Goal: Information Seeking & Learning: Understand process/instructions

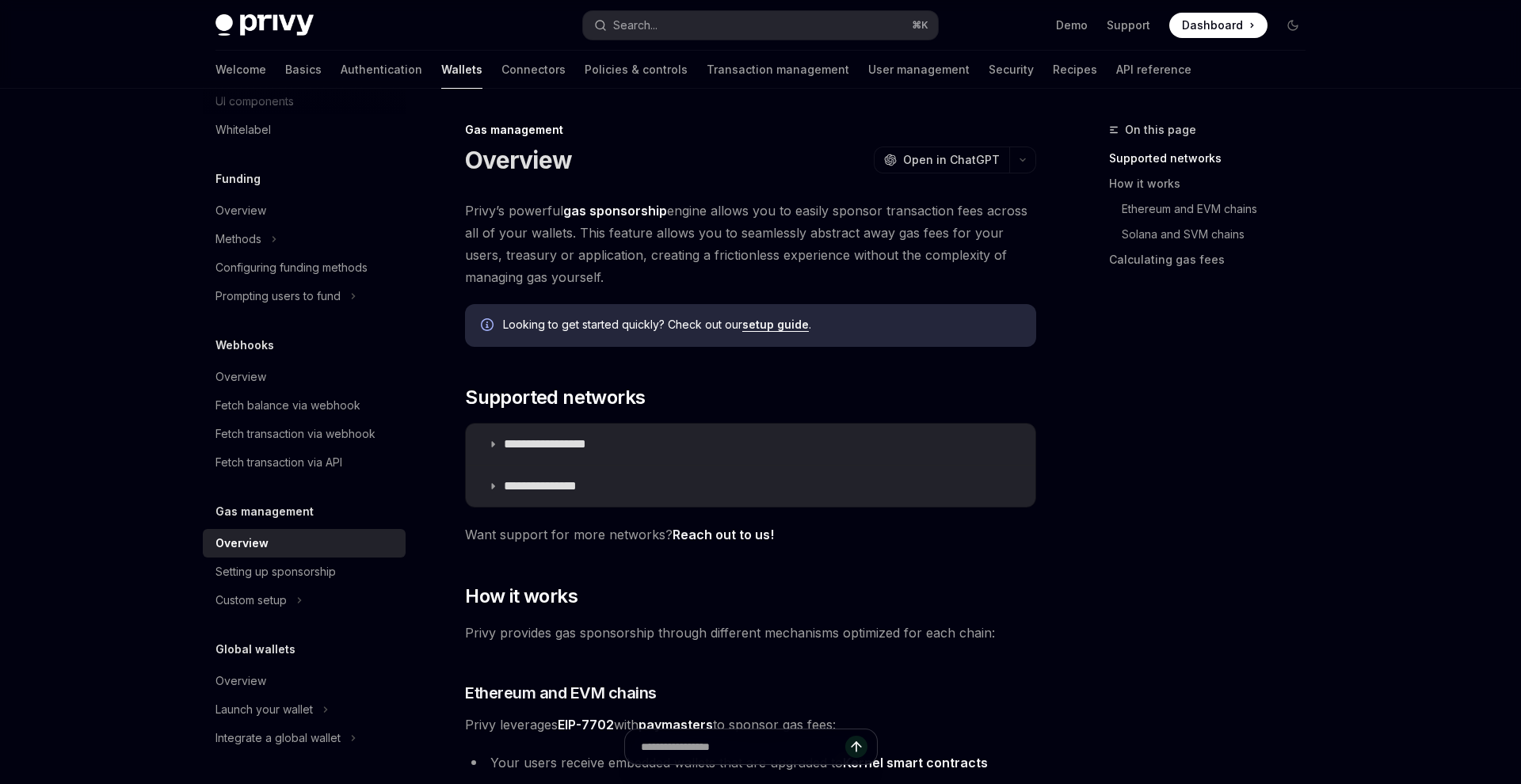
scroll to position [181, 0]
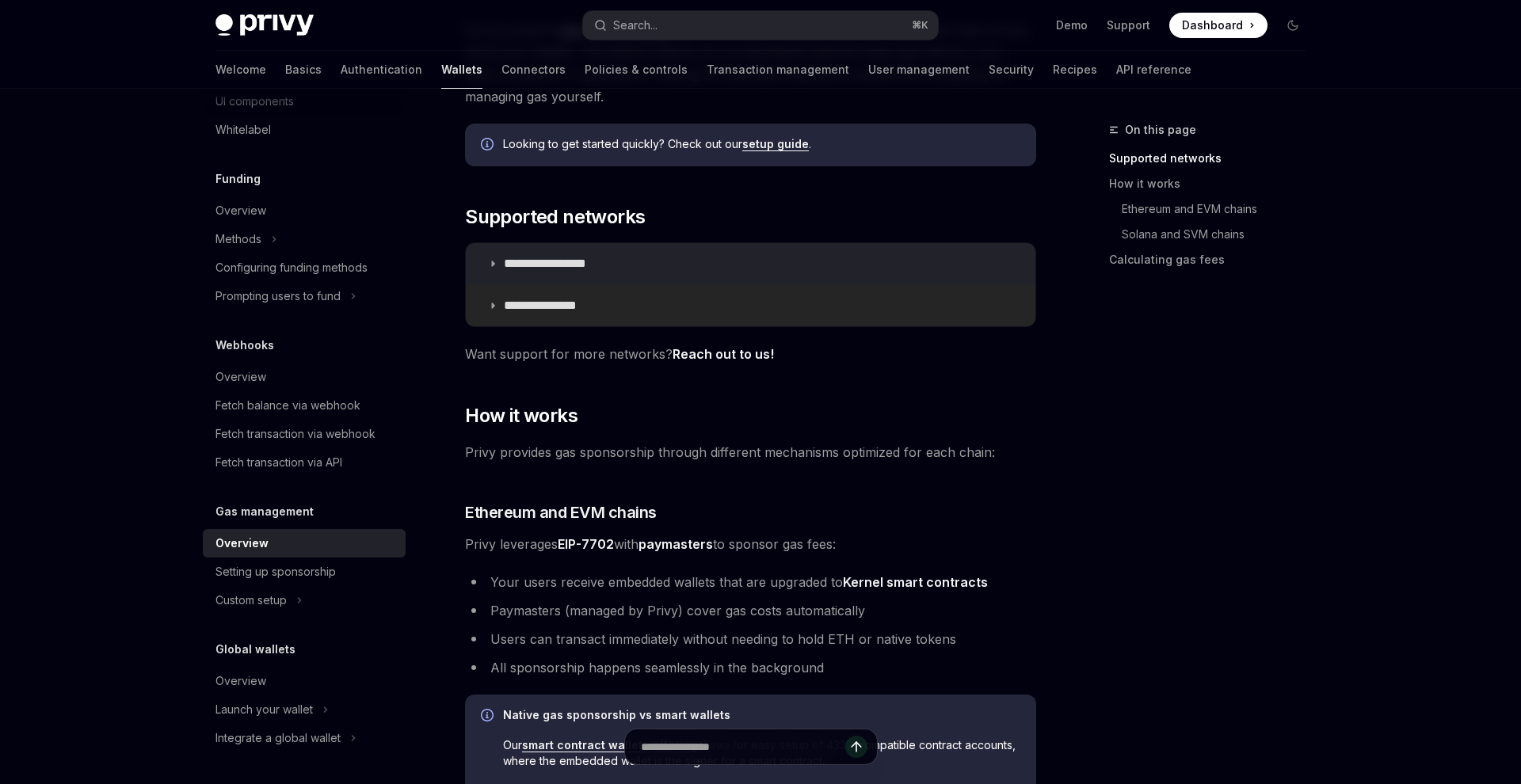
click at [510, 309] on p "**********" at bounding box center [553, 305] width 100 height 16
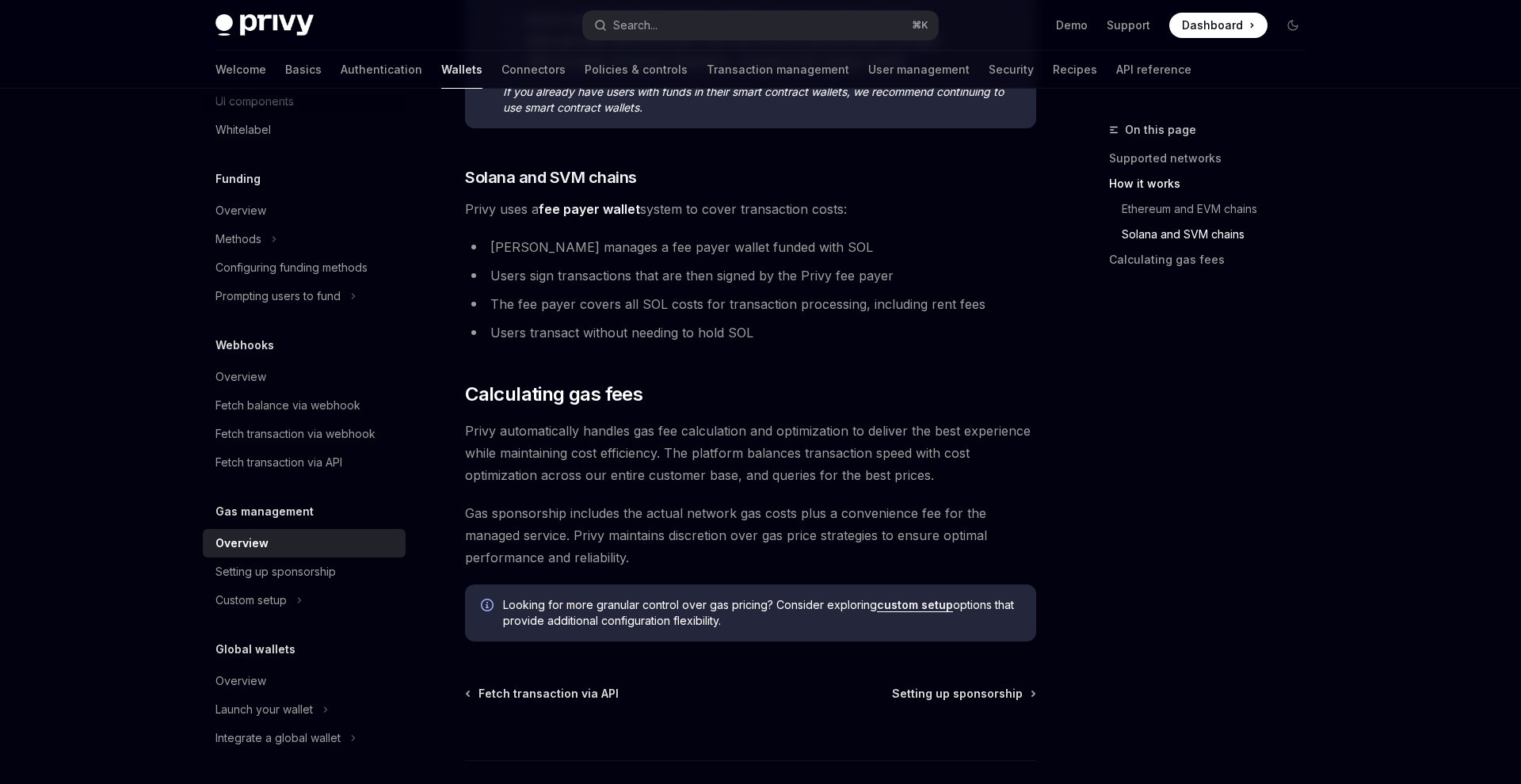
scroll to position [1144, 0]
click at [892, 604] on link "custom setup" at bounding box center [914, 603] width 76 height 14
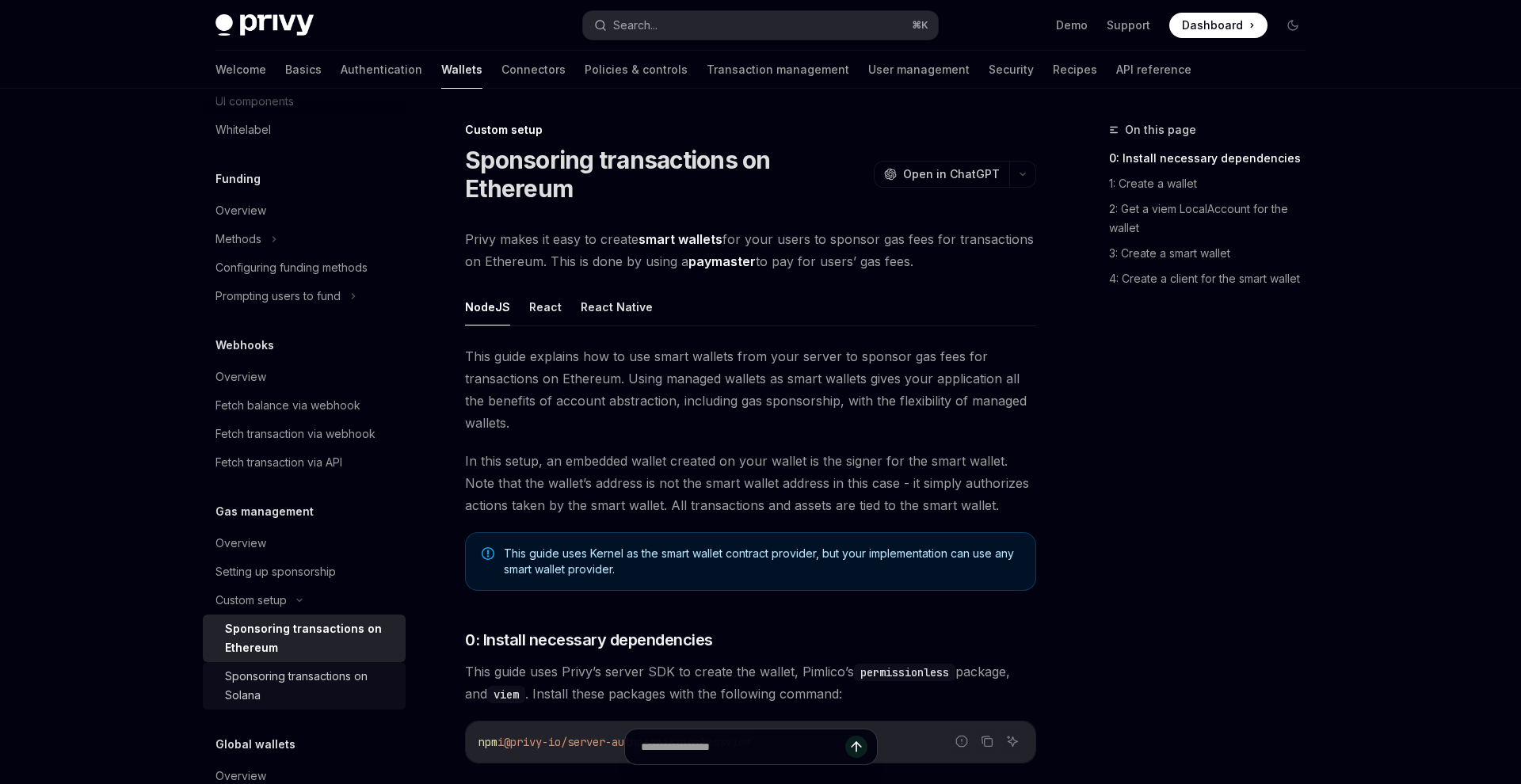
click at [321, 678] on div "Sponsoring transactions on Solana" at bounding box center [311, 685] width 171 height 38
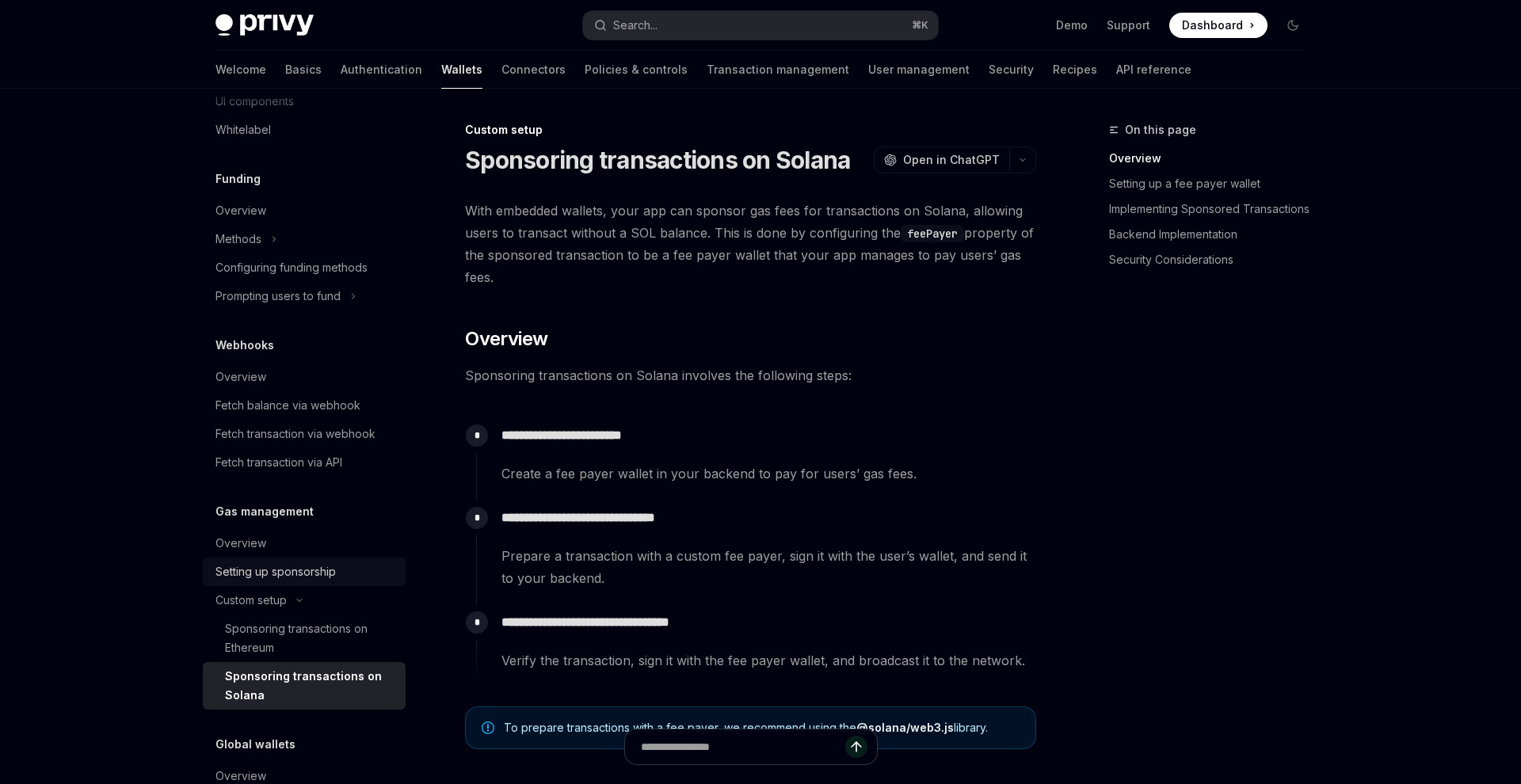
click at [293, 579] on div "Setting up sponsorship" at bounding box center [276, 571] width 121 height 19
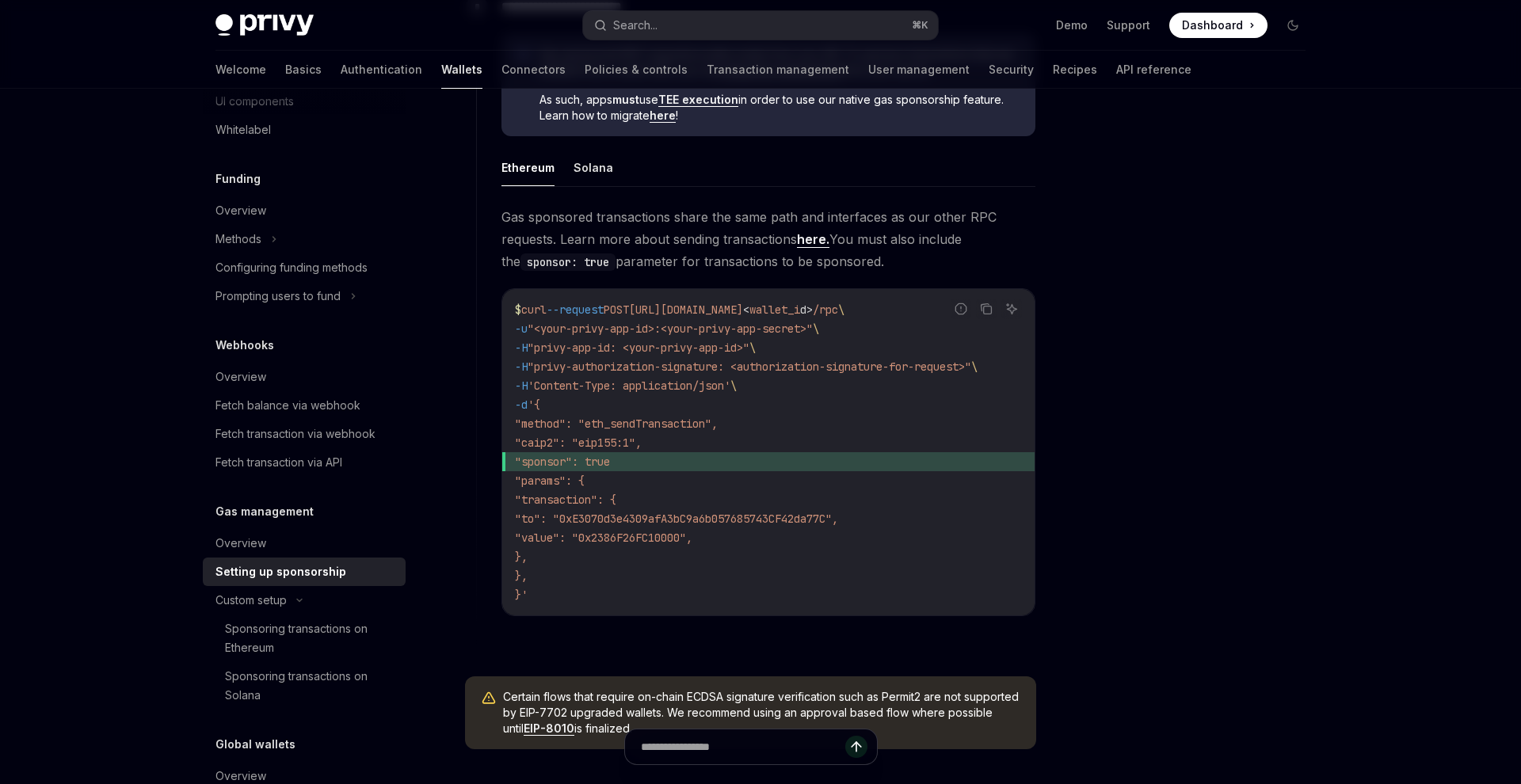
scroll to position [938, 0]
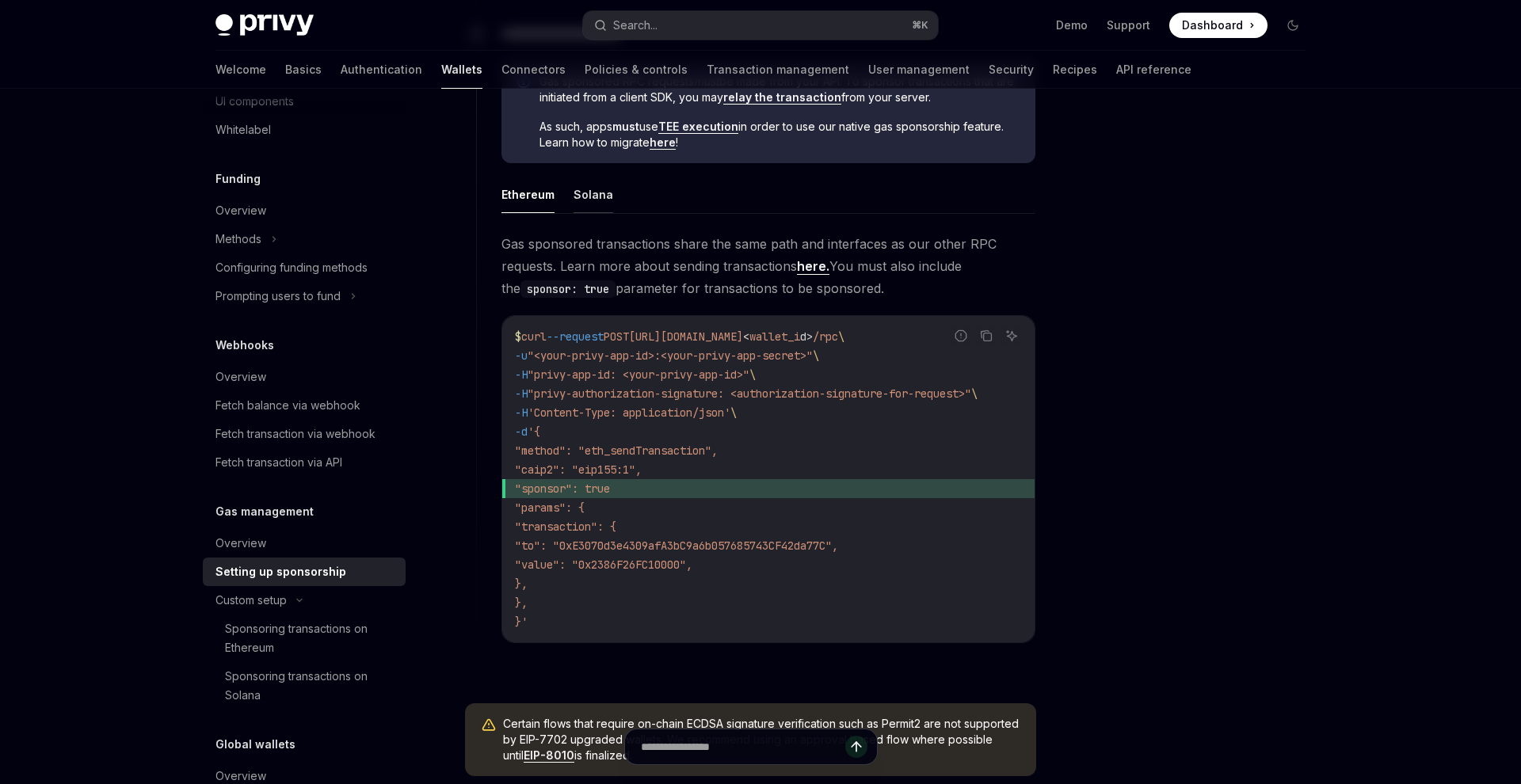
click at [590, 198] on button "Solana" at bounding box center [593, 194] width 40 height 37
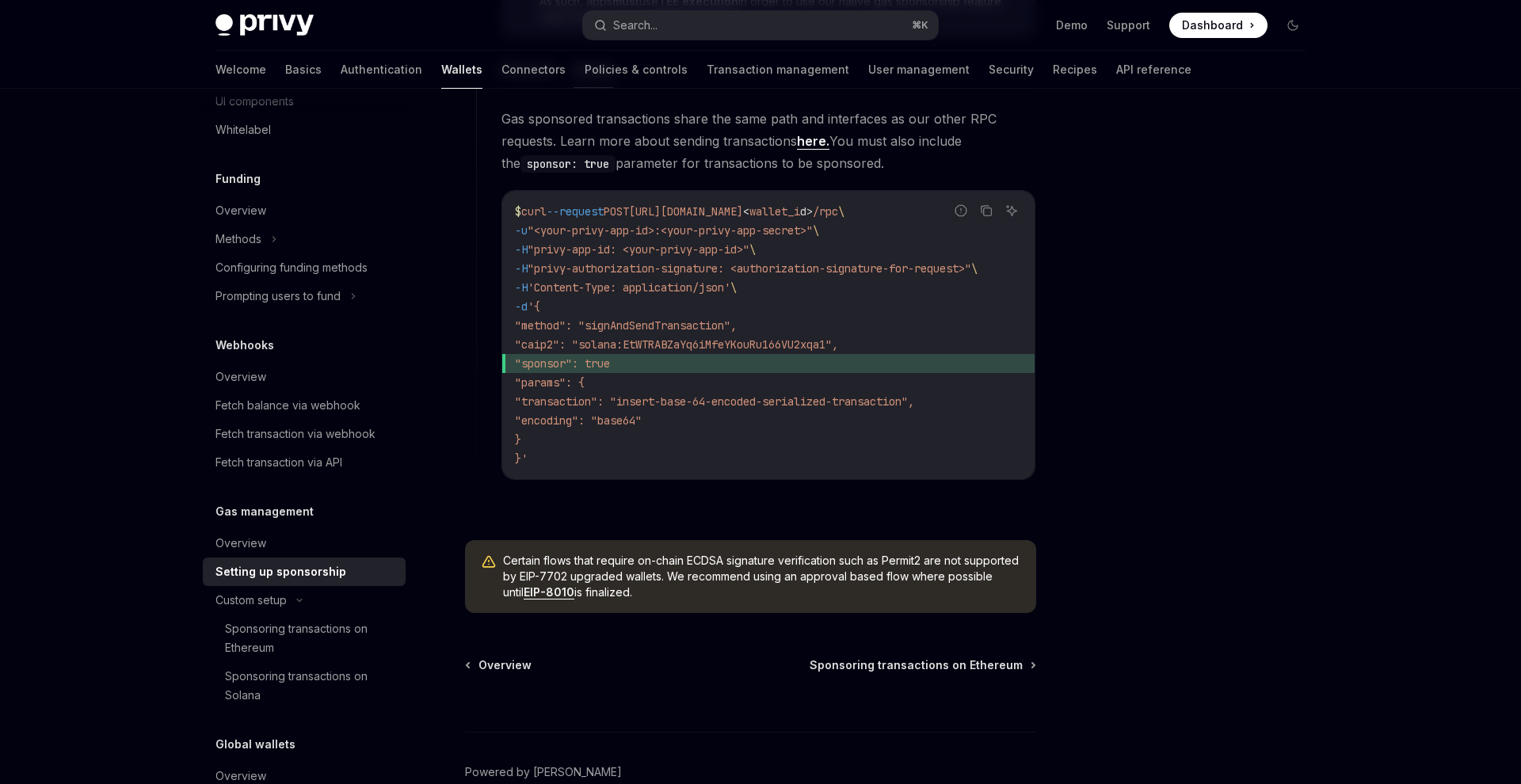
scroll to position [1058, 0]
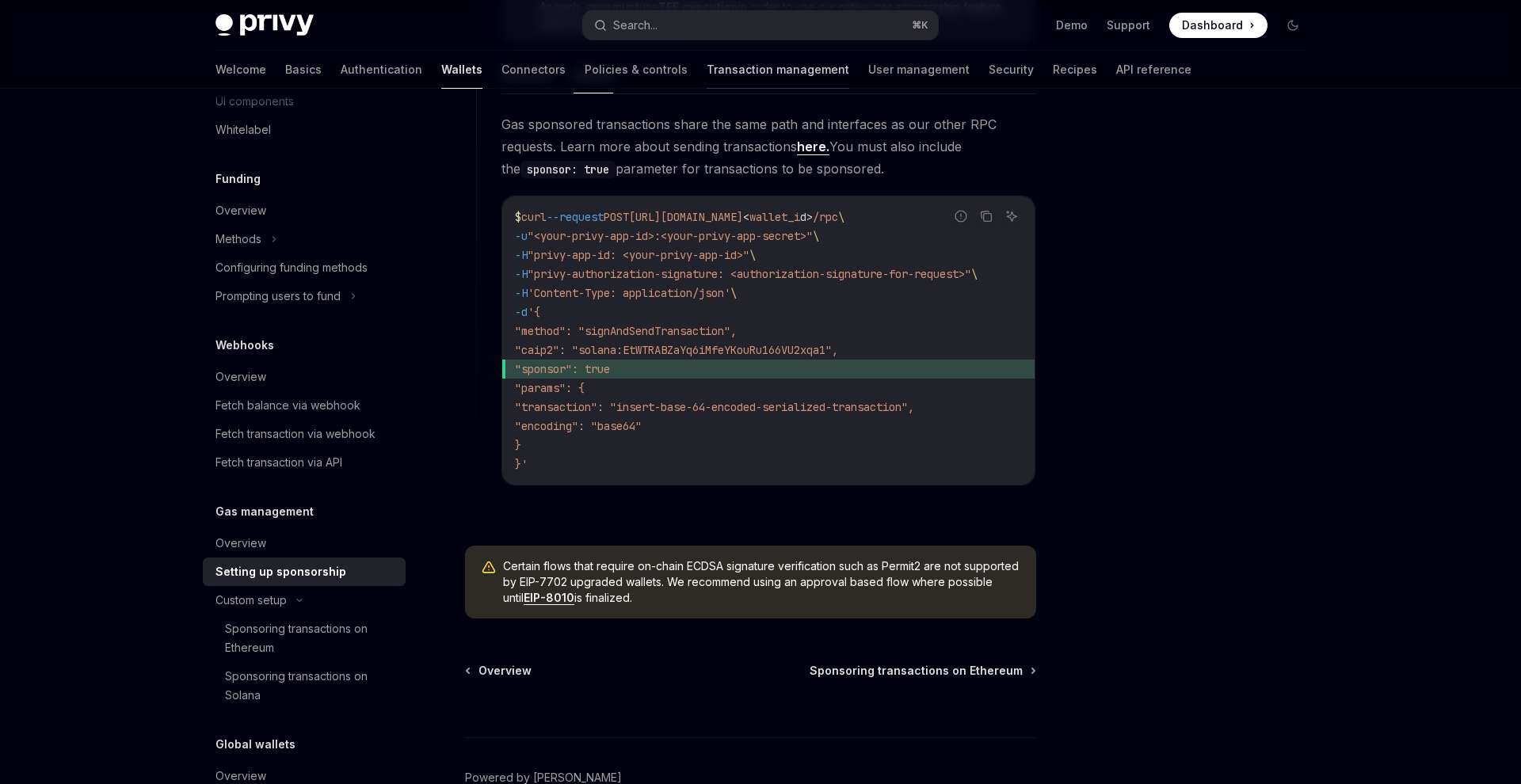
click at [706, 72] on link "Transaction management" at bounding box center [777, 69] width 143 height 38
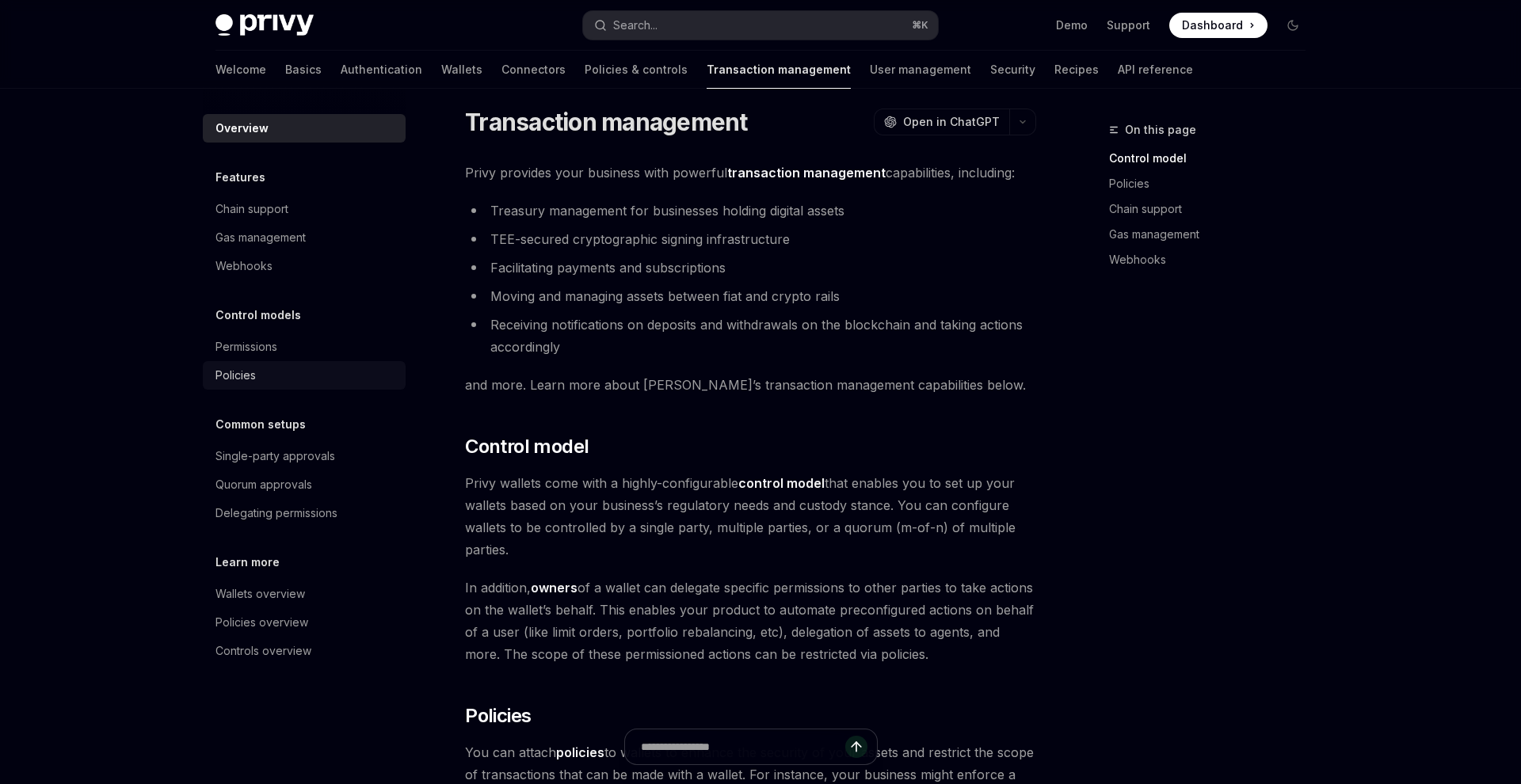
scroll to position [14, 0]
click at [267, 239] on div "Gas management" at bounding box center [261, 237] width 90 height 19
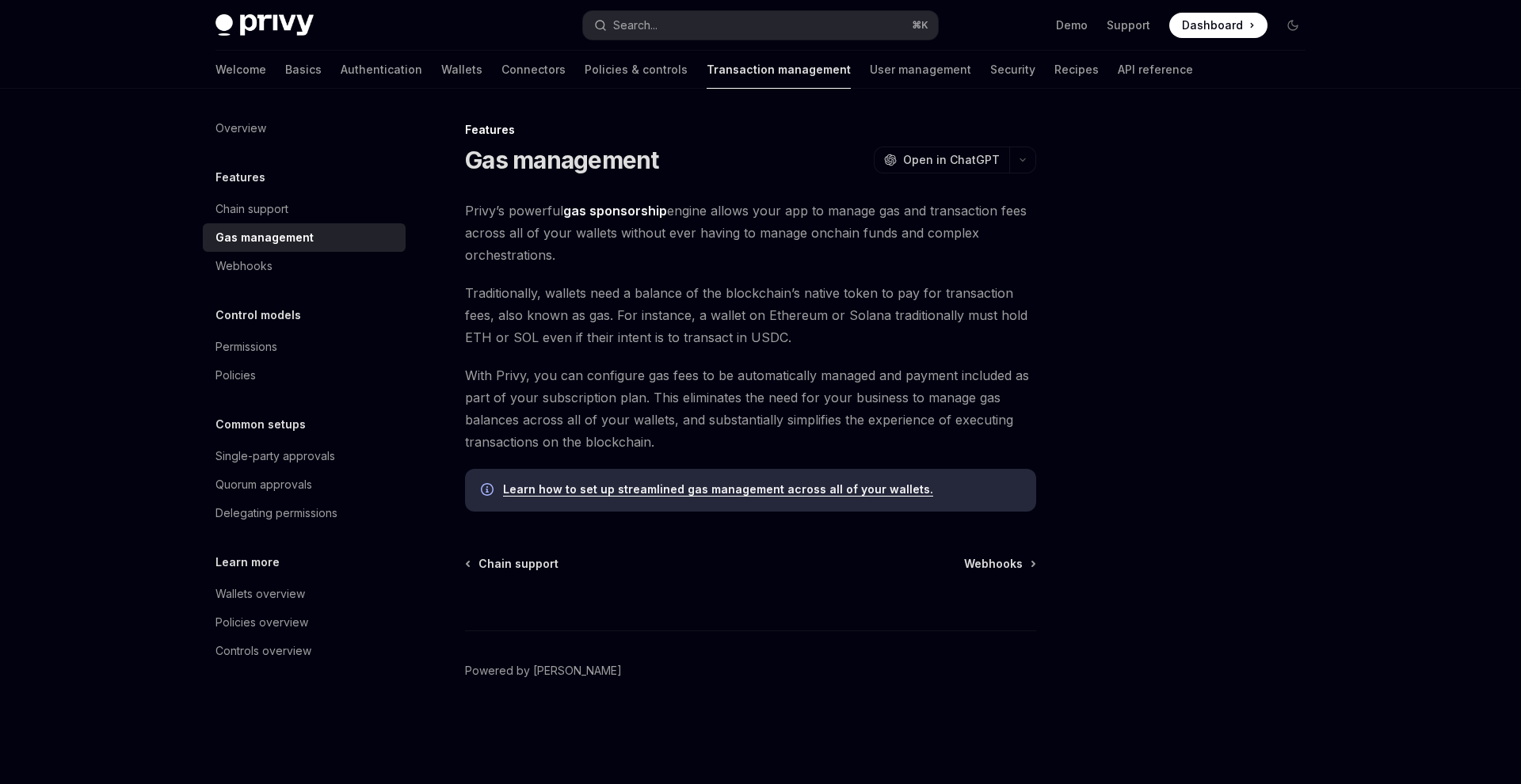
click at [579, 487] on link "Learn how to set up streamlined gas management across all of your wallets." at bounding box center [718, 488] width 430 height 14
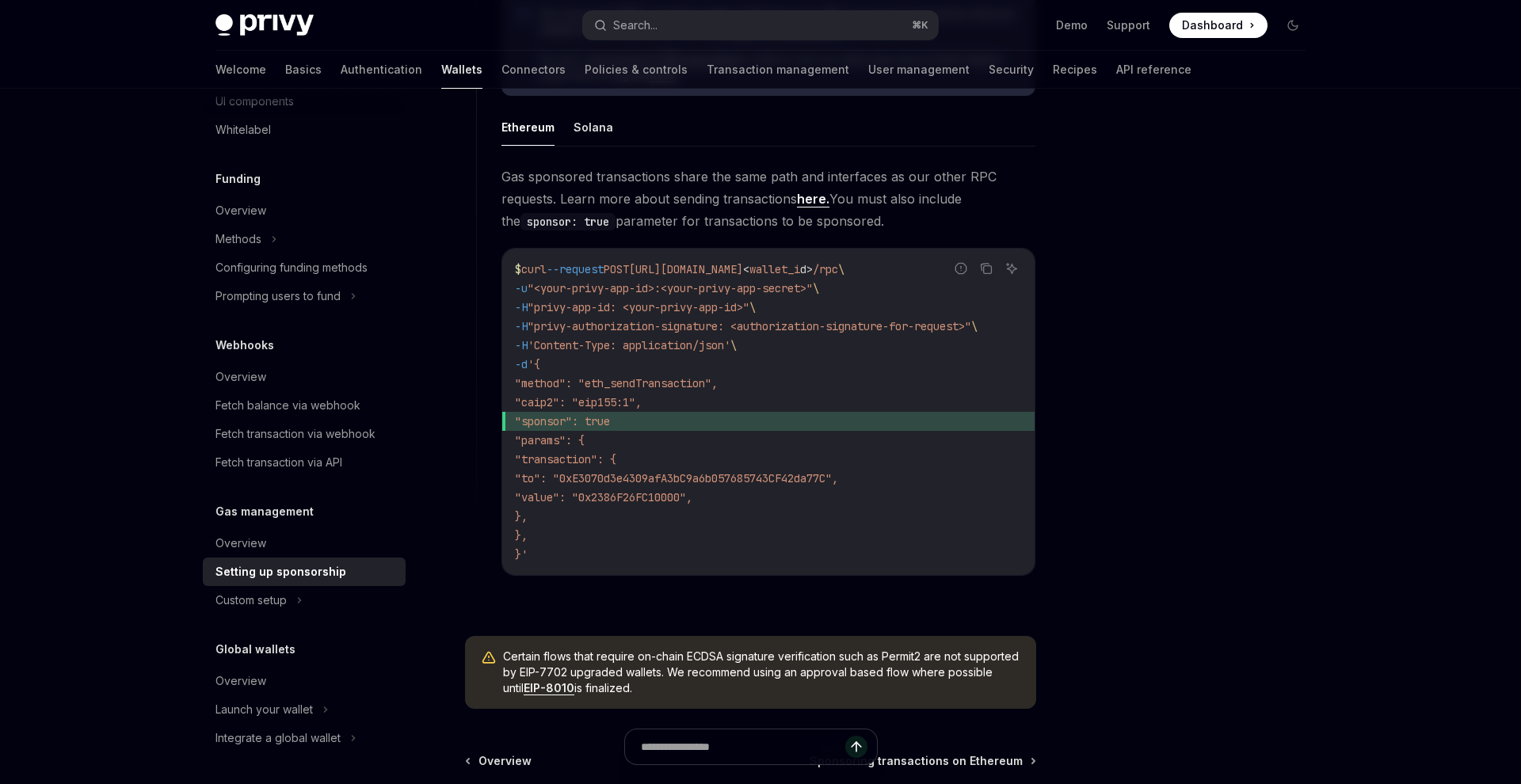
scroll to position [1003, 0]
click at [582, 138] on button "Solana" at bounding box center [593, 129] width 40 height 37
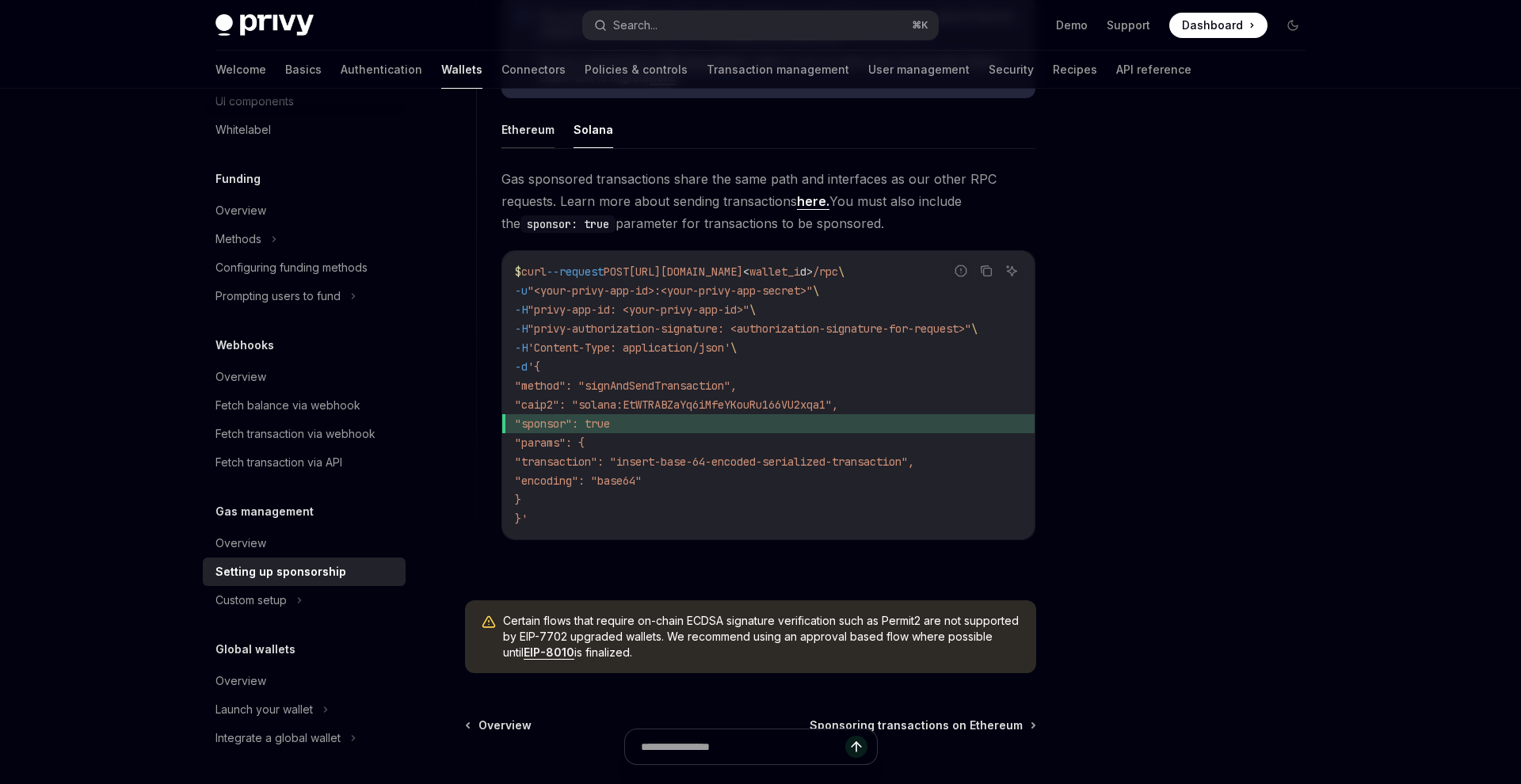
click at [535, 138] on button "Ethereum" at bounding box center [528, 129] width 53 height 37
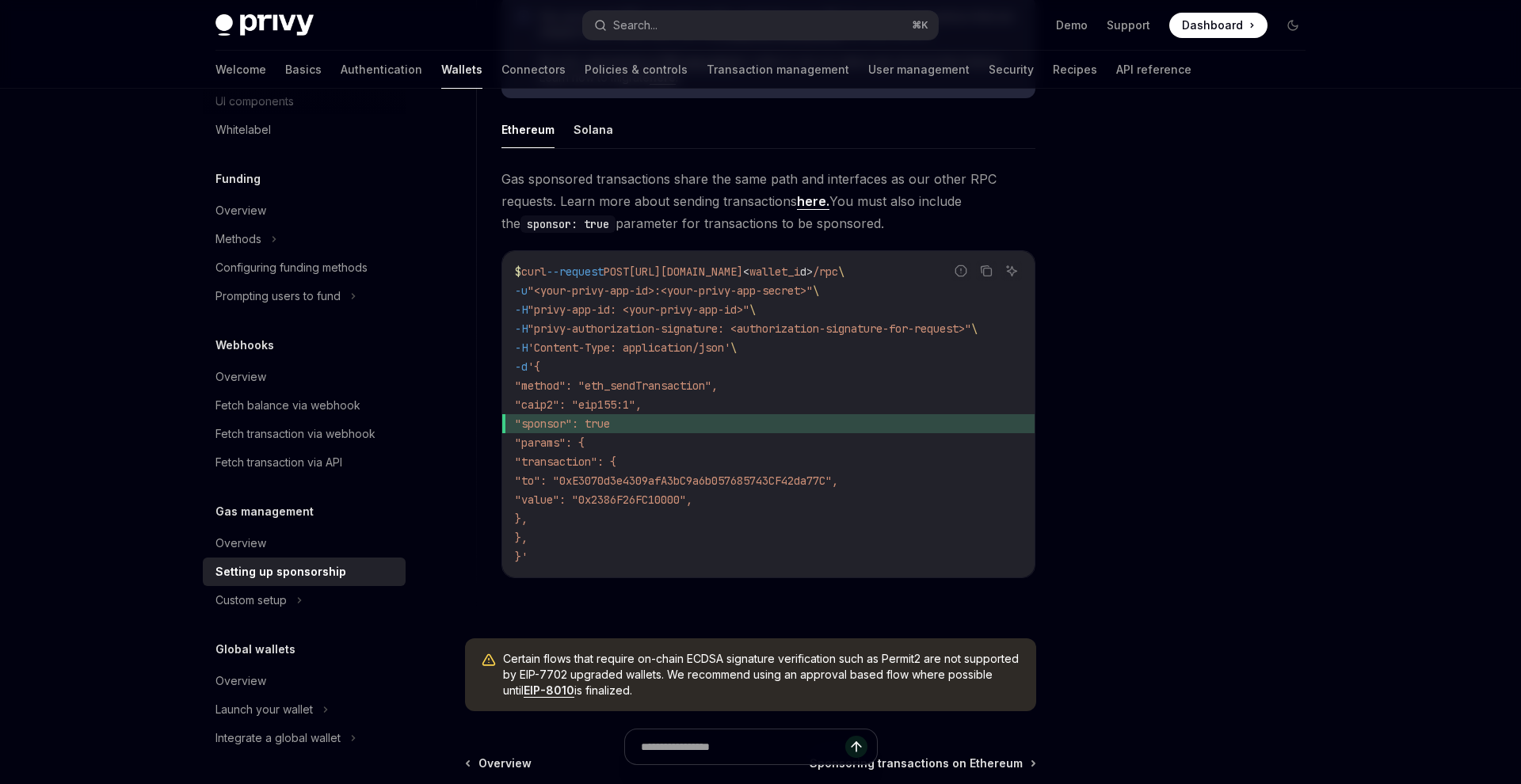
click at [564, 138] on ul "Ethereum Solana" at bounding box center [768, 129] width 534 height 38
click at [570, 135] on ul "Ethereum Solana" at bounding box center [768, 129] width 534 height 38
click at [573, 135] on button "Solana" at bounding box center [593, 129] width 40 height 37
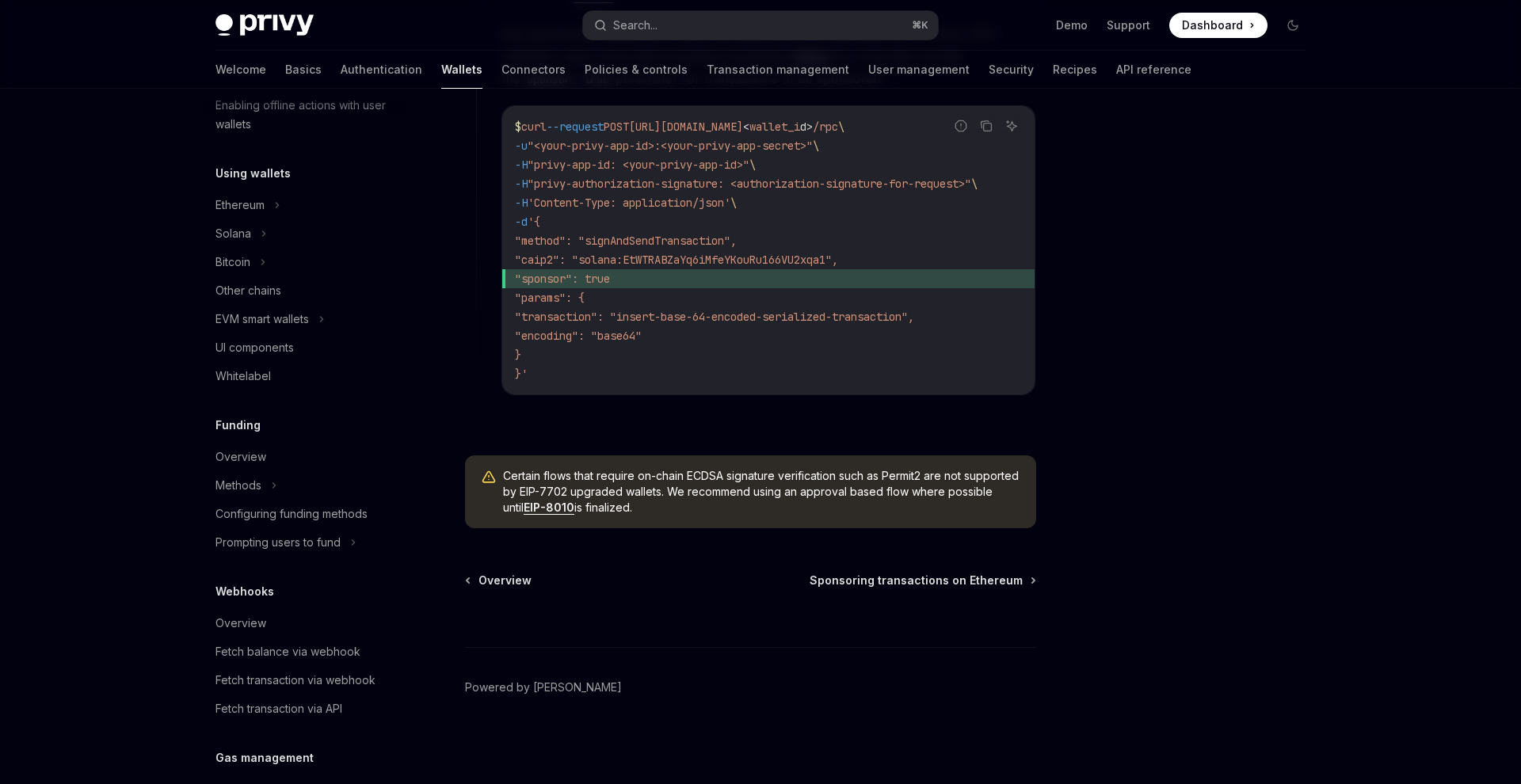
scroll to position [231, 0]
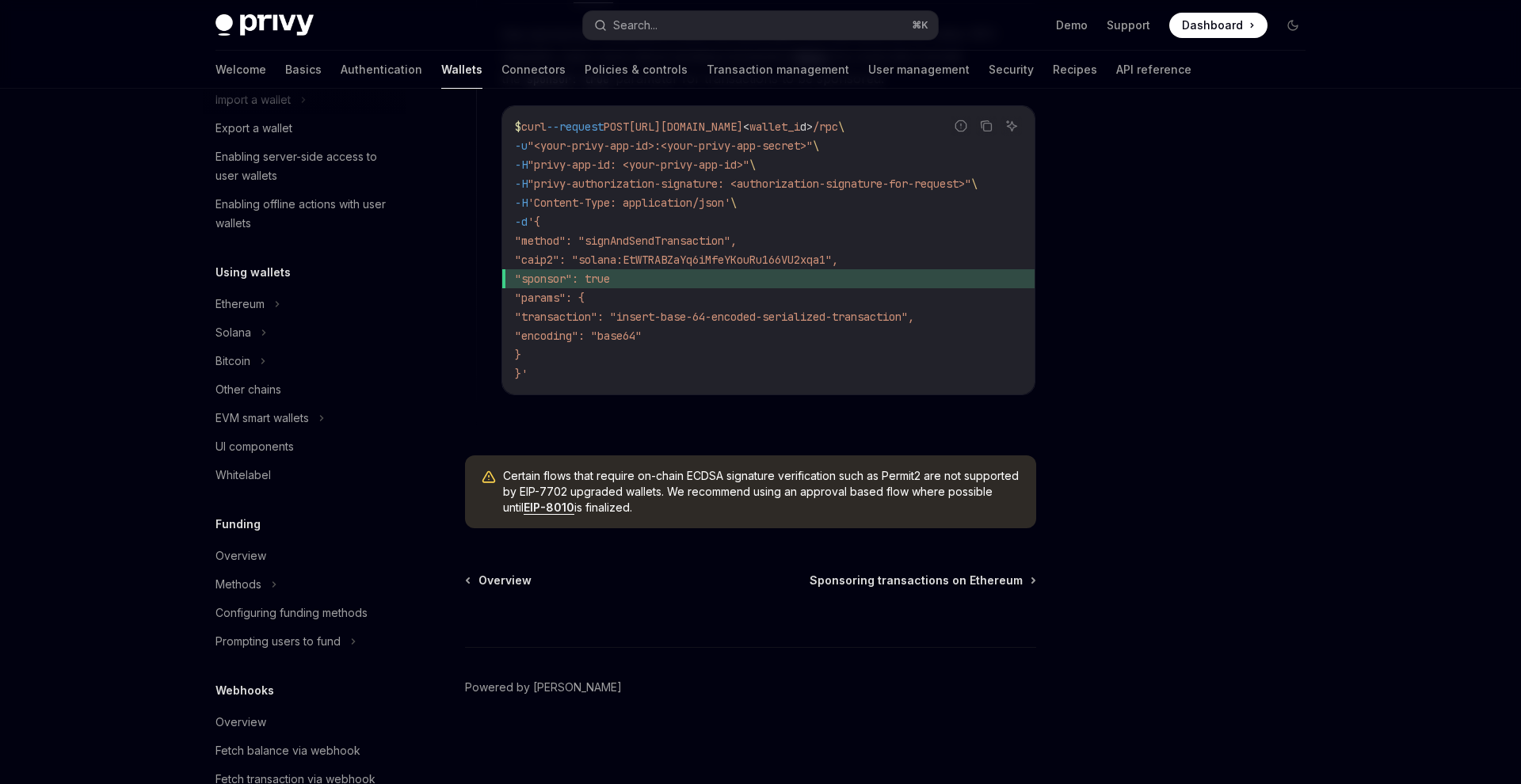
click at [256, 67] on div "Welcome Basics Authentication Wallets Connectors Policies & controls Transactio…" at bounding box center [703, 69] width 976 height 38
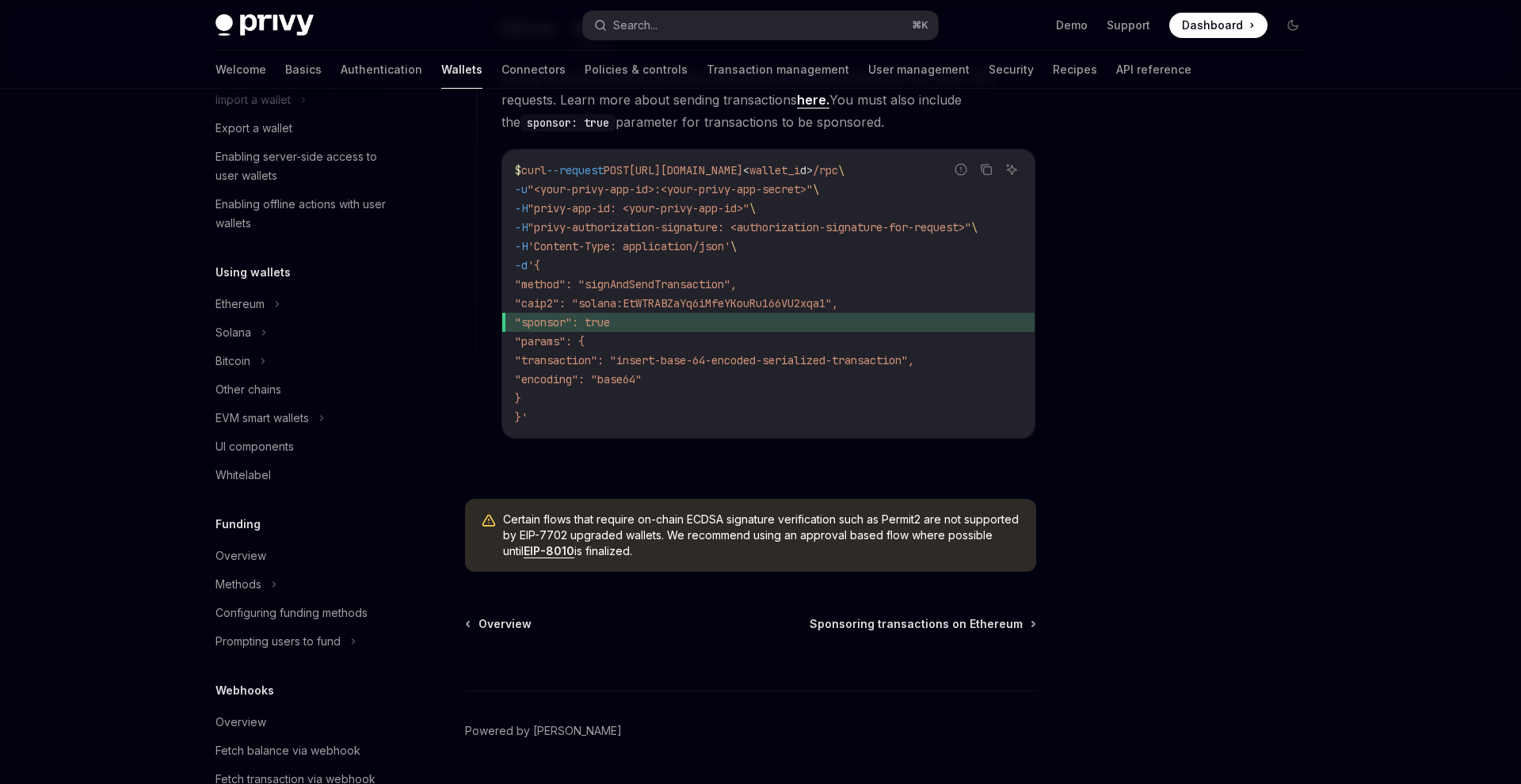
scroll to position [1039, 0]
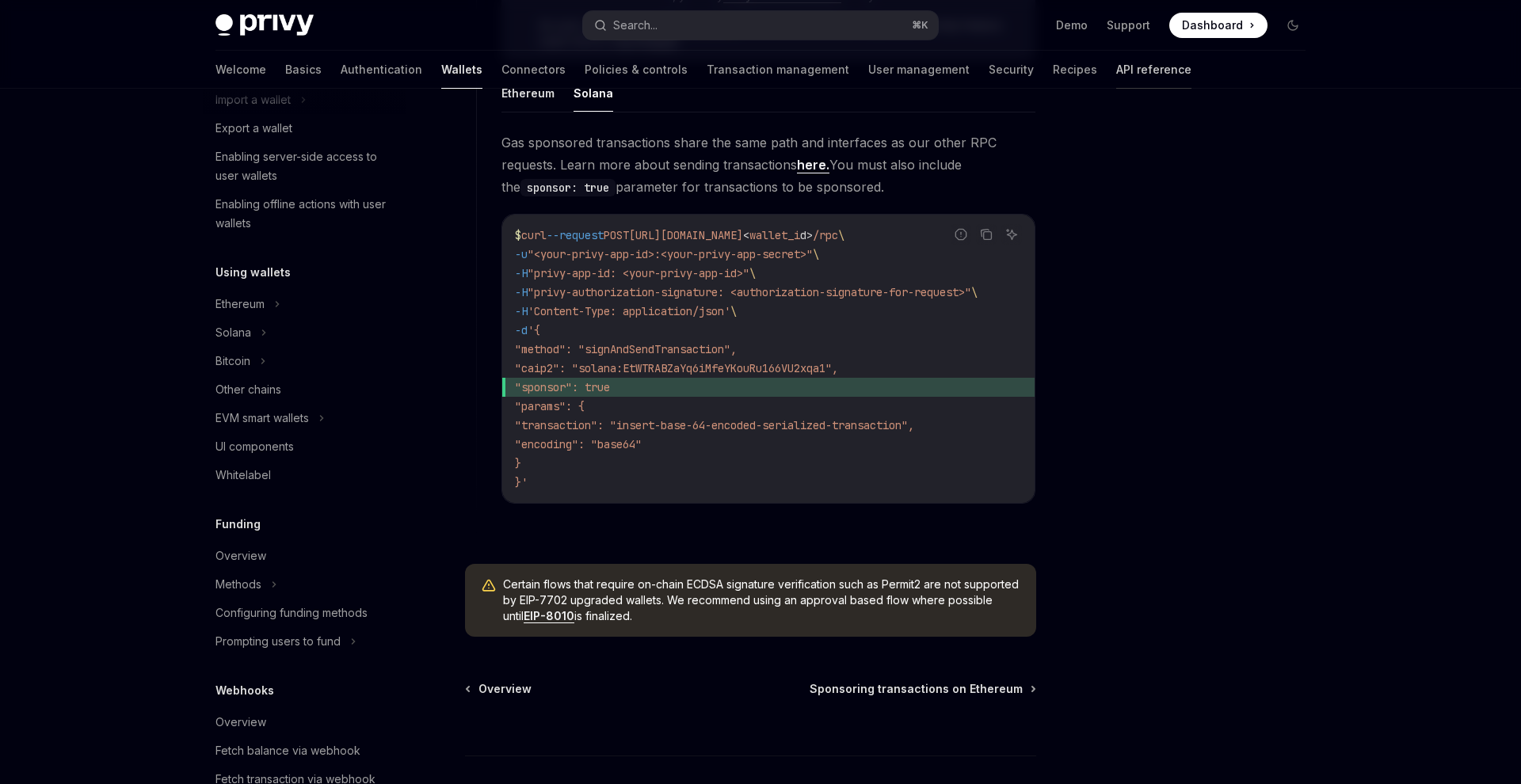
click at [1116, 66] on link "API reference" at bounding box center [1154, 69] width 76 height 38
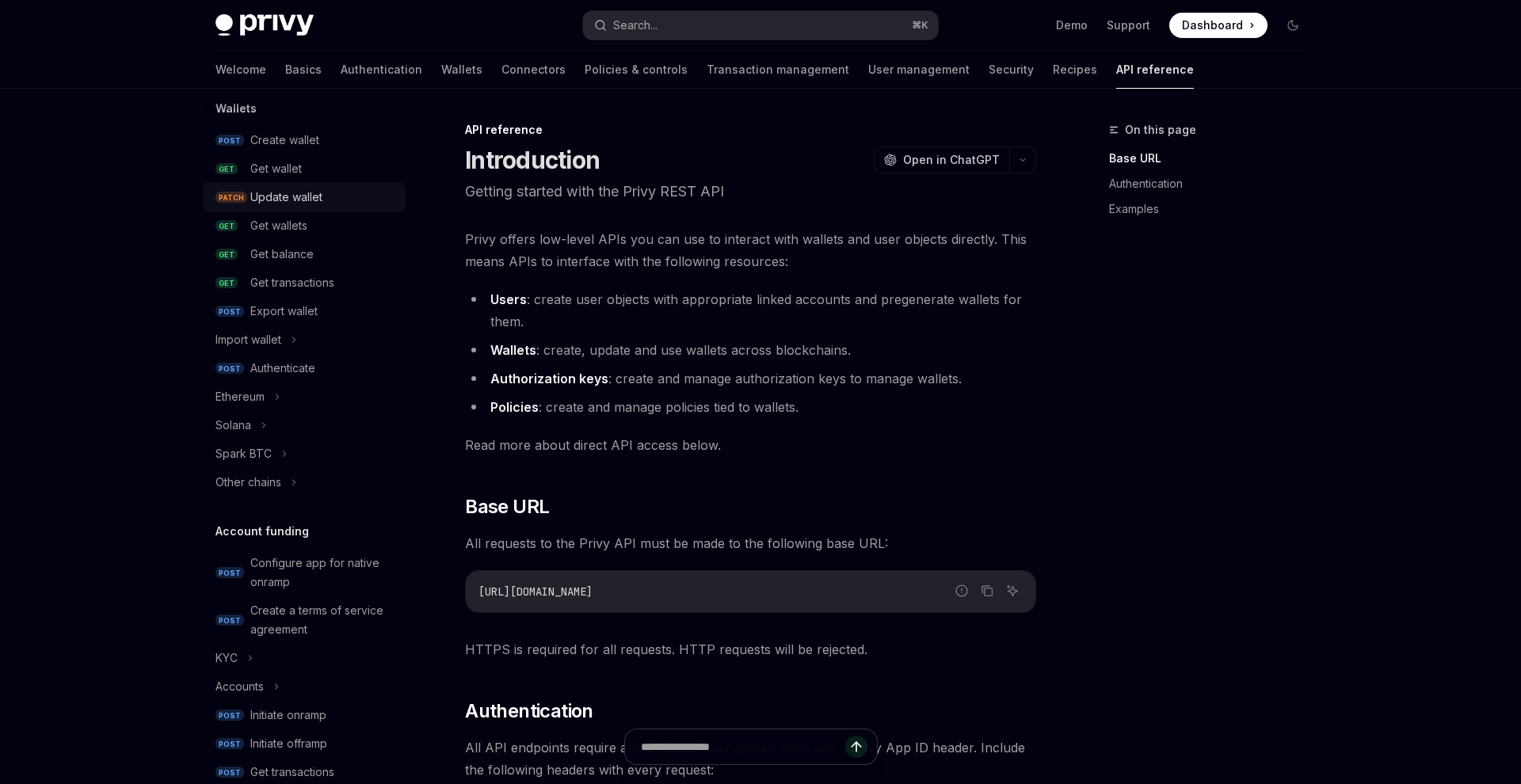
scroll to position [170, 0]
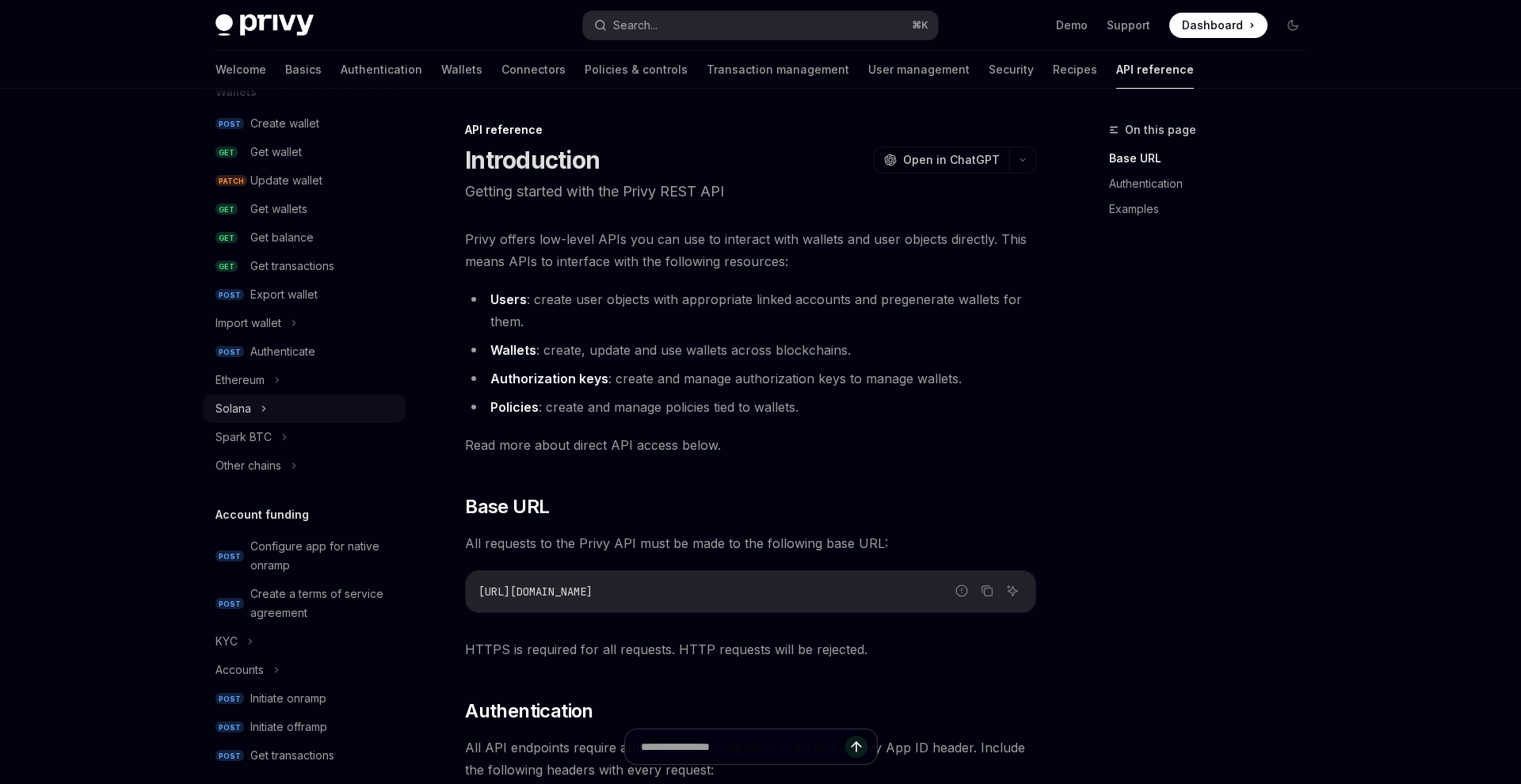
click at [253, 399] on div "Solana" at bounding box center [304, 408] width 203 height 29
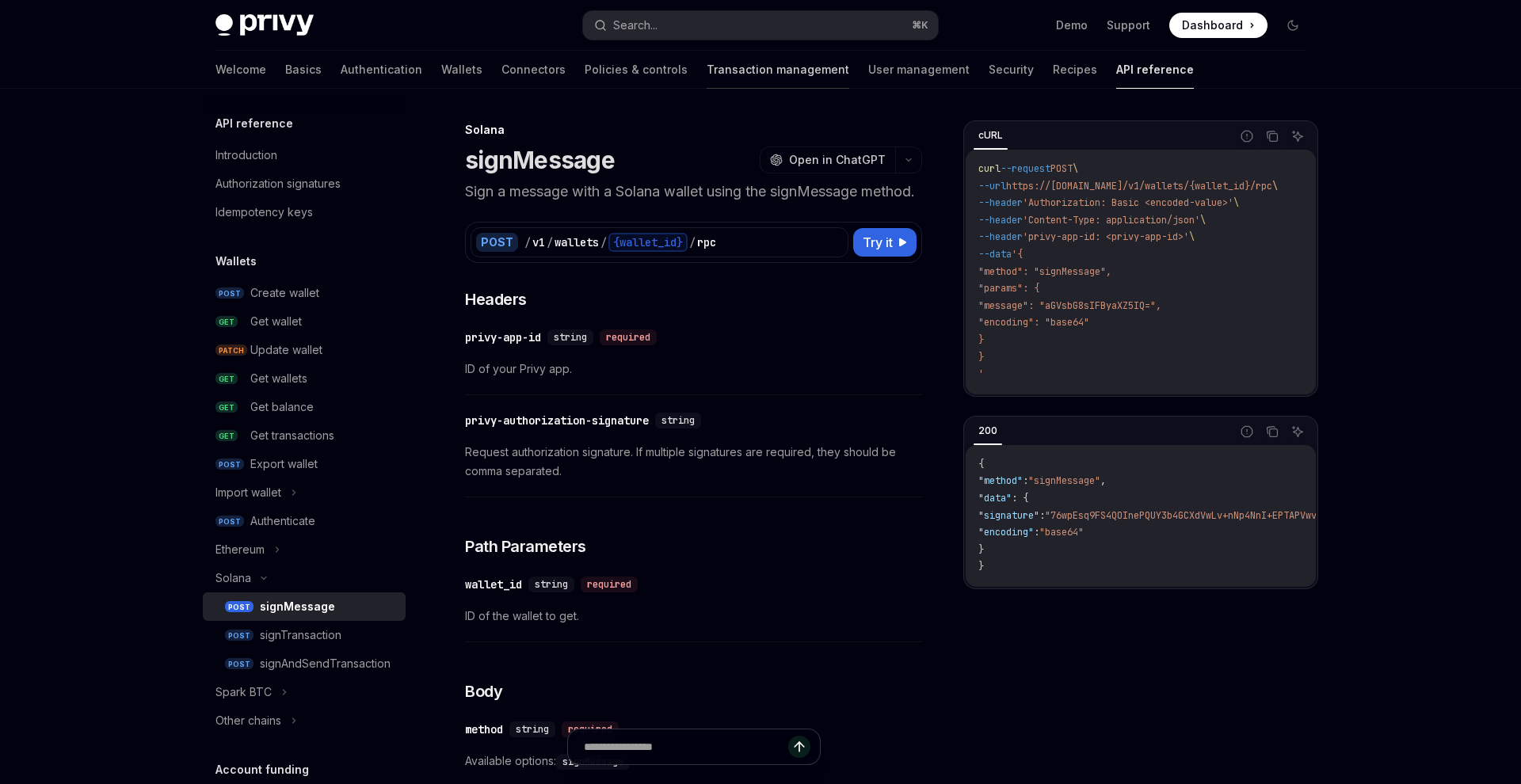
click at [706, 69] on link "Transaction management" at bounding box center [777, 69] width 143 height 38
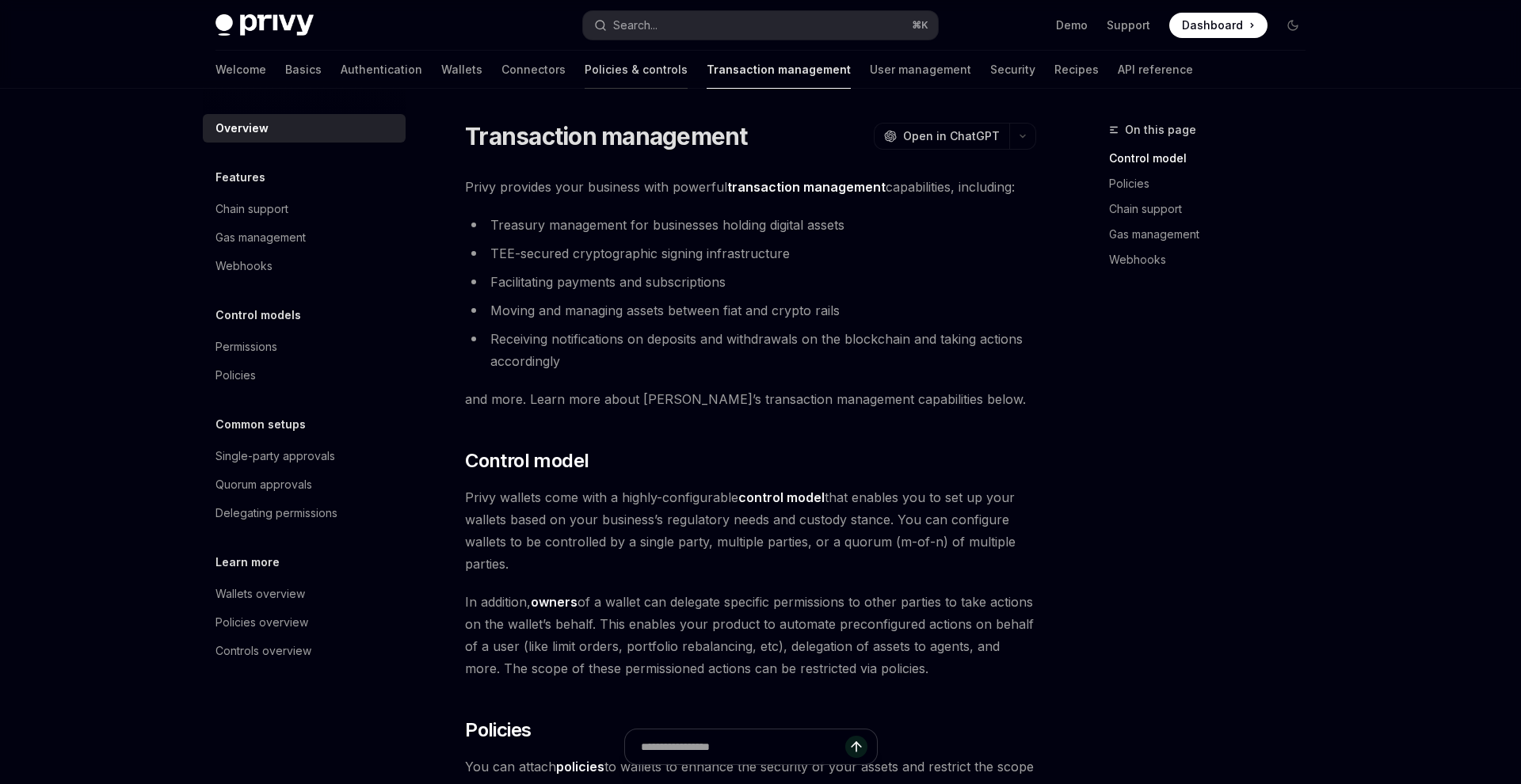
click at [584, 72] on link "Policies & controls" at bounding box center [636, 69] width 103 height 38
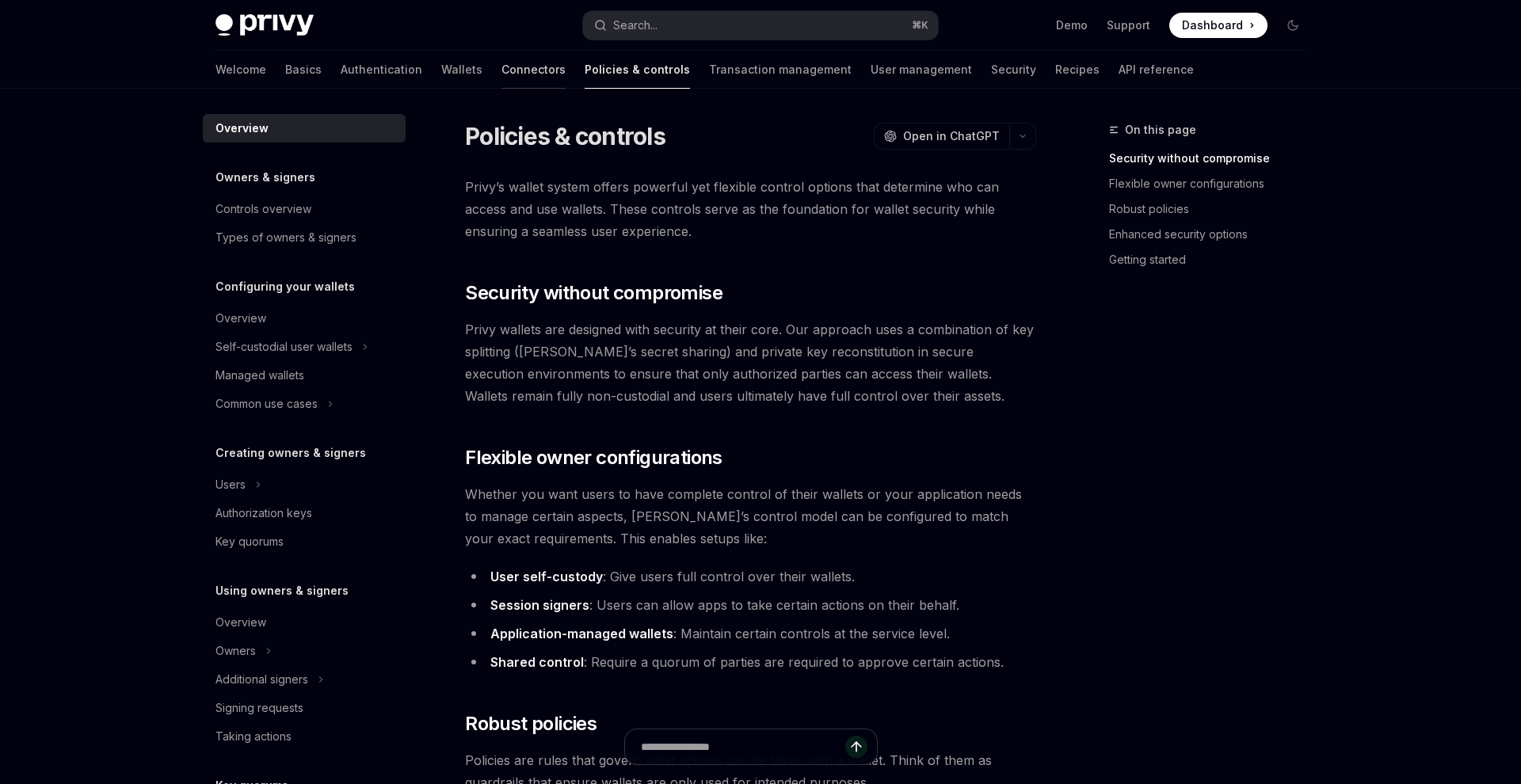
click at [501, 77] on link "Connectors" at bounding box center [534, 69] width 65 height 38
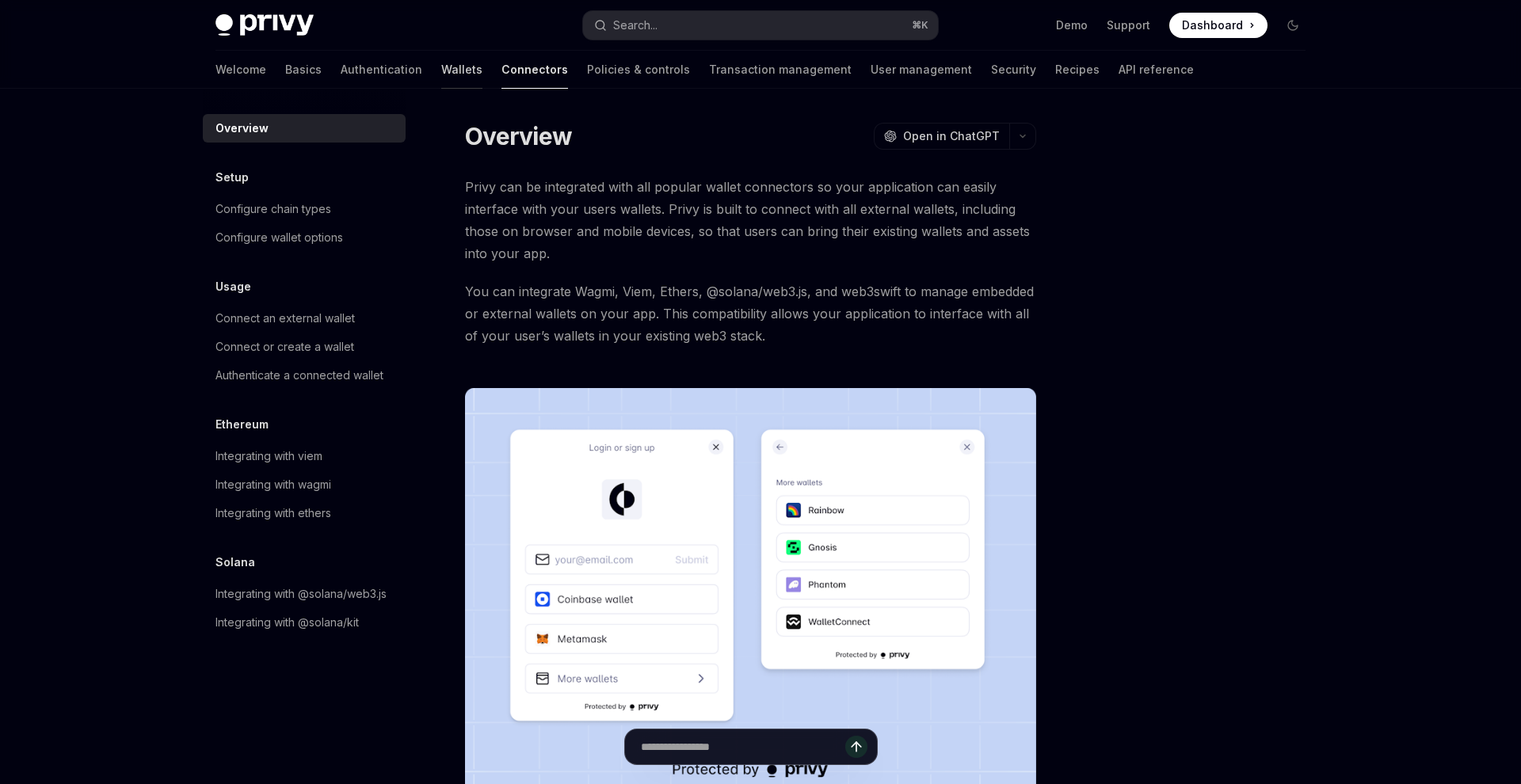
click at [442, 80] on link "Wallets" at bounding box center [462, 69] width 41 height 38
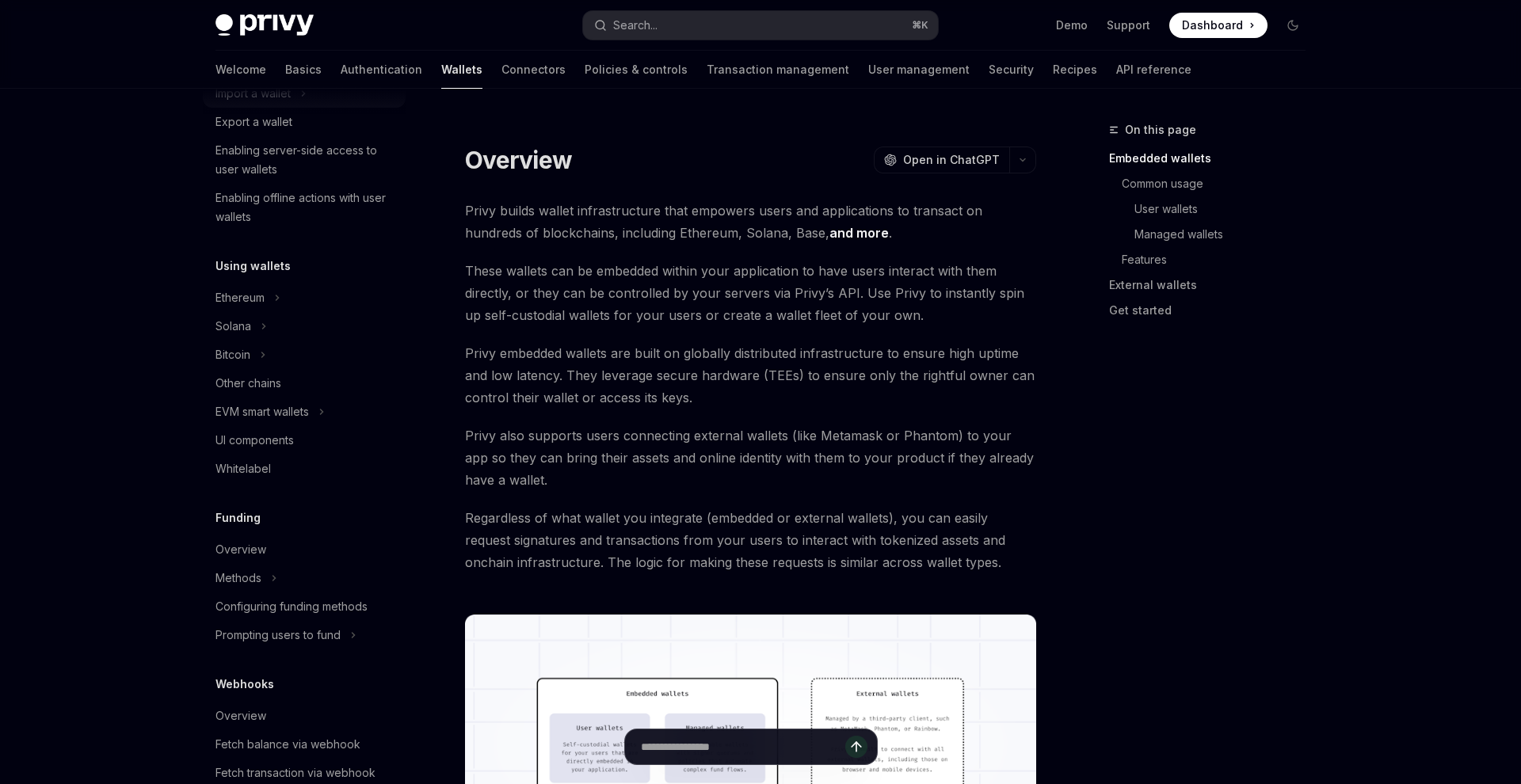
scroll to position [246, 0]
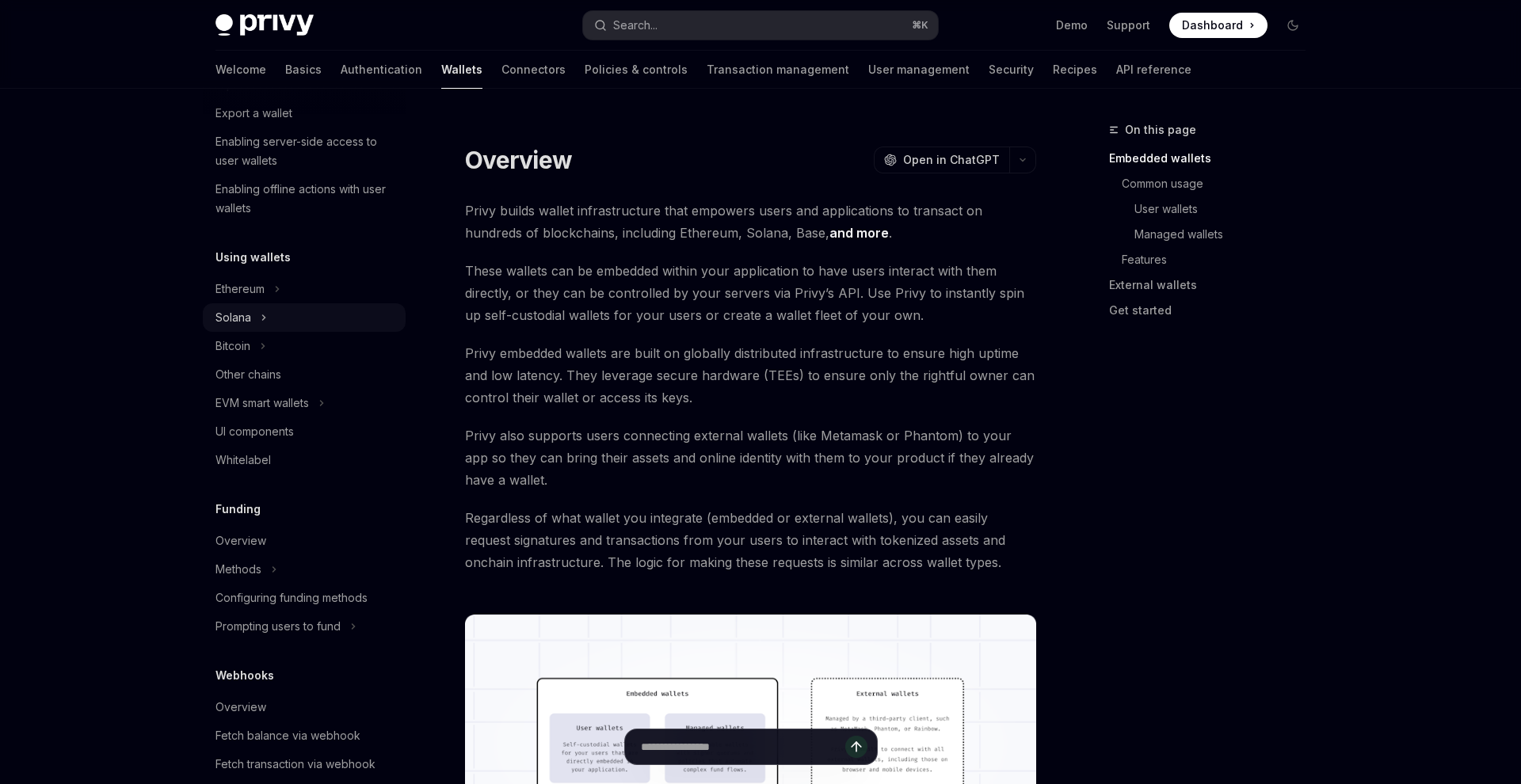
click at [296, 310] on div "Solana" at bounding box center [304, 317] width 203 height 29
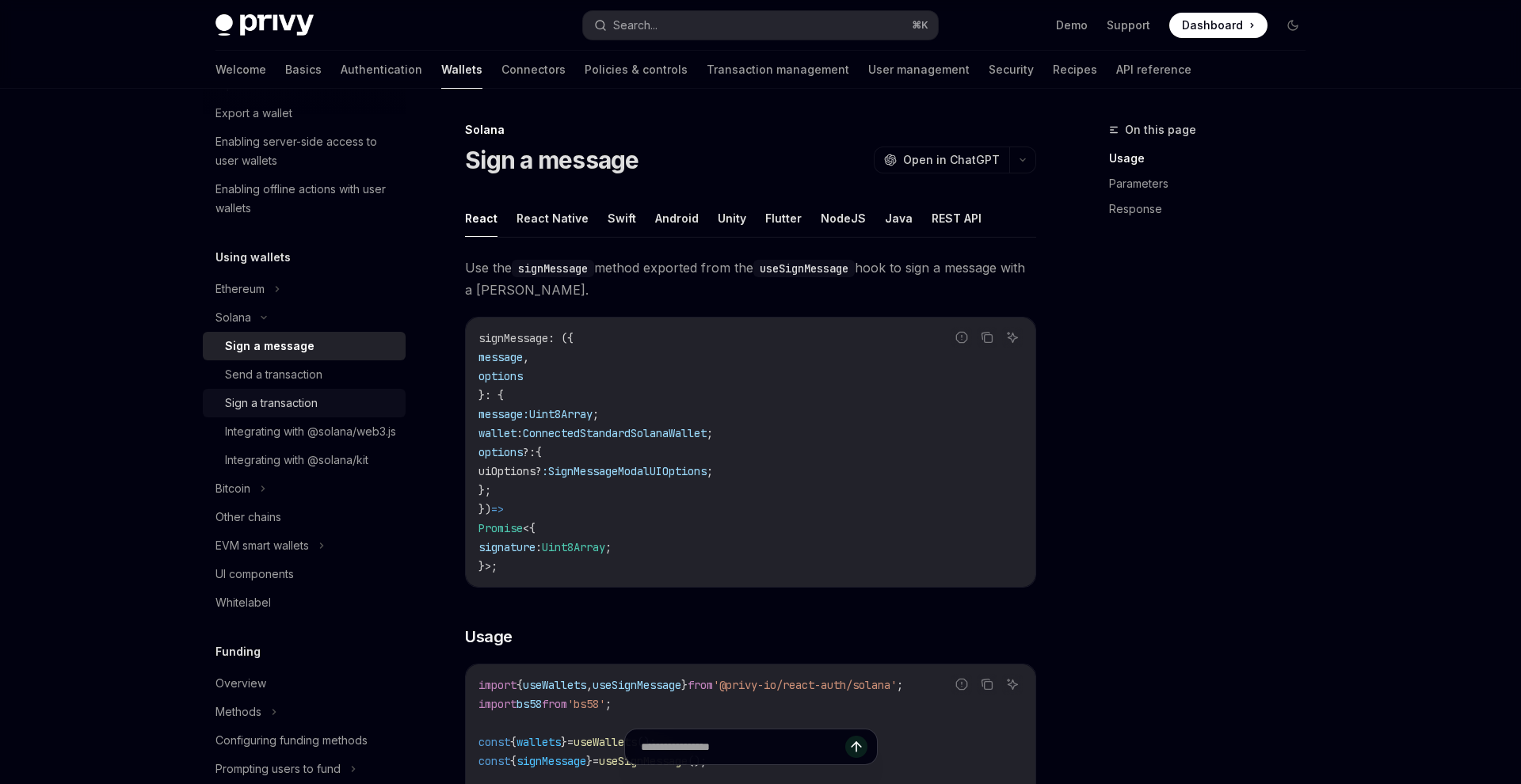
click at [296, 399] on div "Sign a transaction" at bounding box center [271, 403] width 93 height 19
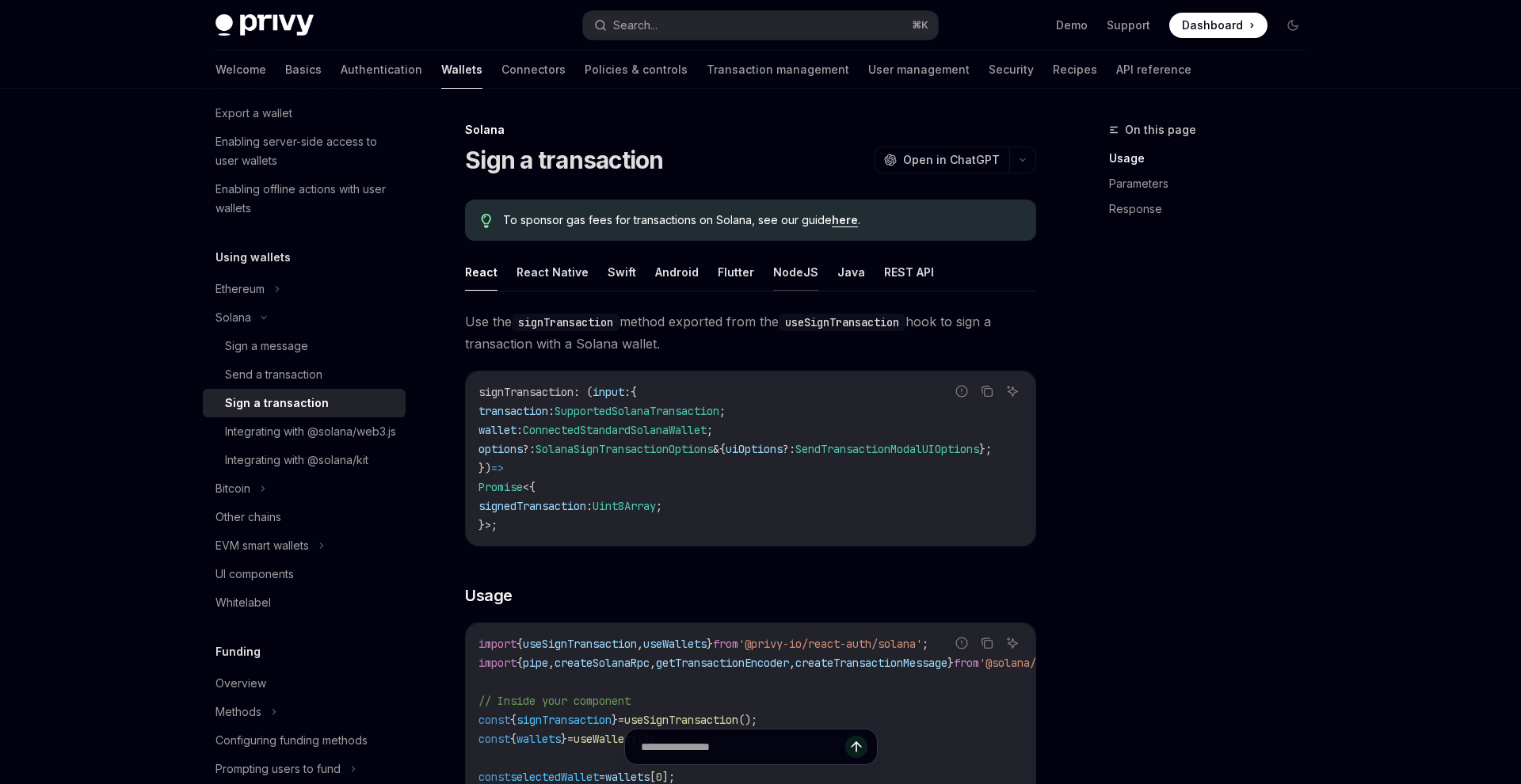
click at [780, 274] on button "NodeJS" at bounding box center [796, 272] width 45 height 37
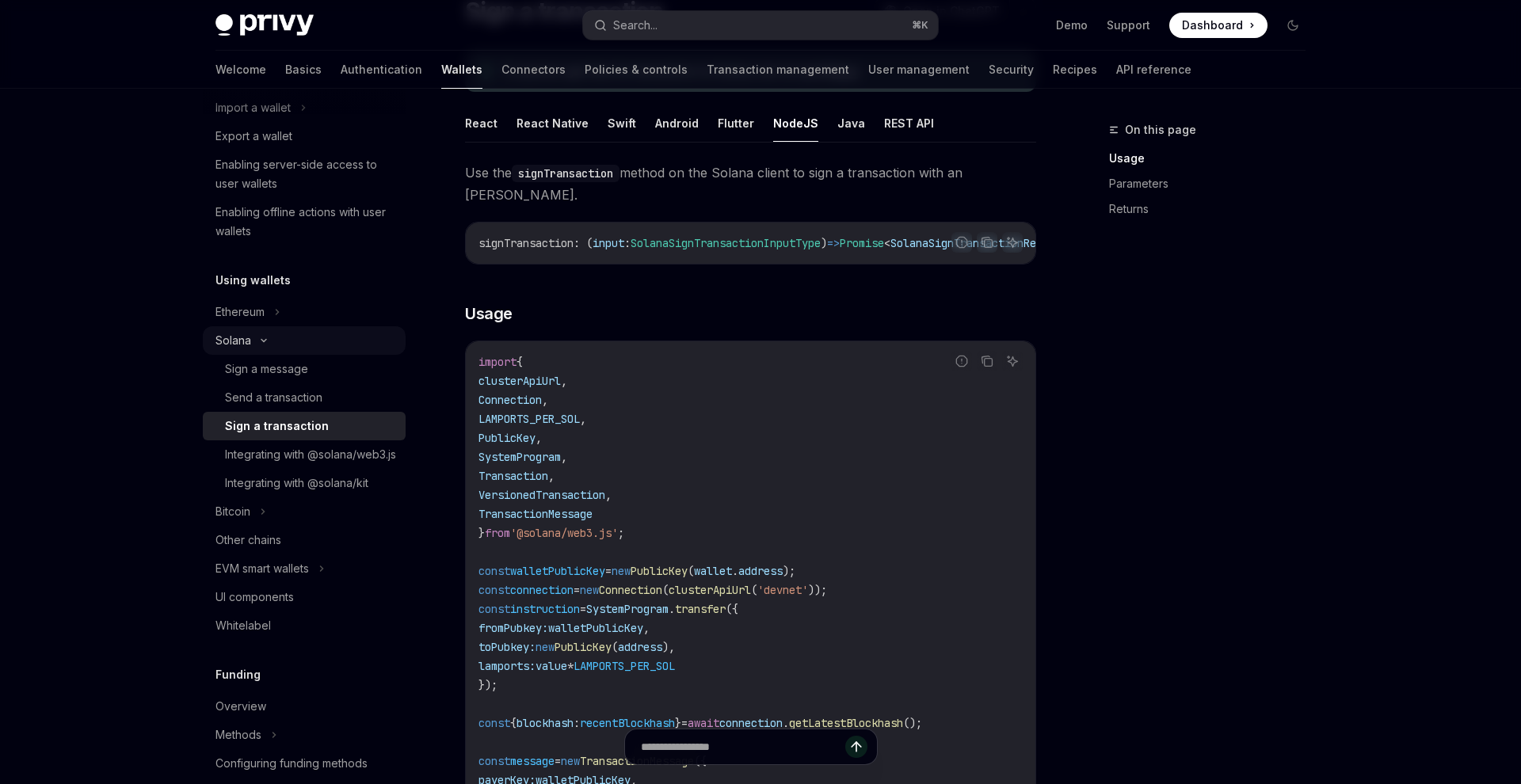
scroll to position [241, 0]
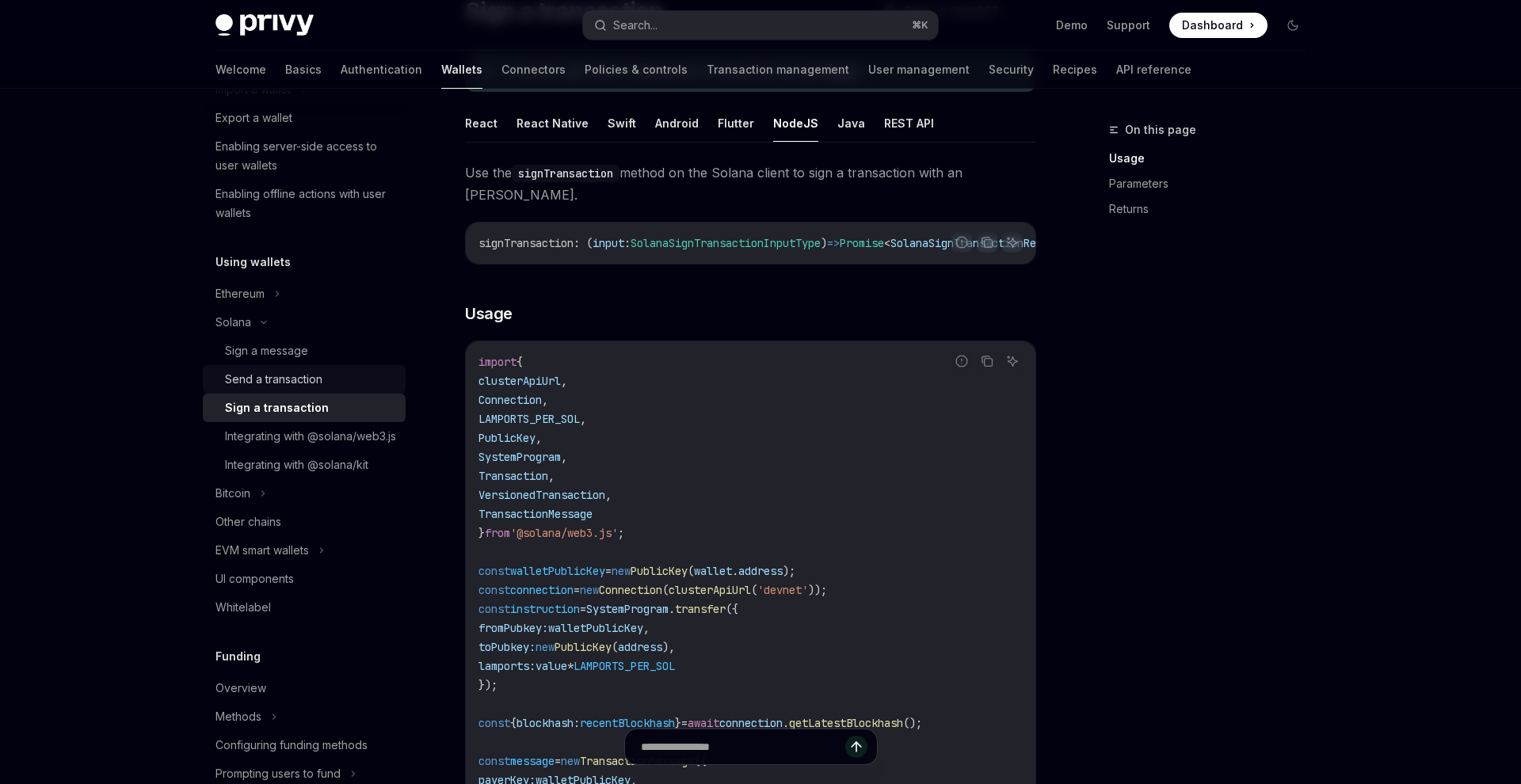
click at [335, 387] on div "Send a transaction" at bounding box center [311, 379] width 171 height 19
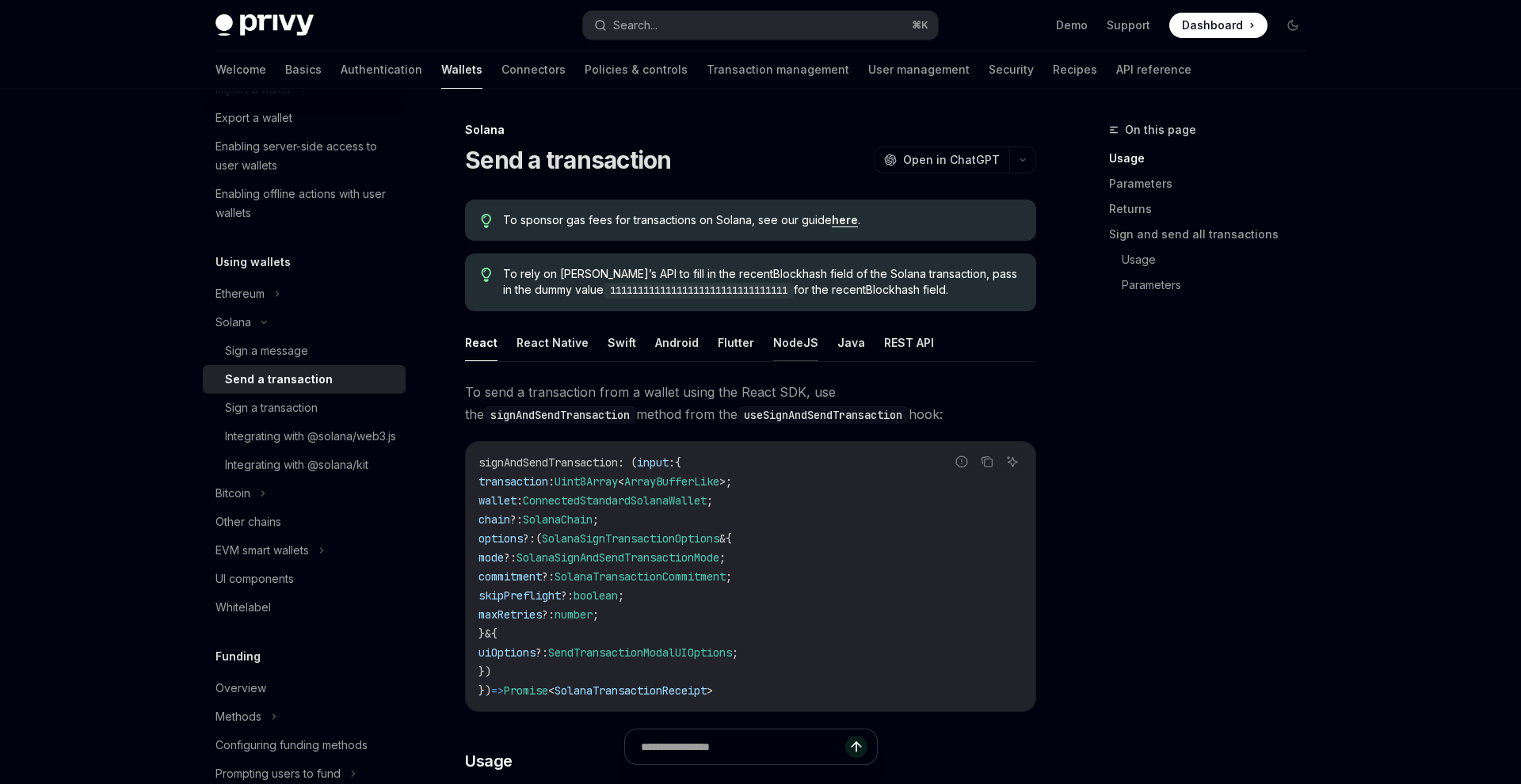
click at [780, 345] on button "NodeJS" at bounding box center [796, 342] width 45 height 37
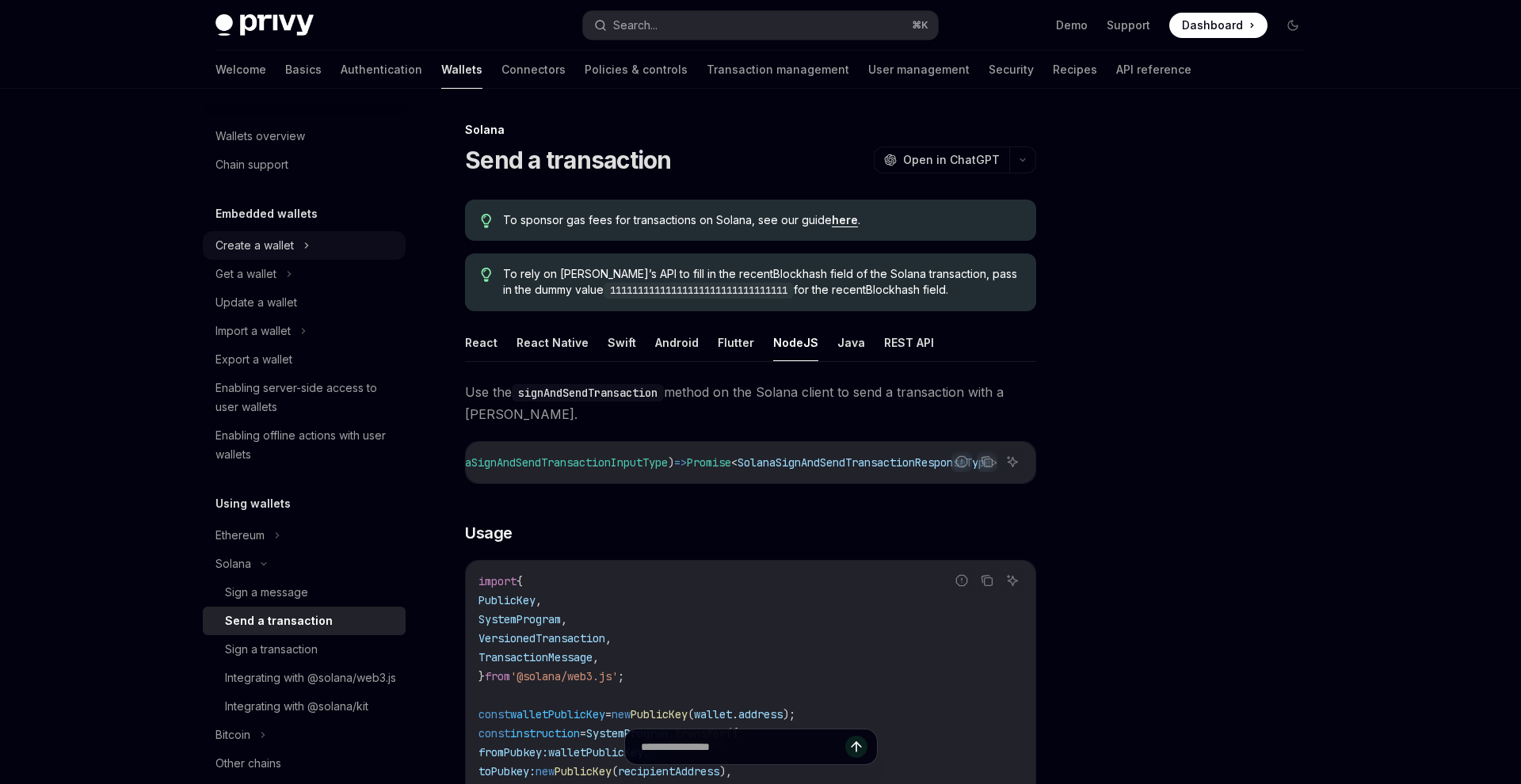
click at [288, 241] on div "Create a wallet" at bounding box center [254, 245] width 78 height 19
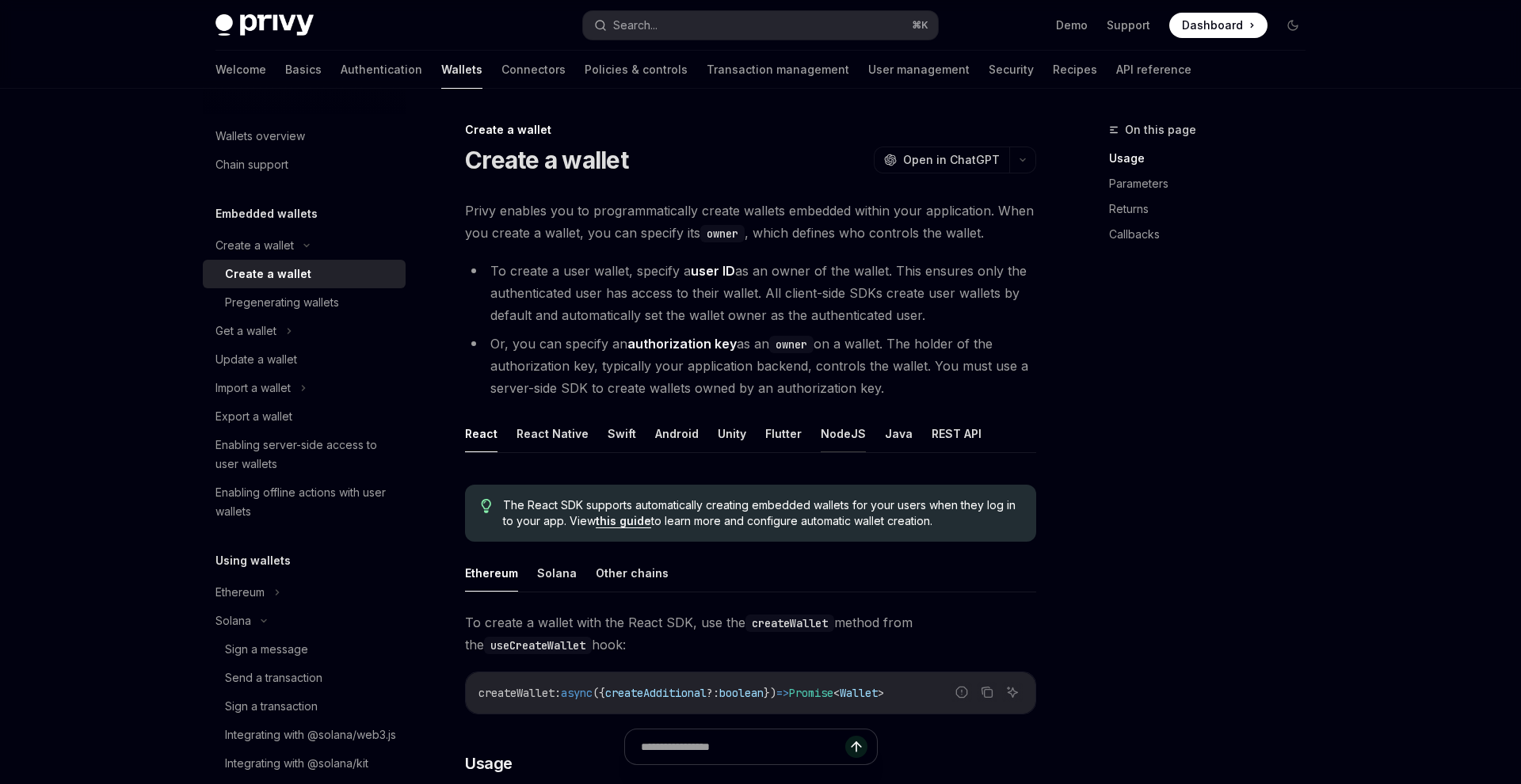
click at [834, 433] on button "NodeJS" at bounding box center [843, 433] width 45 height 37
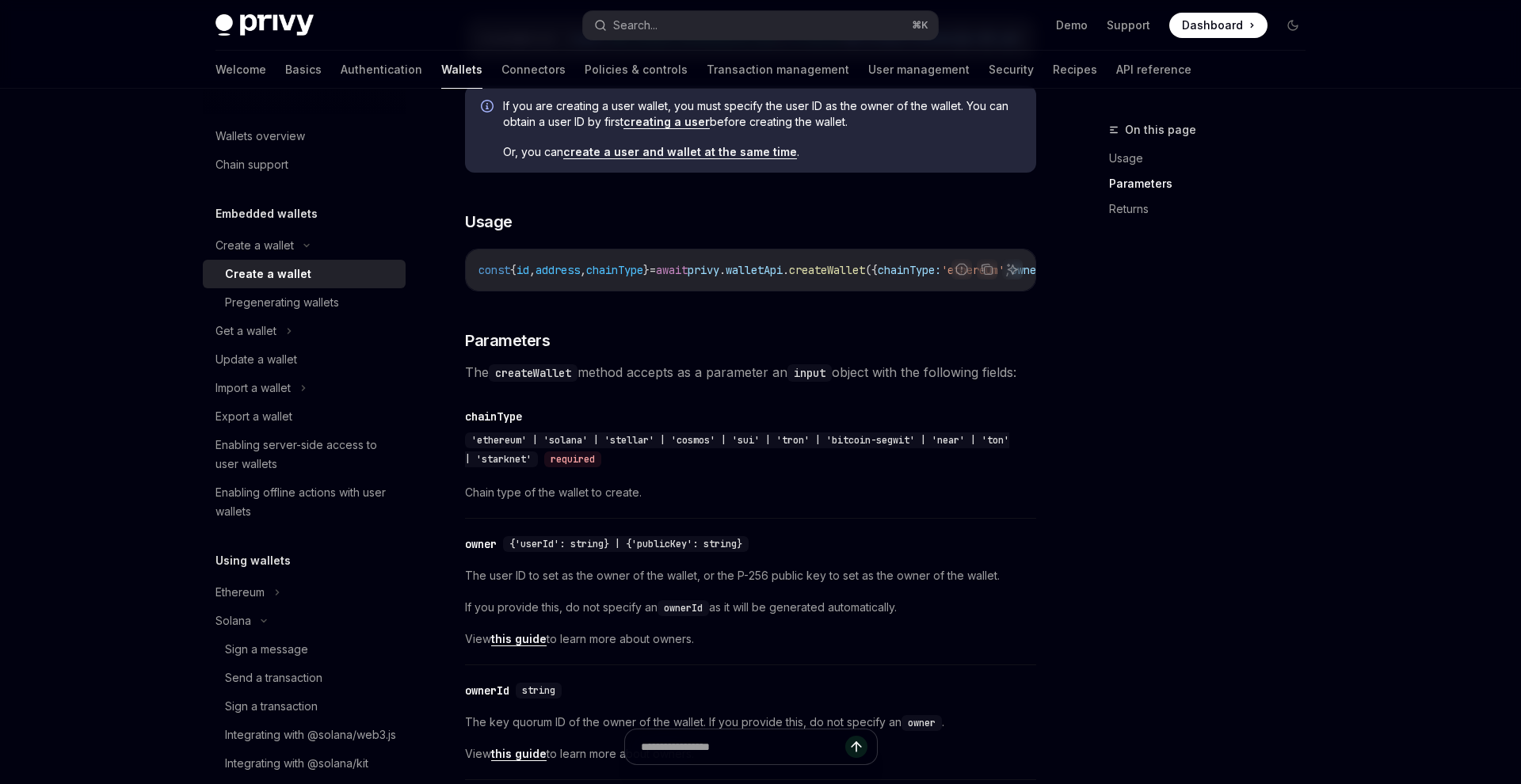
scroll to position [16, 0]
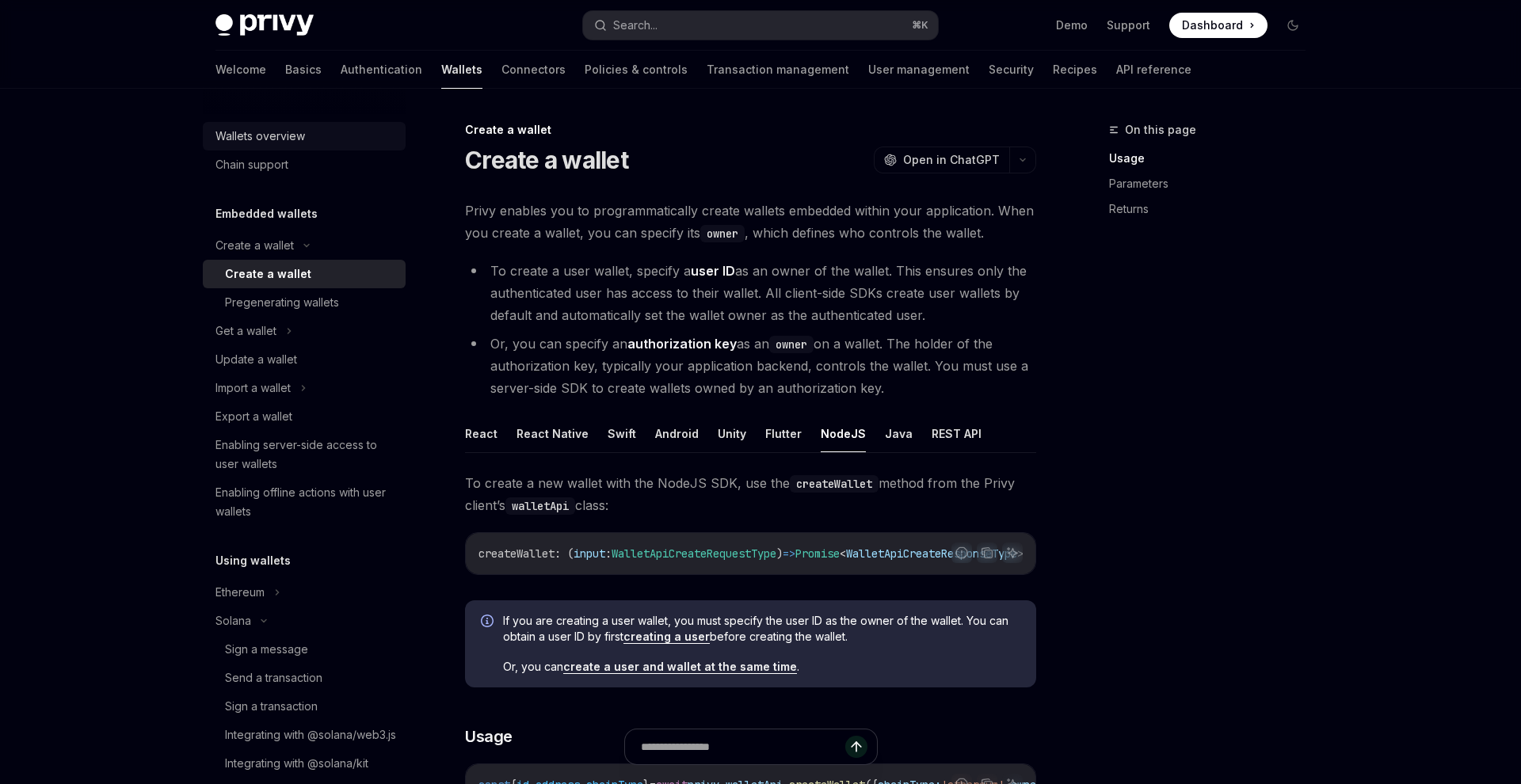
click at [283, 146] on link "Wallets overview" at bounding box center [304, 135] width 203 height 29
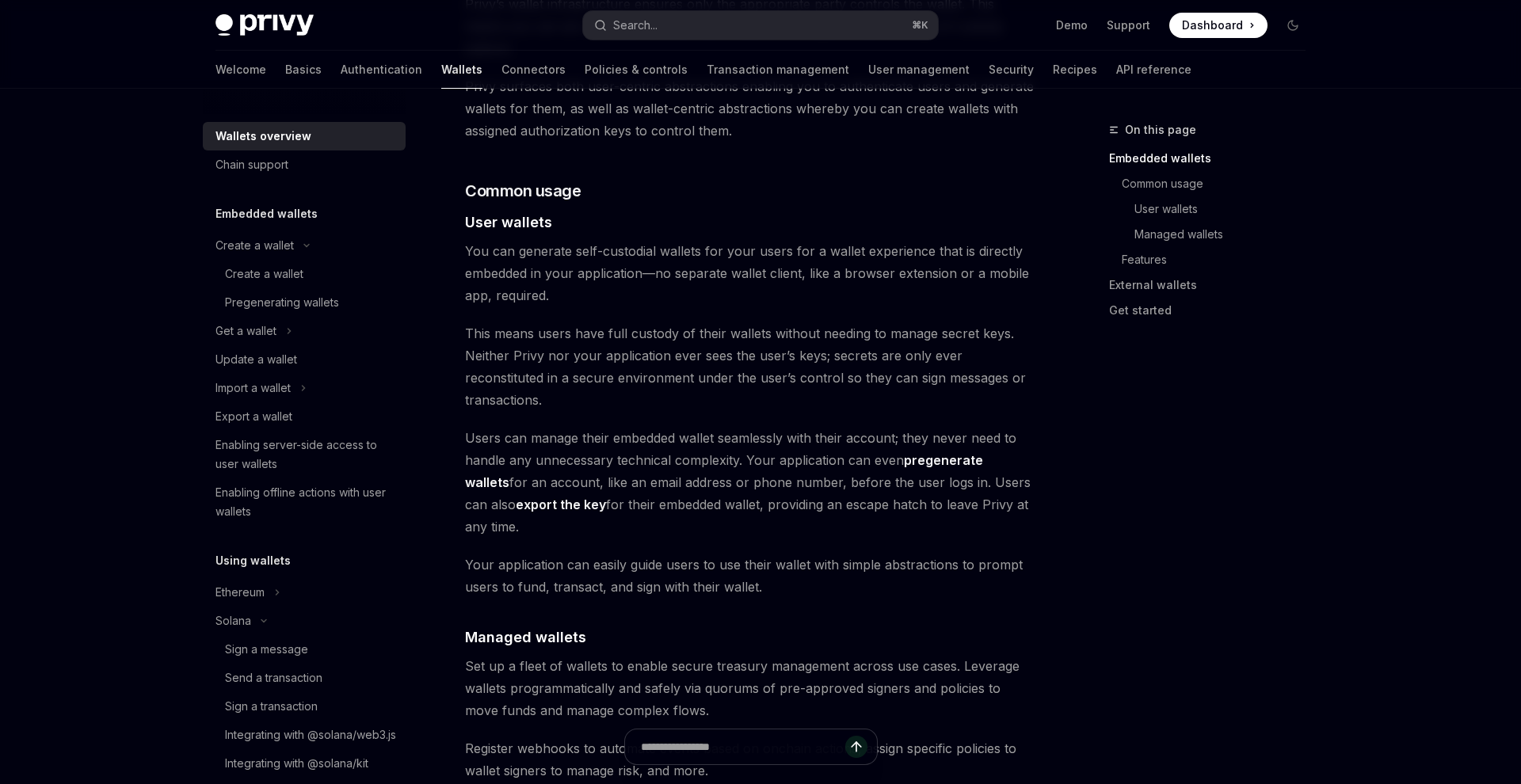
scroll to position [1047, 0]
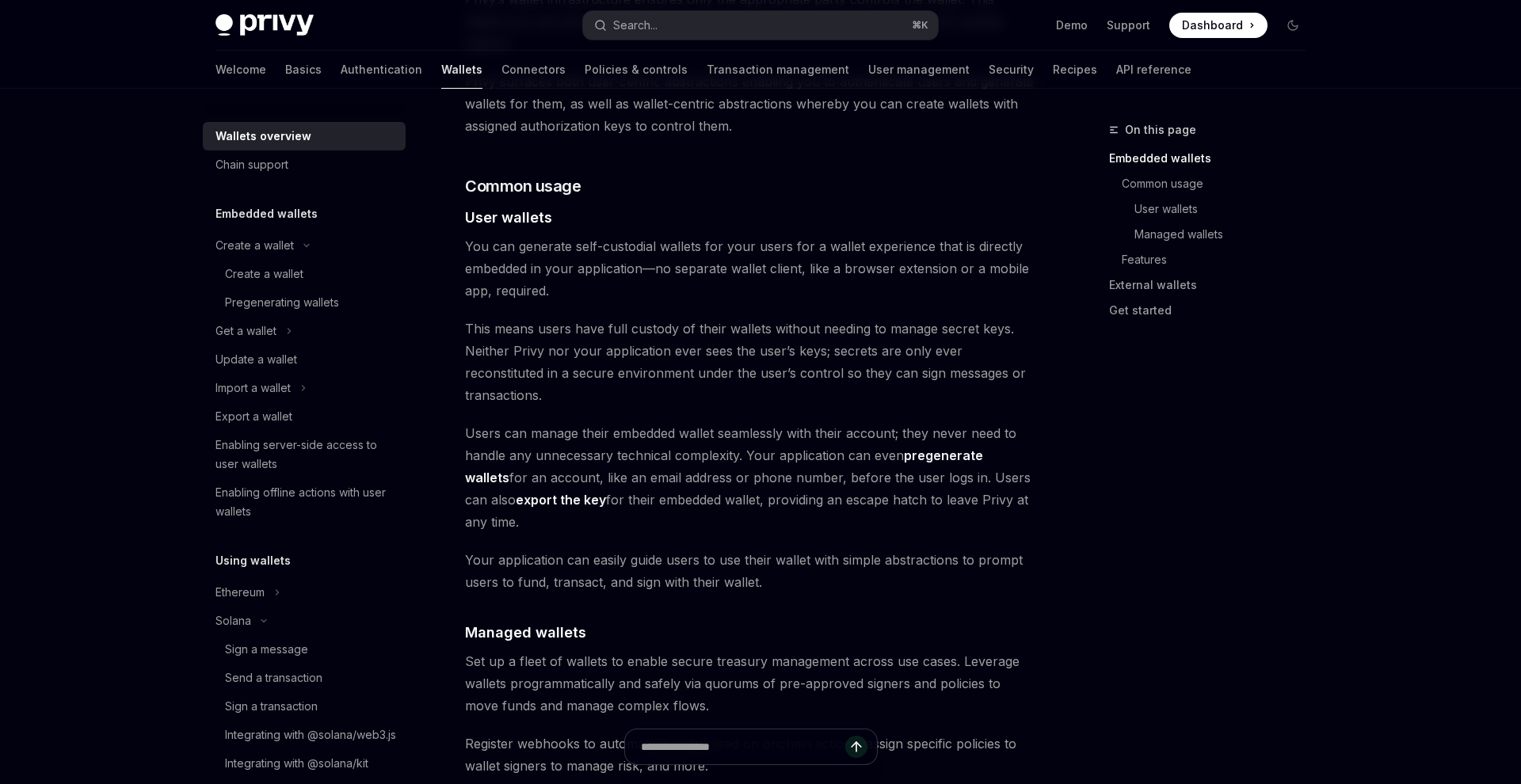
click at [230, 50] on div "Privy Docs home page Search... ⌘ K Demo Support Dashboard Dashboard Search..." at bounding box center [760, 25] width 1090 height 51
click at [285, 77] on link "Basics" at bounding box center [303, 69] width 37 height 38
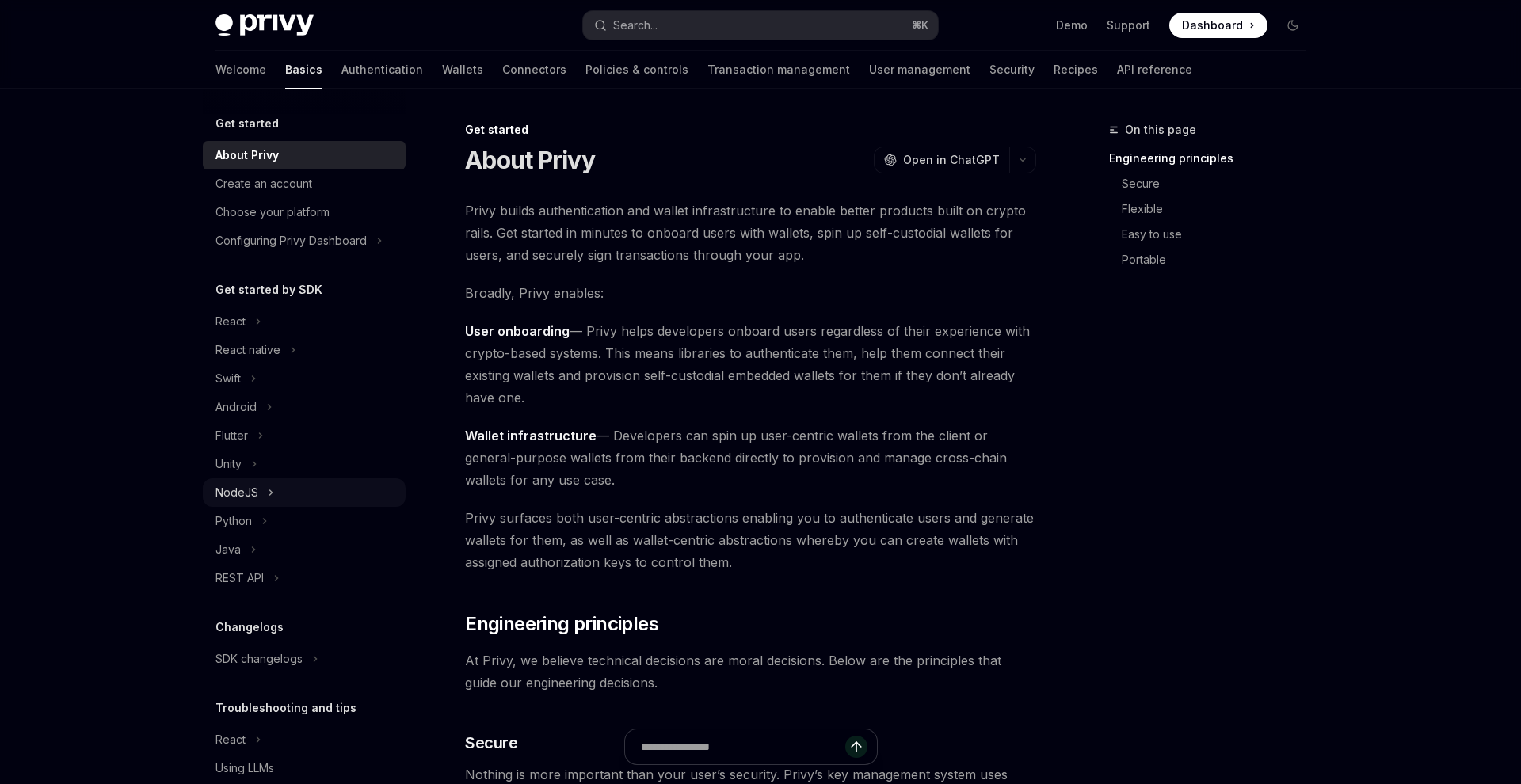
click at [251, 503] on div "NodeJS" at bounding box center [304, 492] width 203 height 29
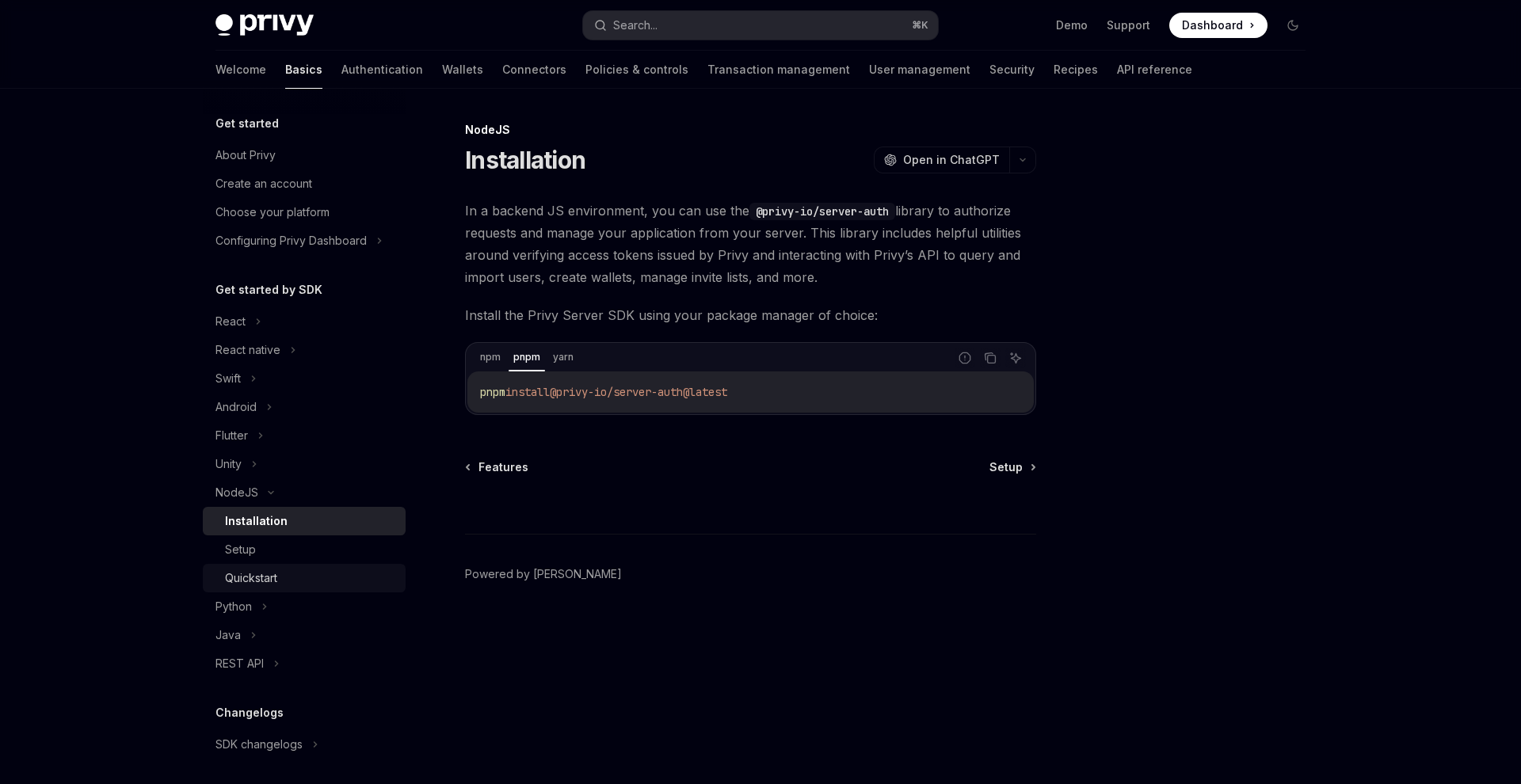
click at [262, 578] on div "Quickstart" at bounding box center [251, 578] width 53 height 19
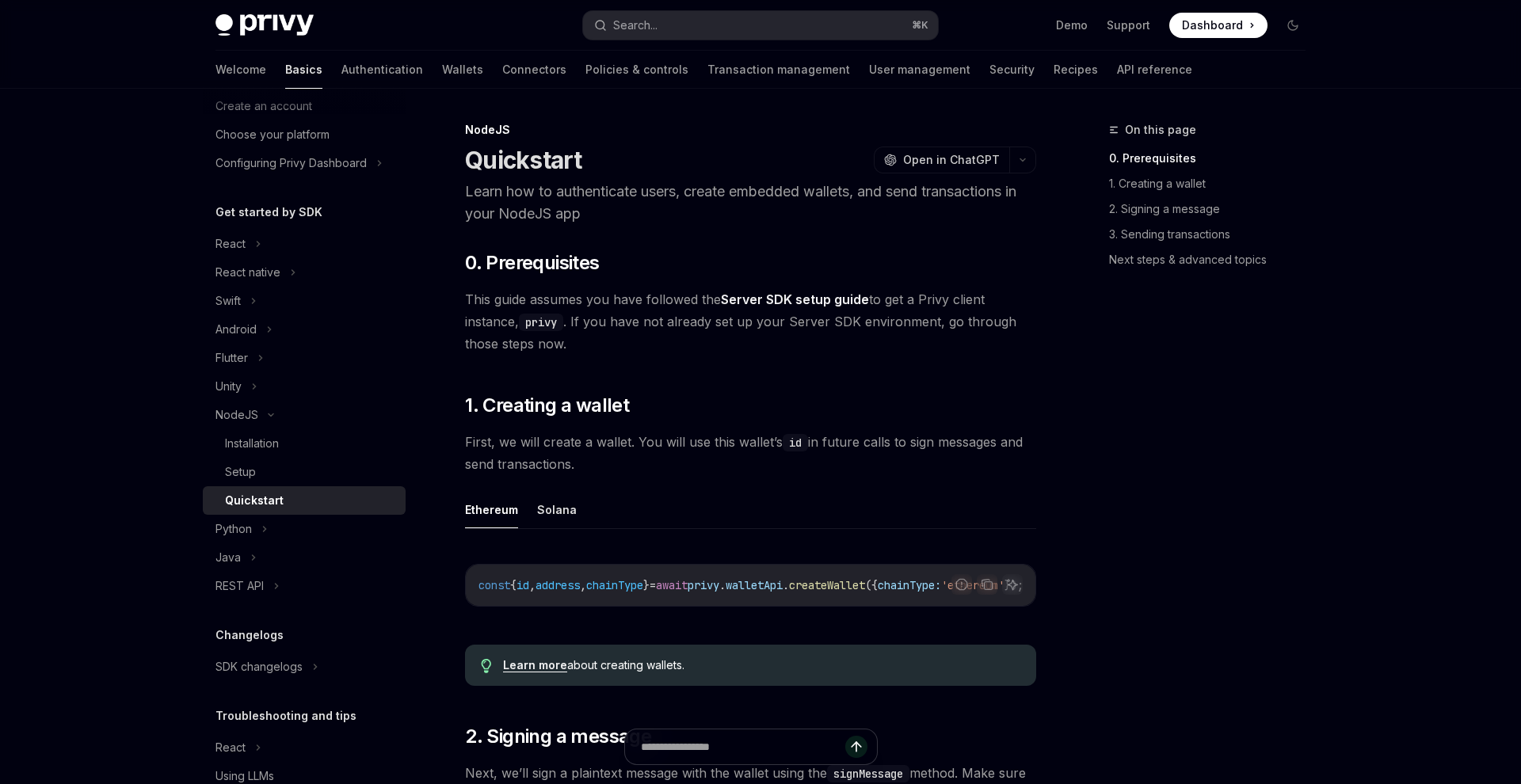
scroll to position [94, 0]
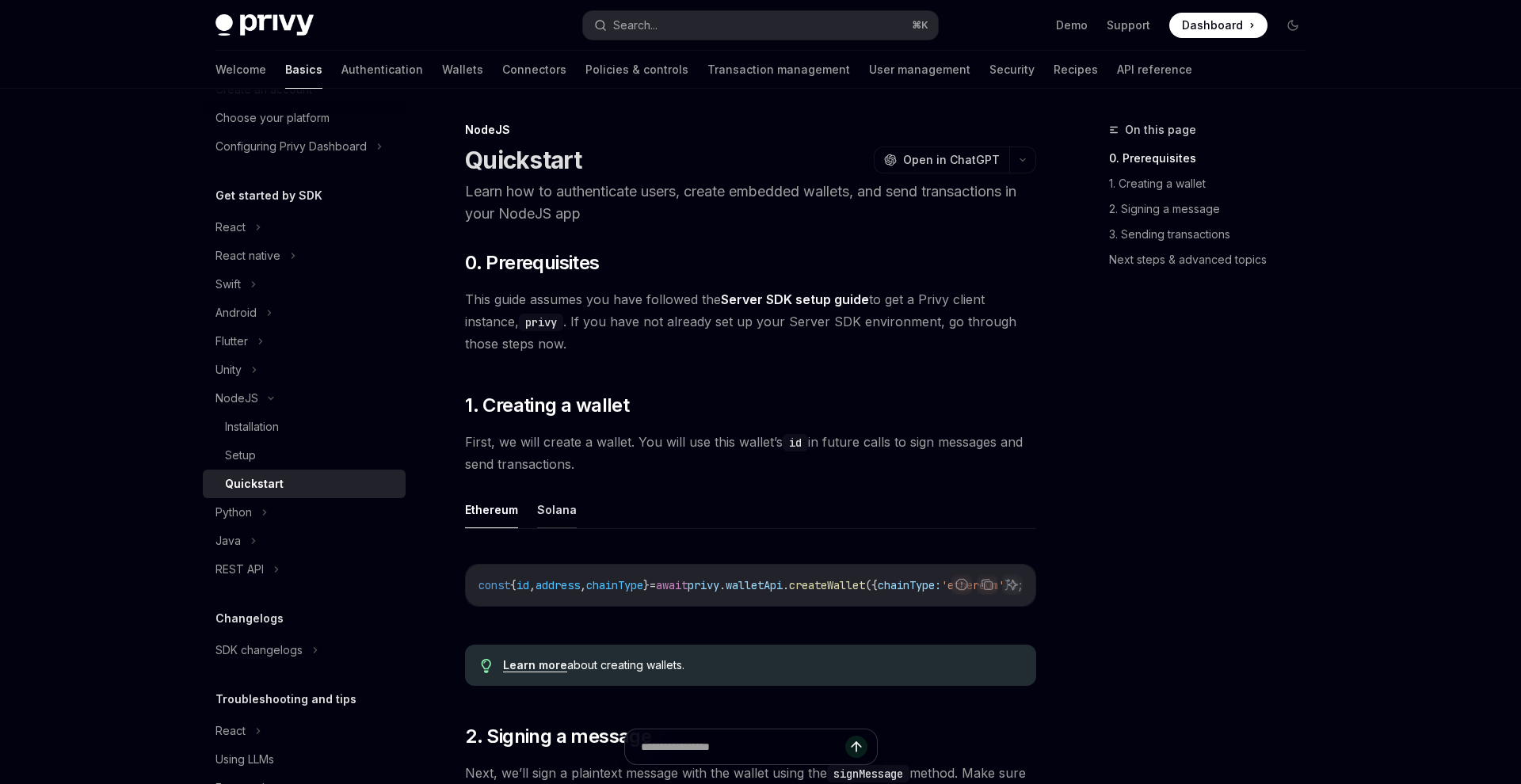
click at [548, 508] on button "Solana" at bounding box center [557, 509] width 40 height 37
click at [267, 453] on div "Setup" at bounding box center [311, 455] width 171 height 19
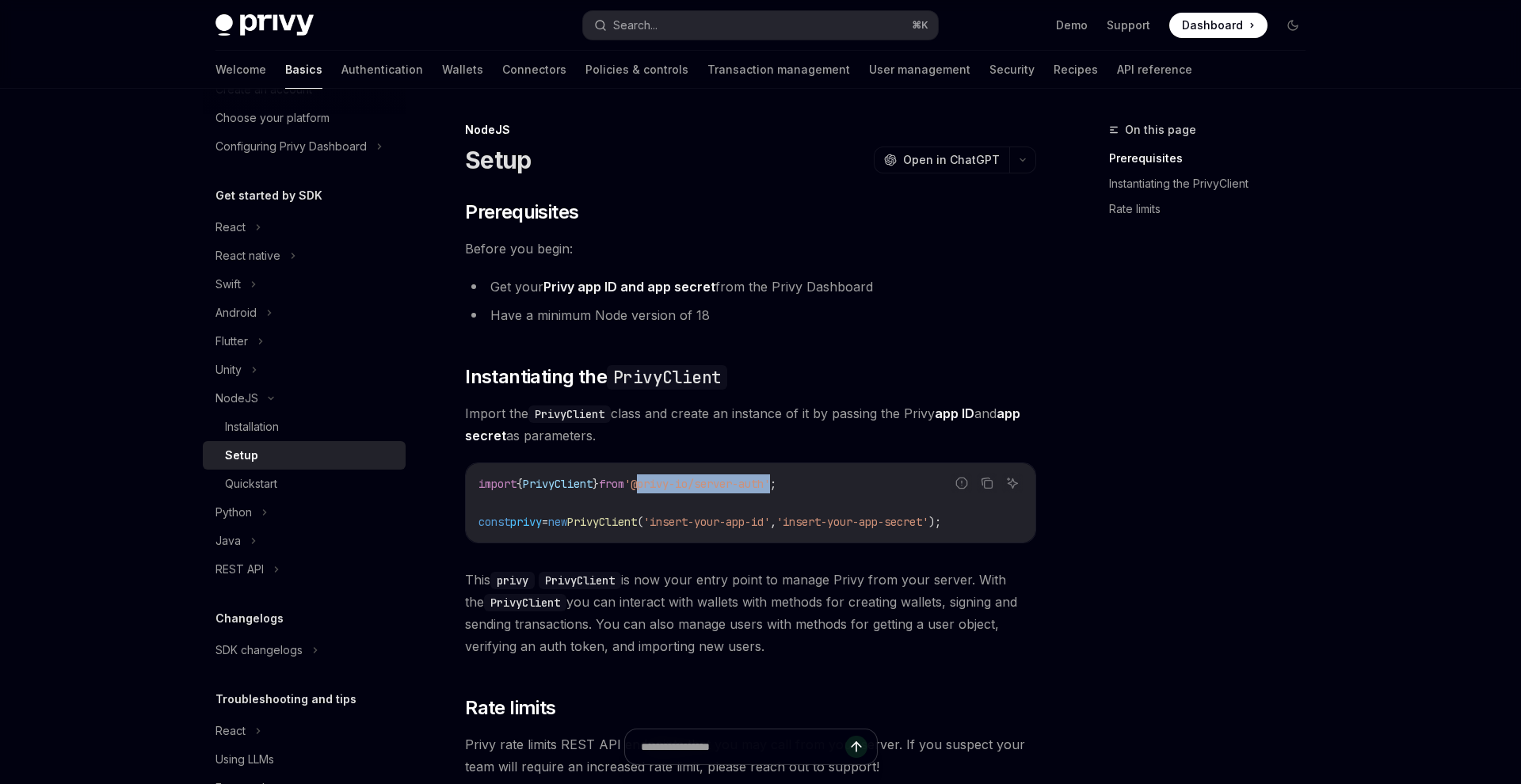
drag, startPoint x: 655, startPoint y: 484, endPoint x: 796, endPoint y: 481, distance: 141.0
click at [770, 481] on span "'@privy-io/server-auth'" at bounding box center [697, 483] width 146 height 14
copy span "@privy-io/server-auth"
click at [345, 419] on div "Installation" at bounding box center [311, 427] width 171 height 19
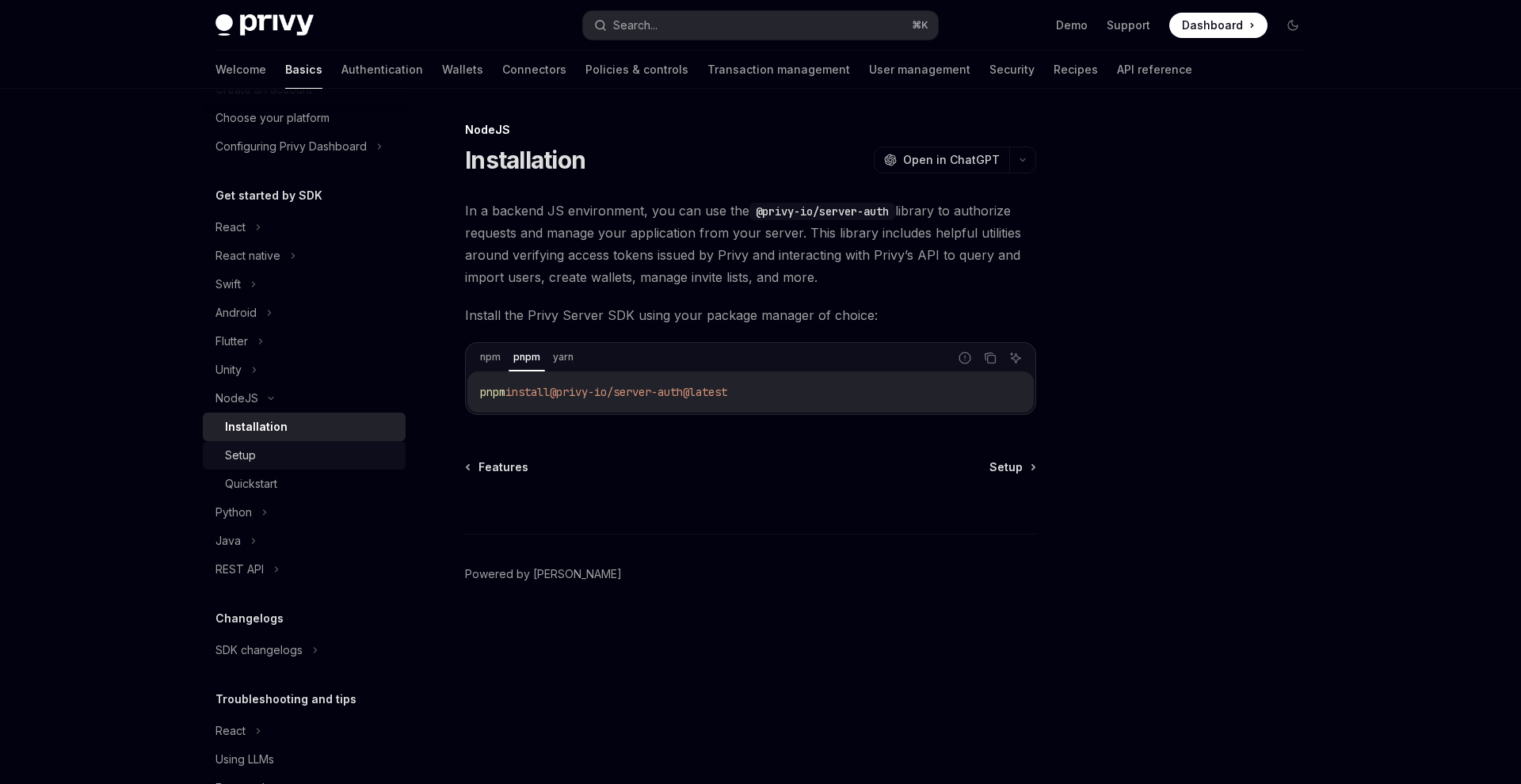
click at [344, 457] on div "Setup" at bounding box center [311, 455] width 171 height 19
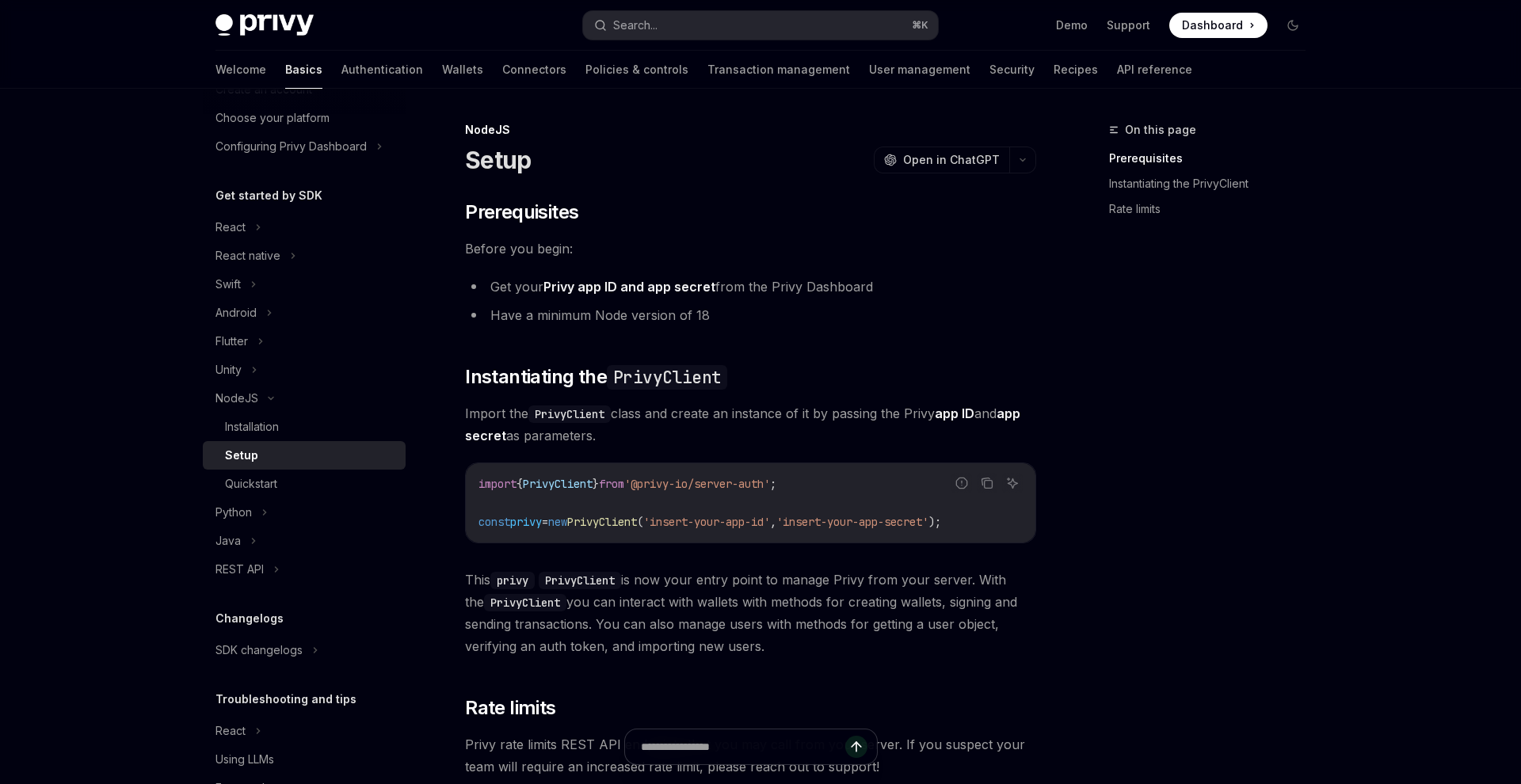
scroll to position [216, 0]
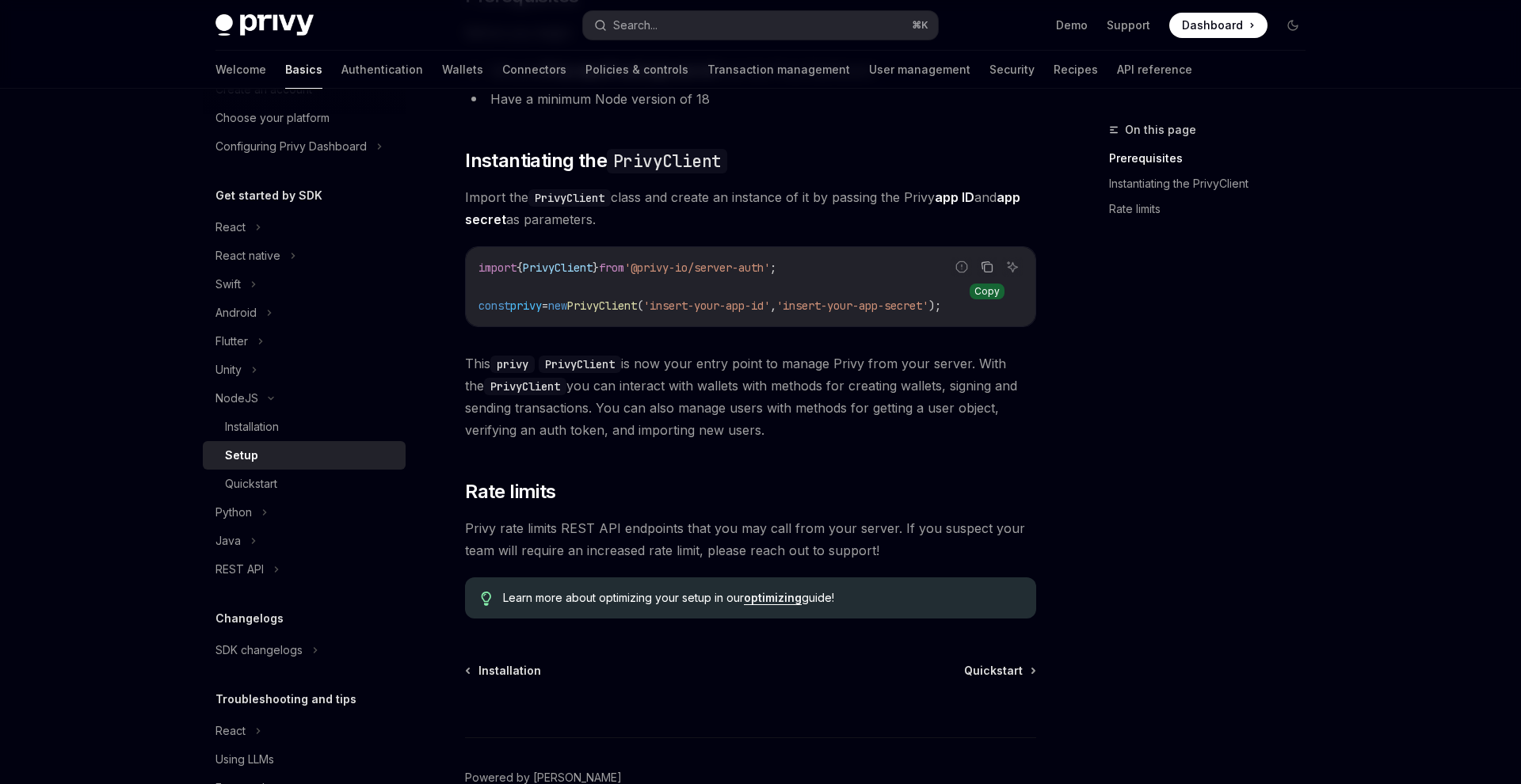
click at [991, 275] on button "Copy the contents from the code block" at bounding box center [986, 266] width 20 height 20
click at [315, 474] on link "Quickstart" at bounding box center [304, 484] width 203 height 29
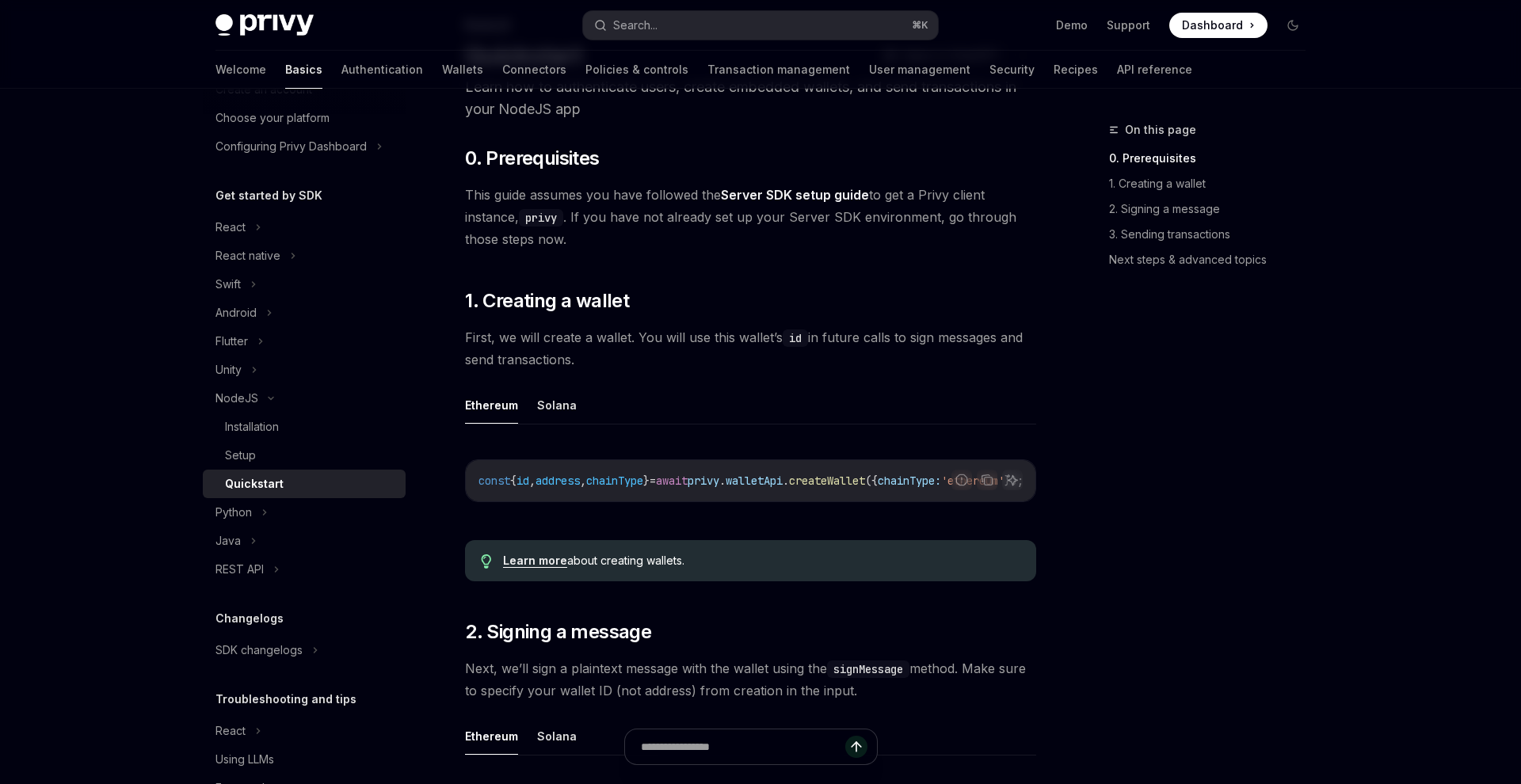
scroll to position [241, 0]
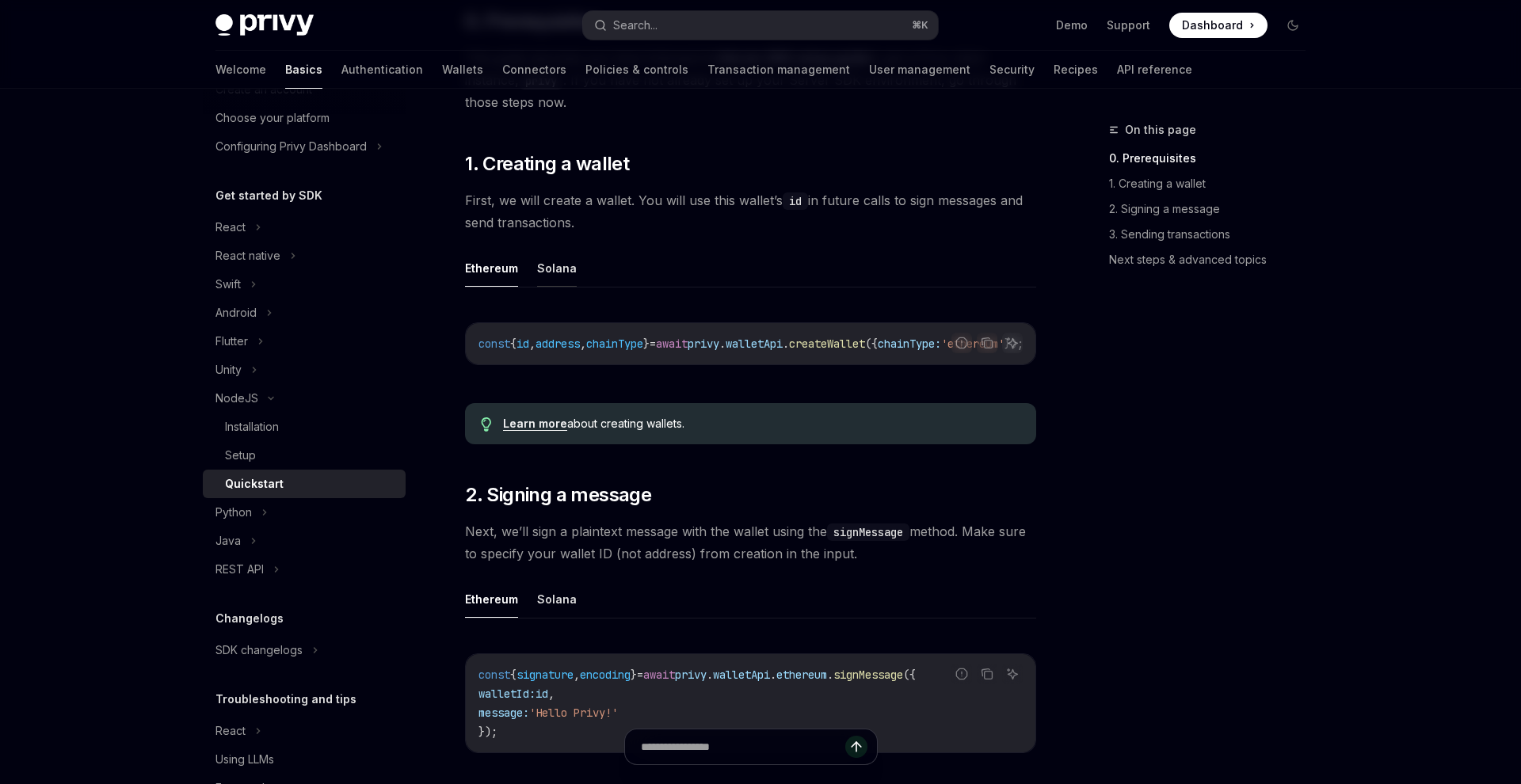
click at [562, 251] on button "Solana" at bounding box center [557, 268] width 40 height 37
click at [988, 343] on icon "Copy the contents from the code block" at bounding box center [987, 343] width 13 height 13
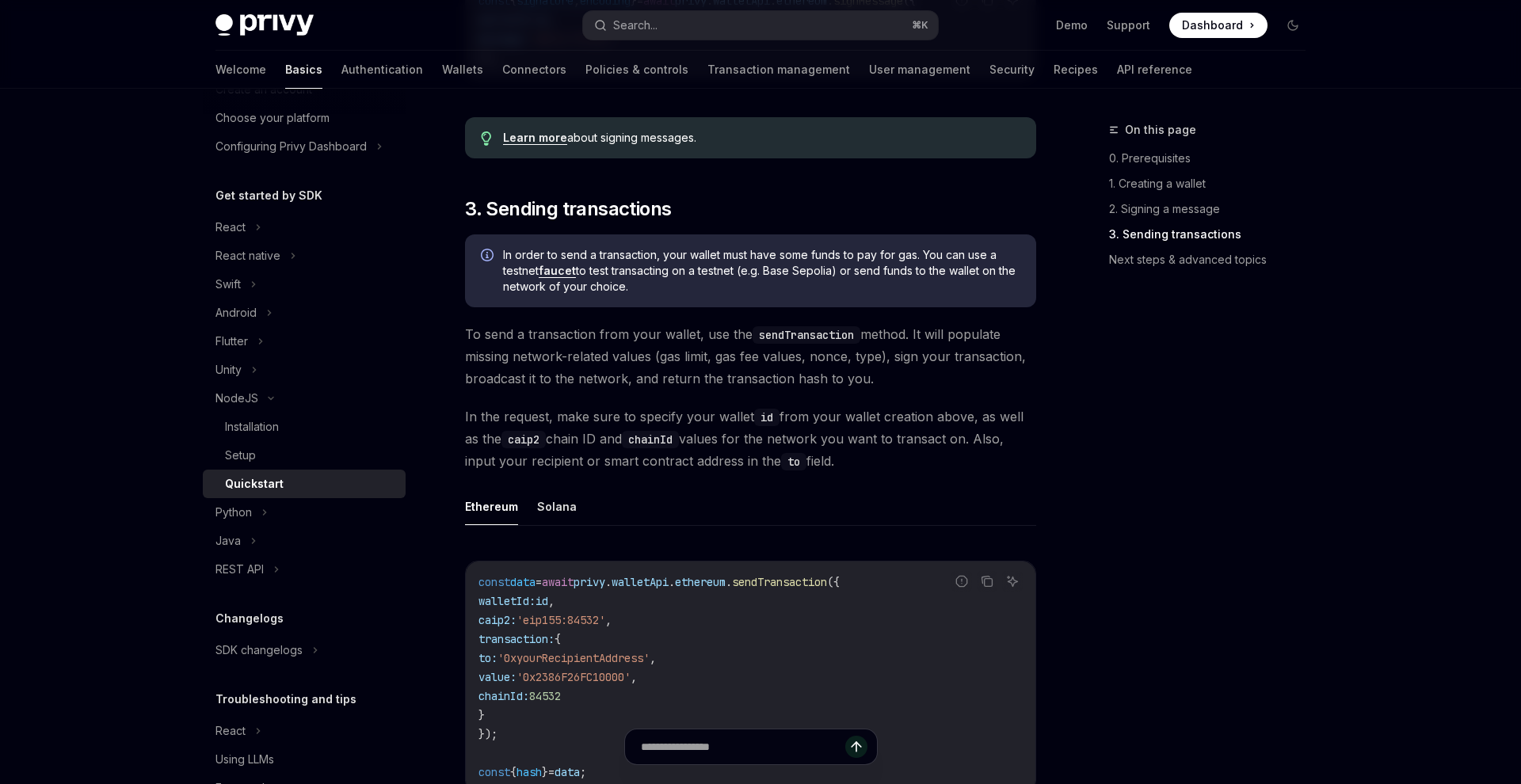
scroll to position [889, 0]
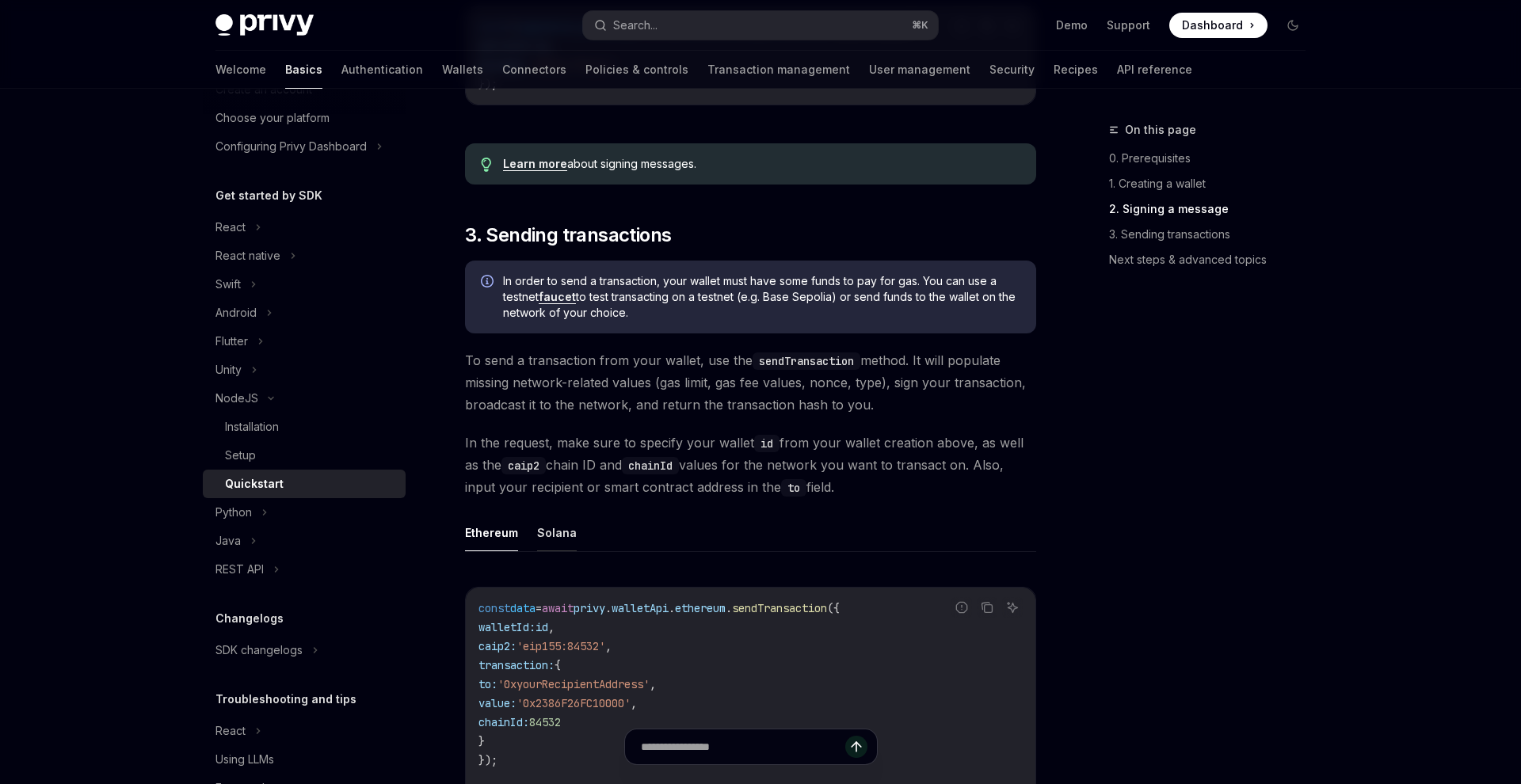
click at [546, 542] on button "Solana" at bounding box center [557, 532] width 40 height 37
type textarea "*"
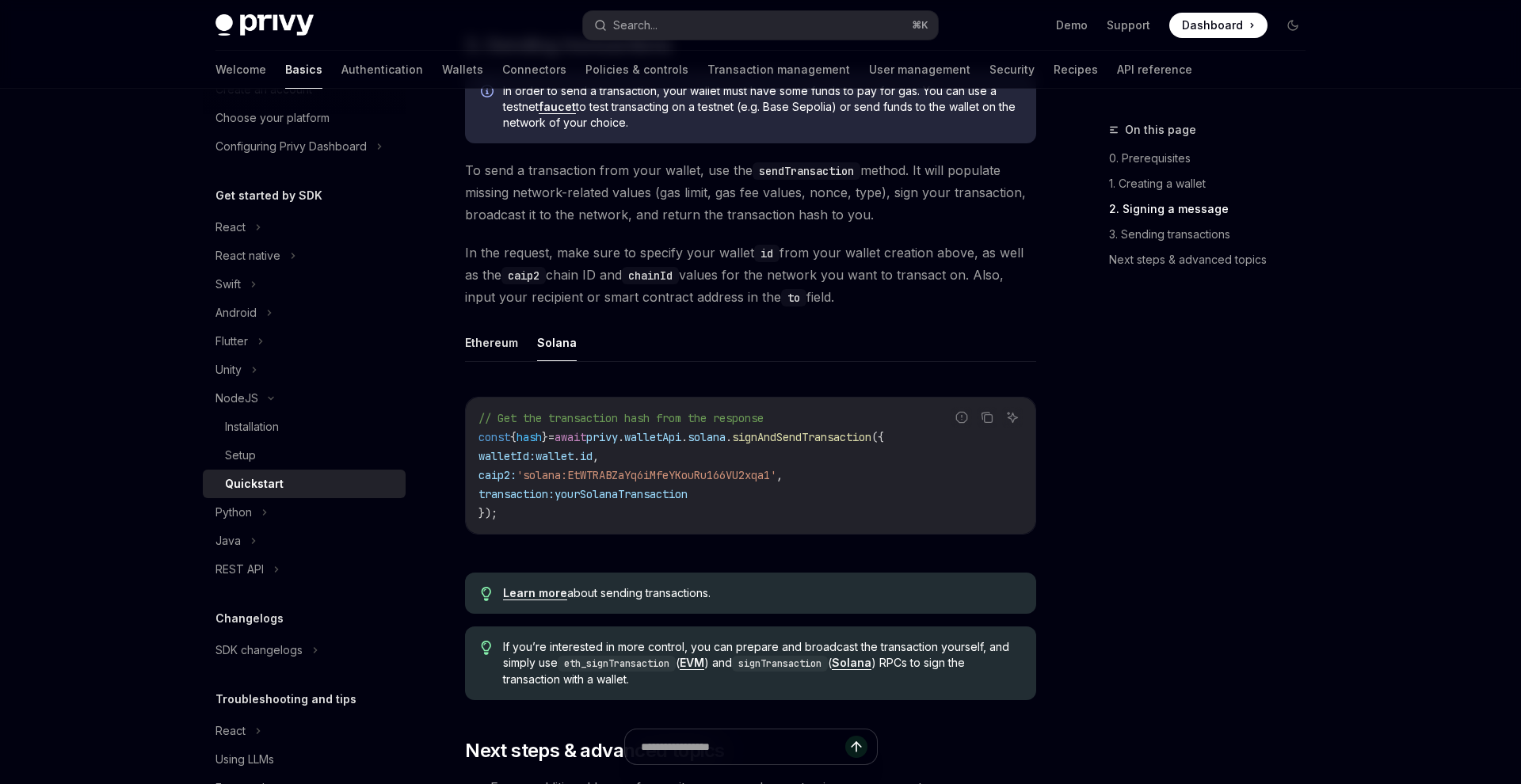
scroll to position [1129, 0]
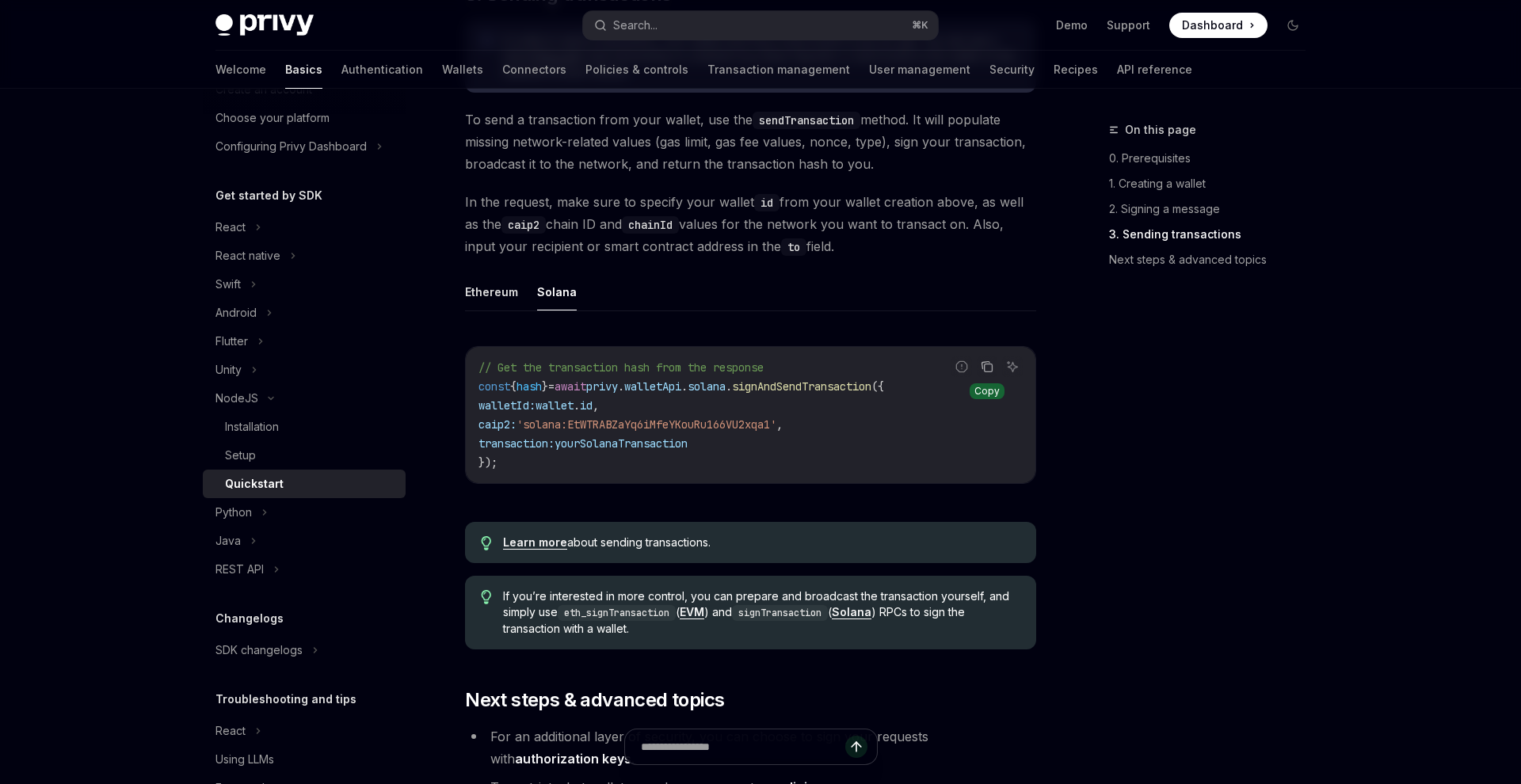
click at [987, 373] on icon "Copy the contents from the code block" at bounding box center [987, 367] width 13 height 13
click at [582, 431] on span "'solana:EtWTRABZaYq6iMfeYKouRu166VU2xqa1'" at bounding box center [646, 424] width 260 height 14
drag, startPoint x: 804, startPoint y: 431, endPoint x: 544, endPoint y: 435, distance: 260.0
click at [544, 431] on span "'solana:EtWTRABZaYq6iMfeYKouRu166VU2xqa1'" at bounding box center [646, 424] width 260 height 14
copy span "solana:EtWTRABZaYq6iMfeYKouRu166VU2xqa1"
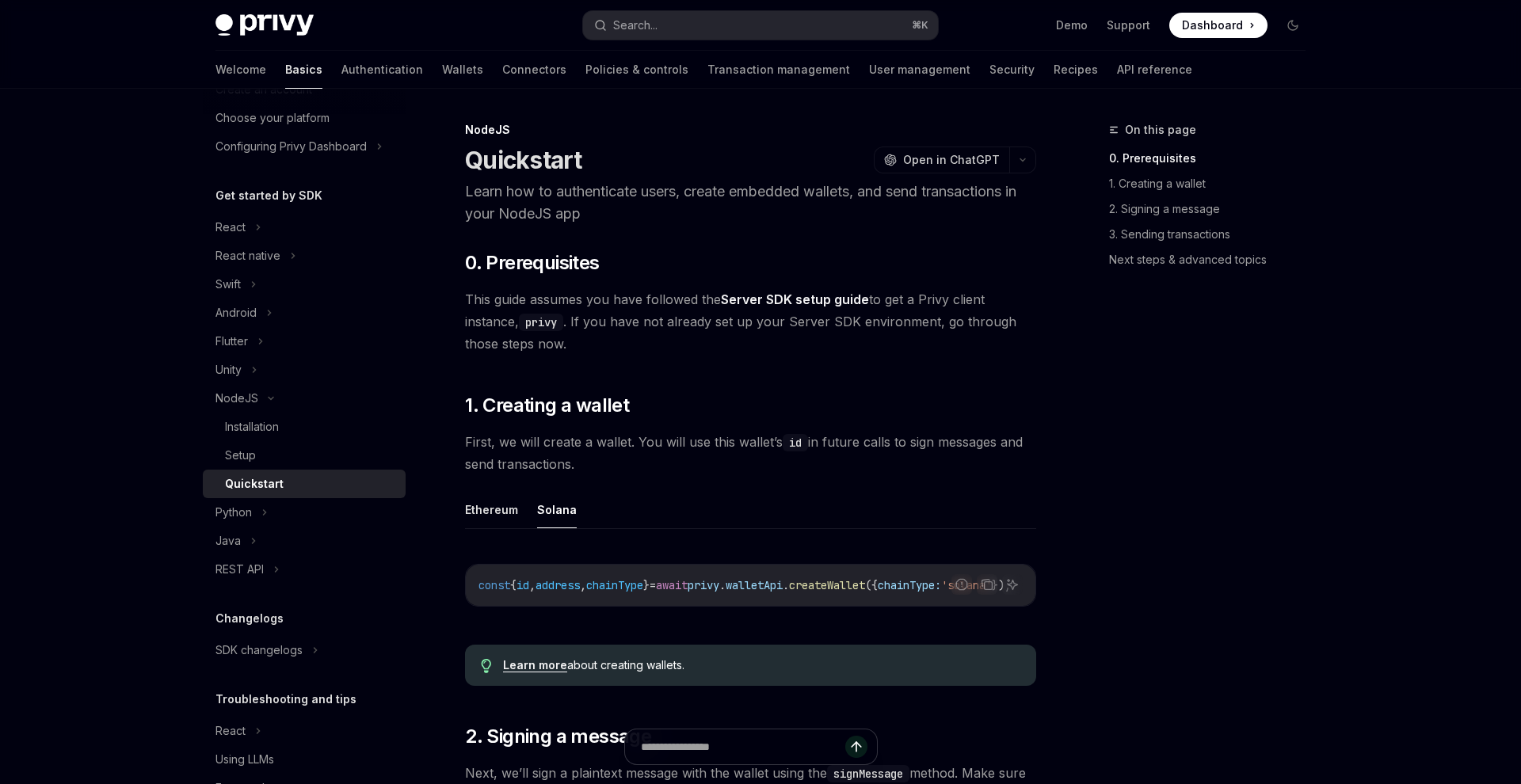
scroll to position [256, 0]
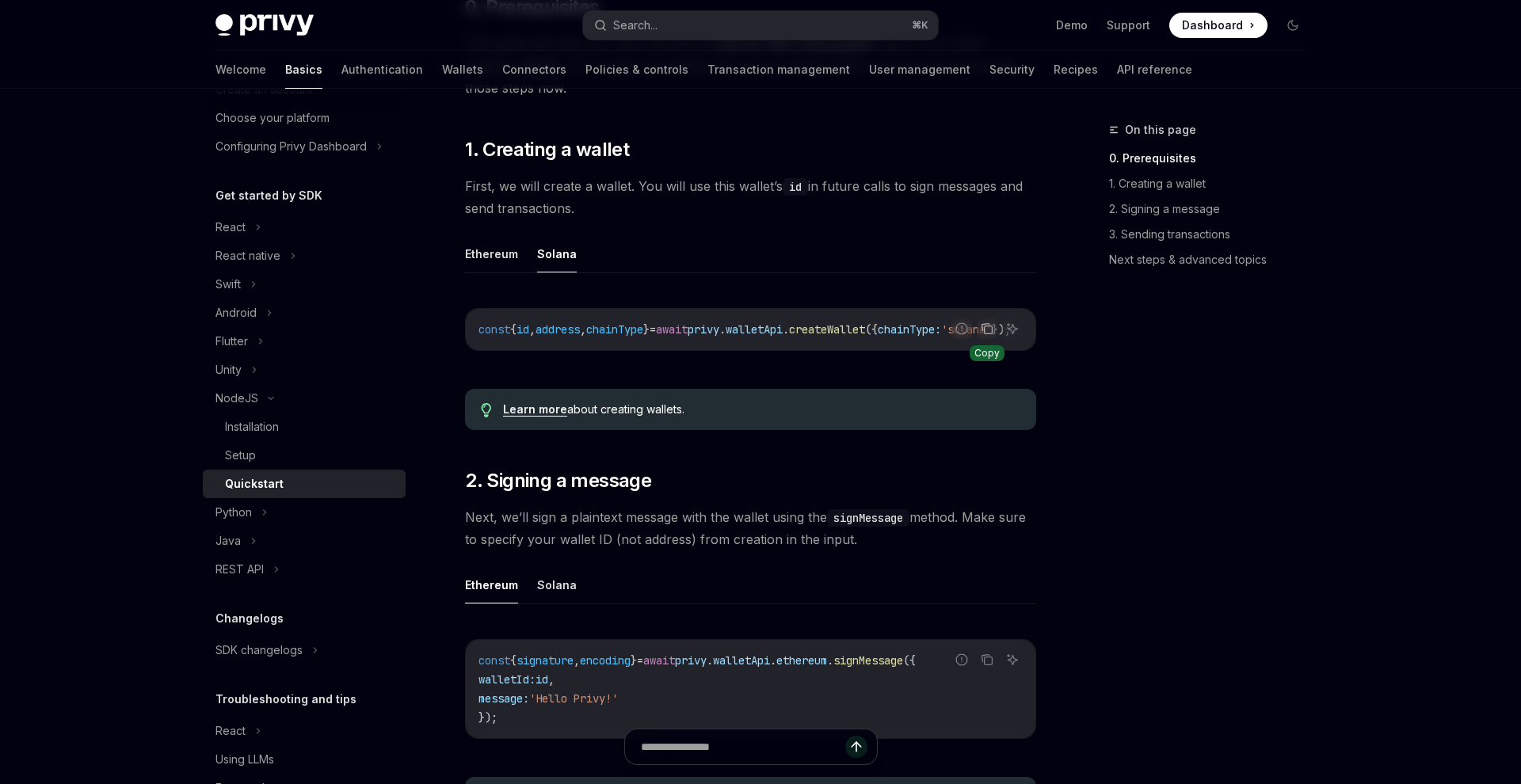
click at [980, 329] on button "Copy the contents from the code block" at bounding box center [986, 328] width 20 height 20
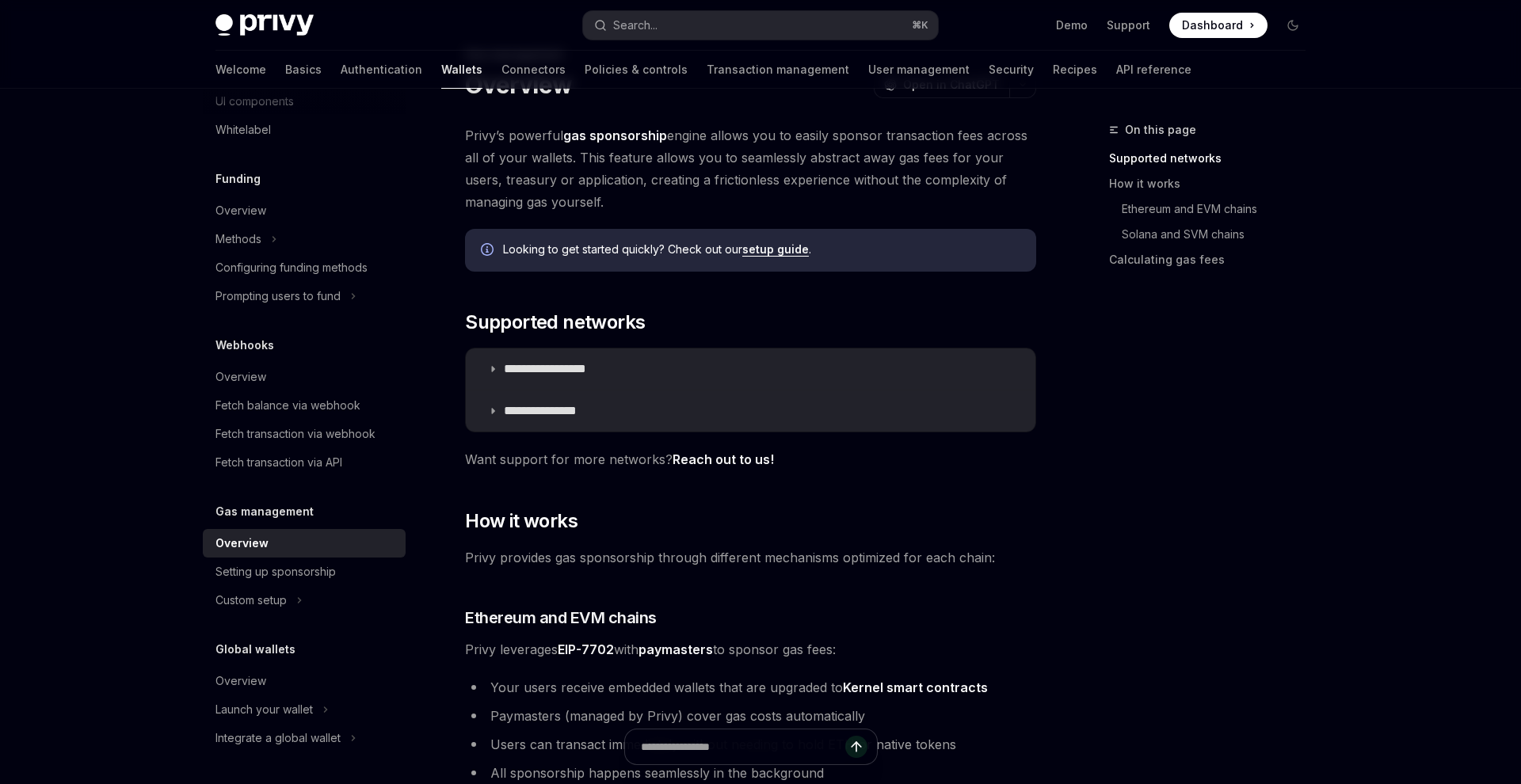
scroll to position [289, 0]
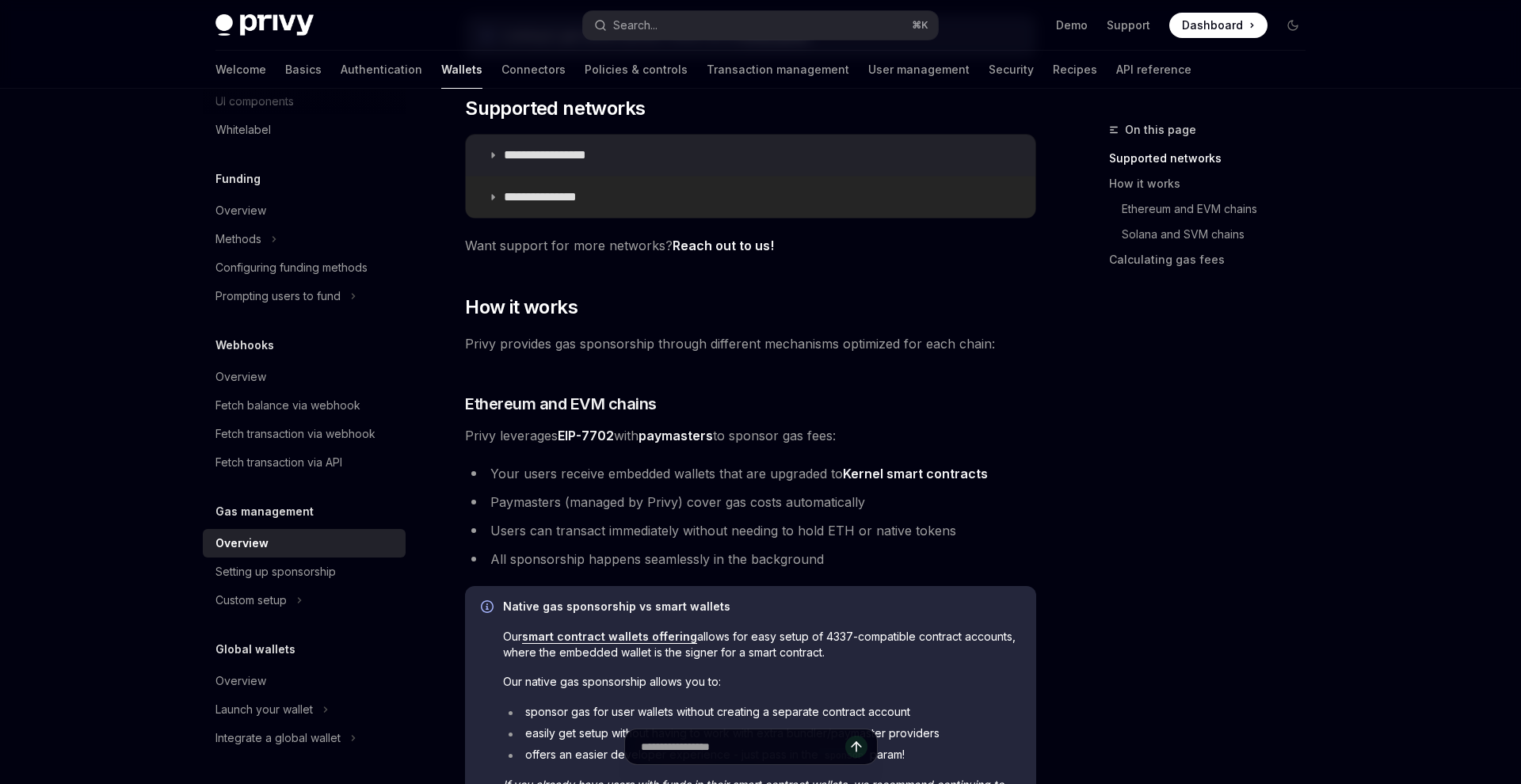
click at [503, 193] on p "**********" at bounding box center [553, 196] width 100 height 16
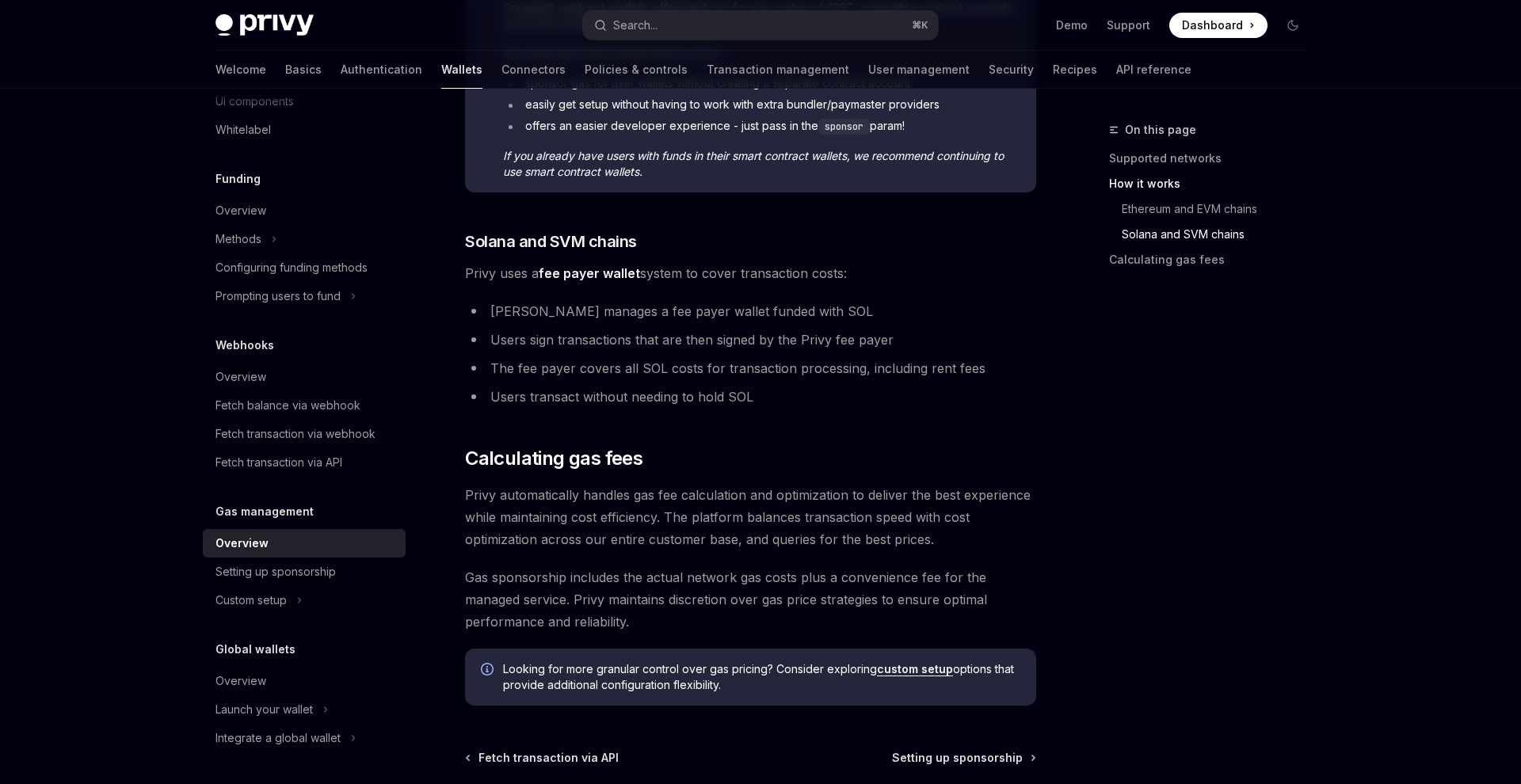
scroll to position [1178, 0]
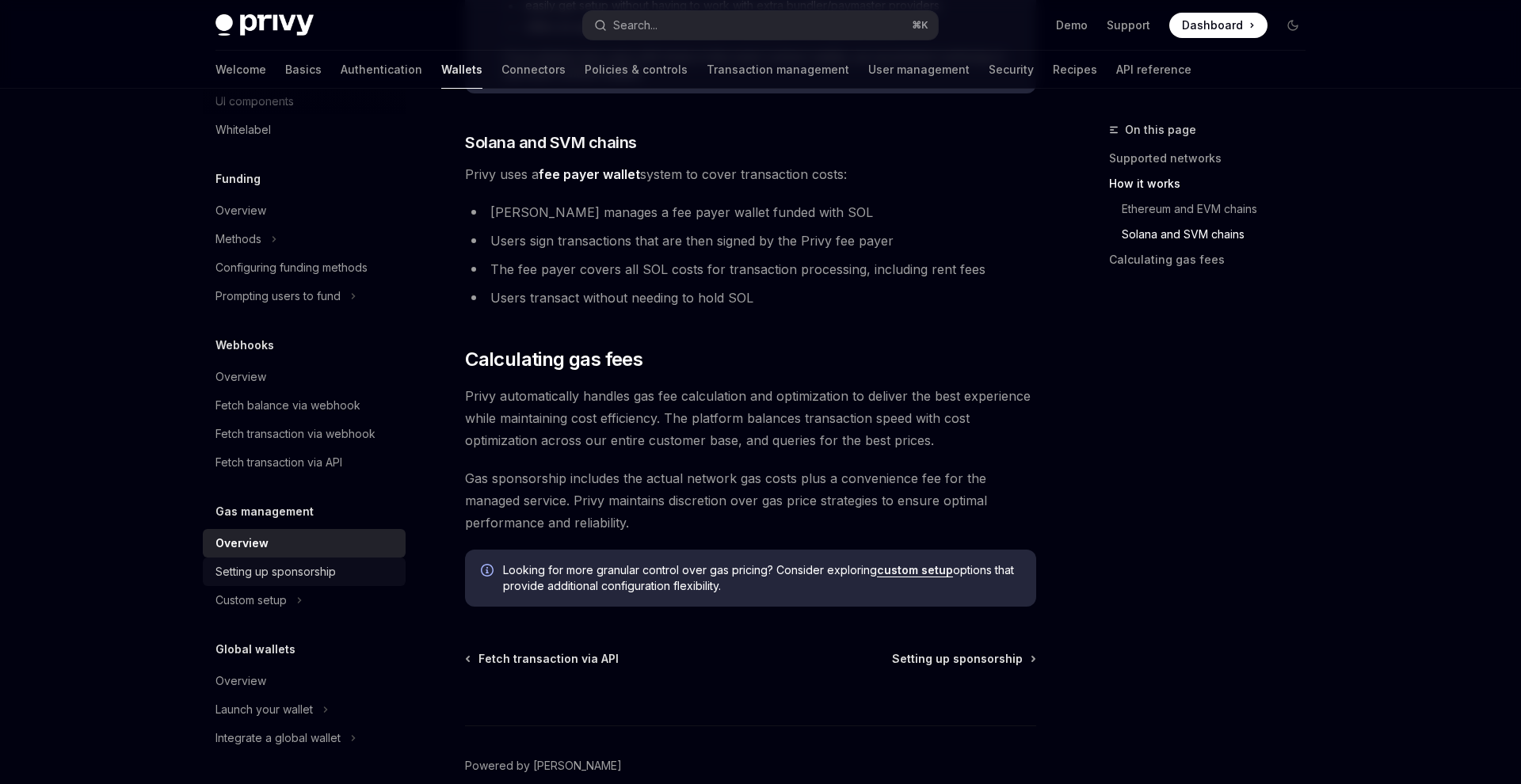
click at [302, 574] on div "Setting up sponsorship" at bounding box center [276, 571] width 121 height 19
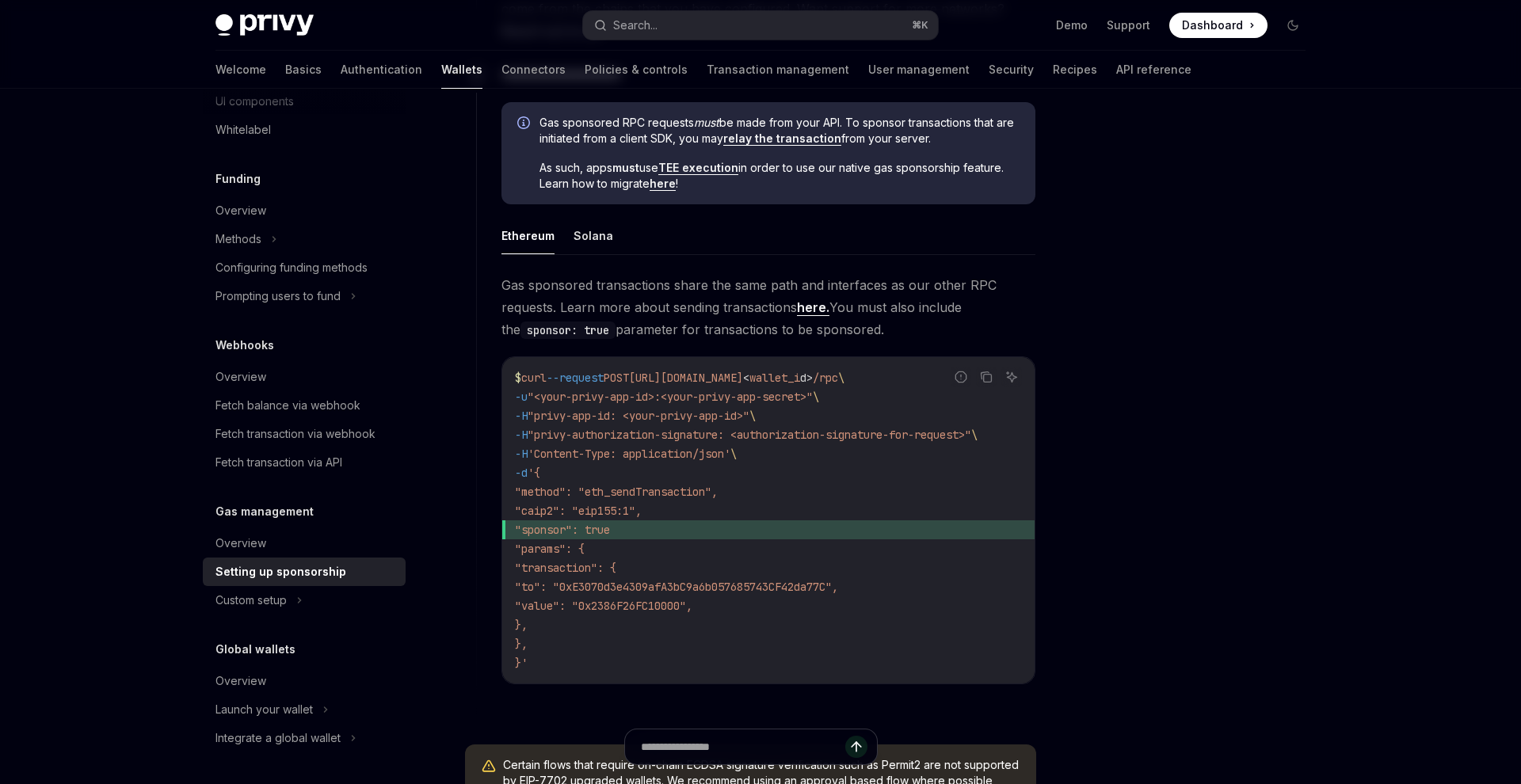
scroll to position [946, 0]
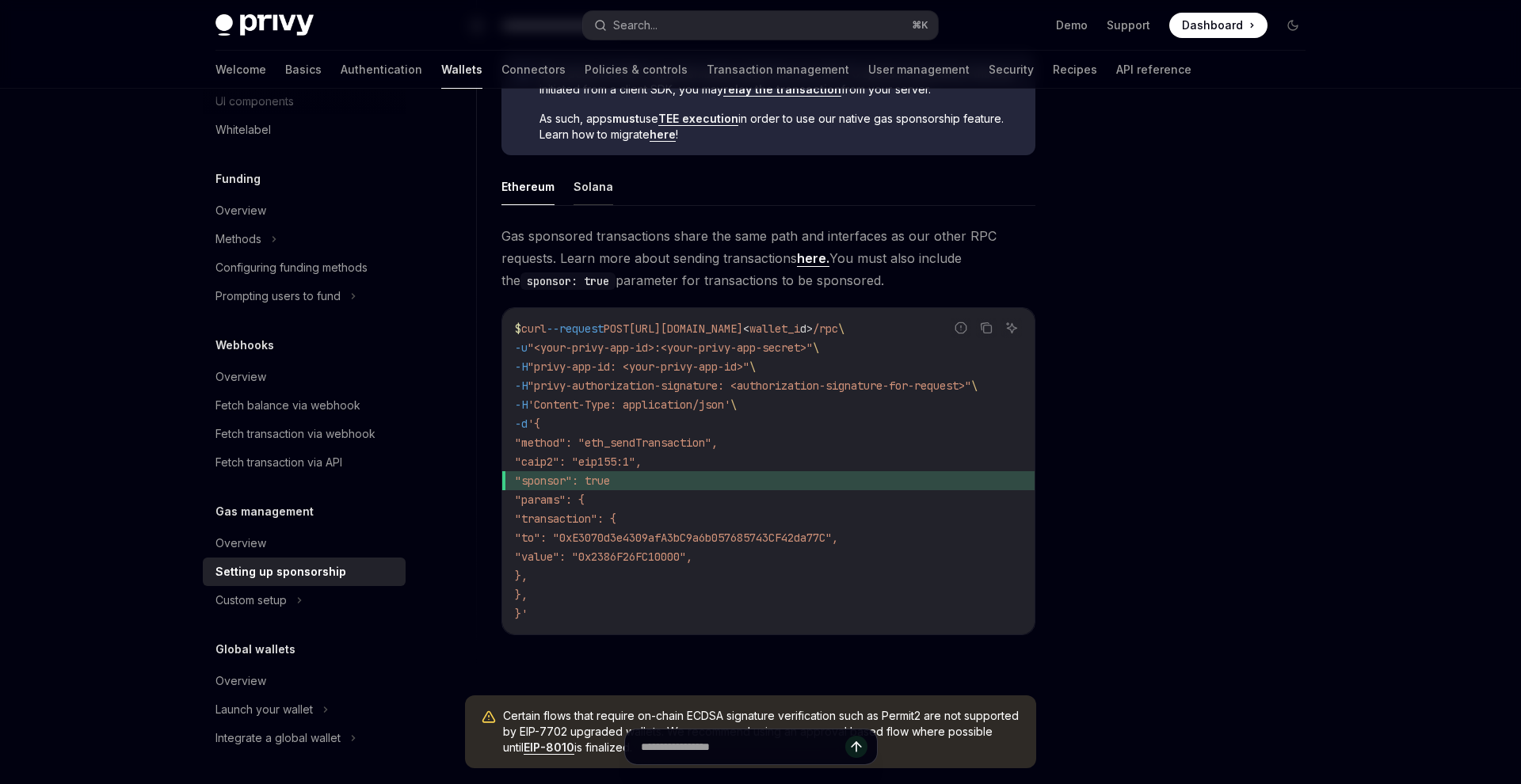
click at [594, 200] on button "Solana" at bounding box center [593, 186] width 40 height 37
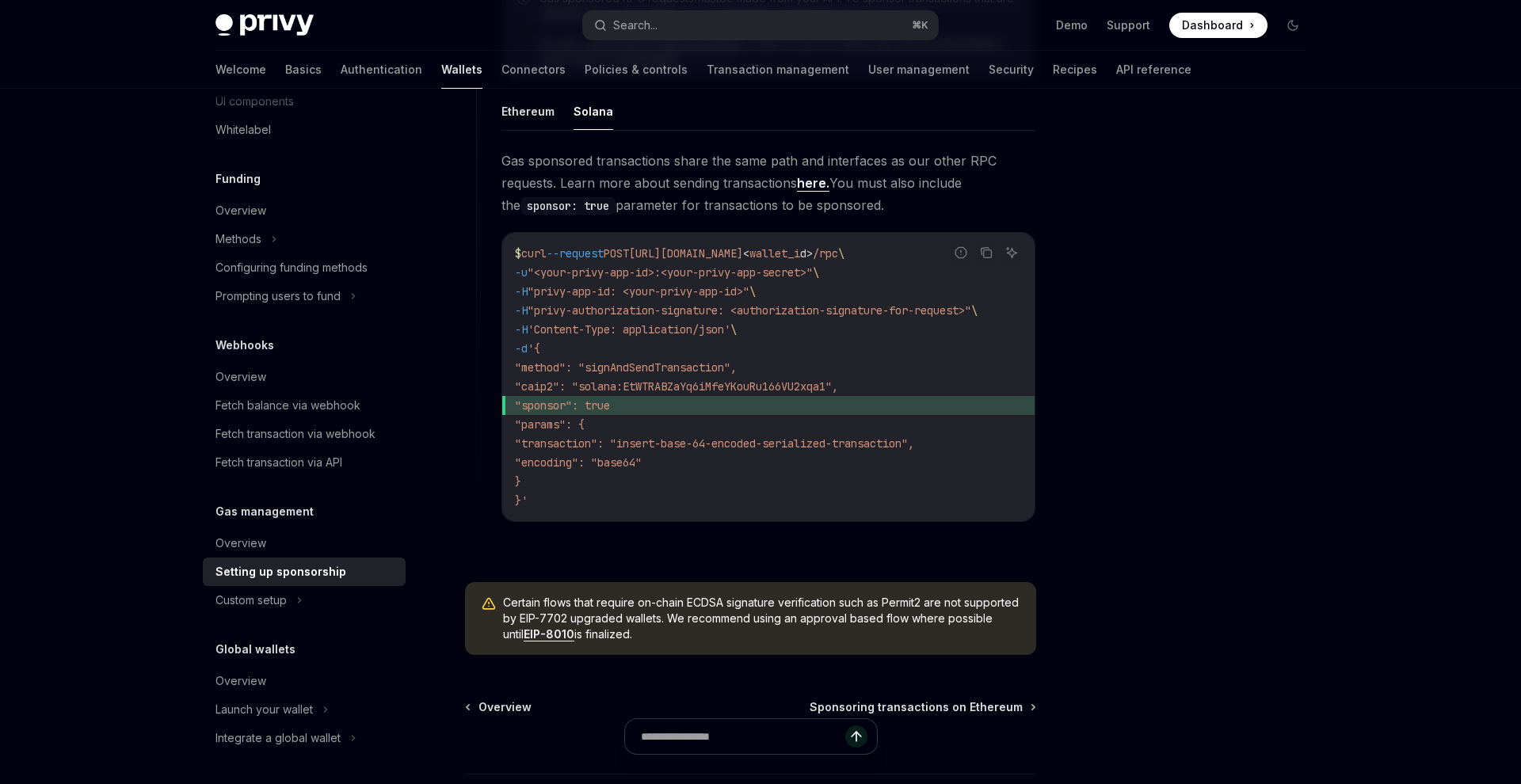
scroll to position [997, 0]
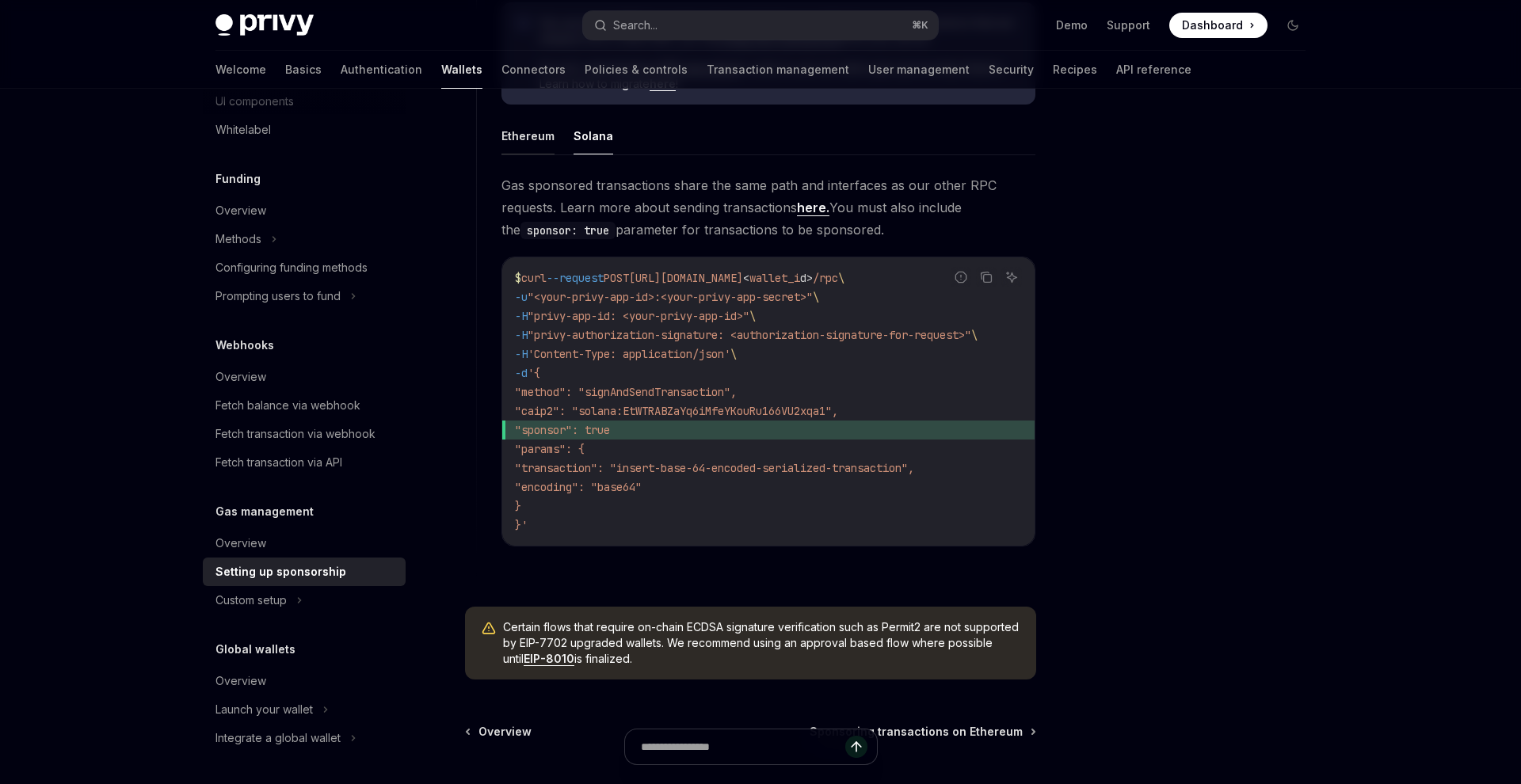
click at [526, 144] on button "Ethereum" at bounding box center [528, 135] width 53 height 37
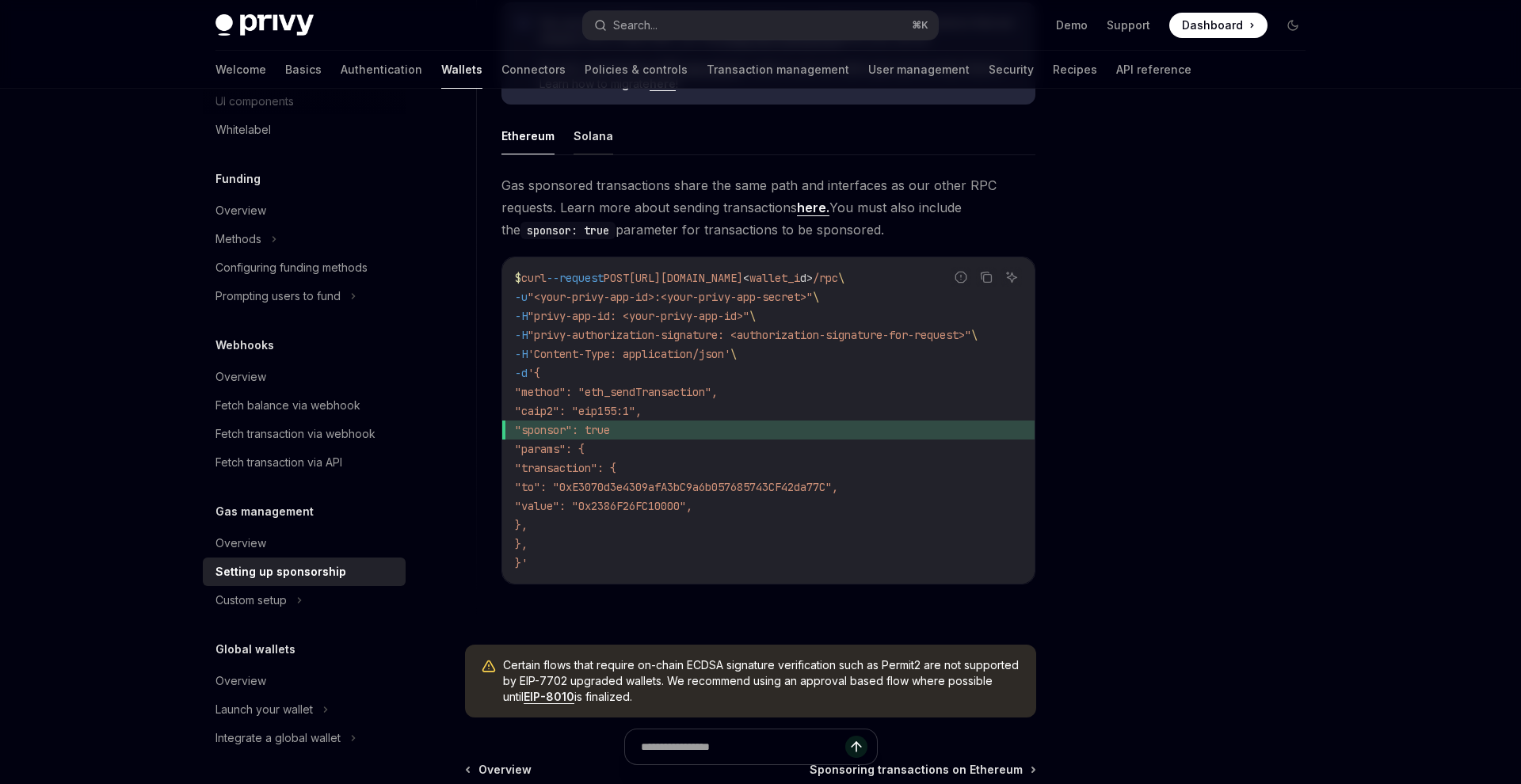
click at [593, 142] on button "Solana" at bounding box center [593, 135] width 40 height 37
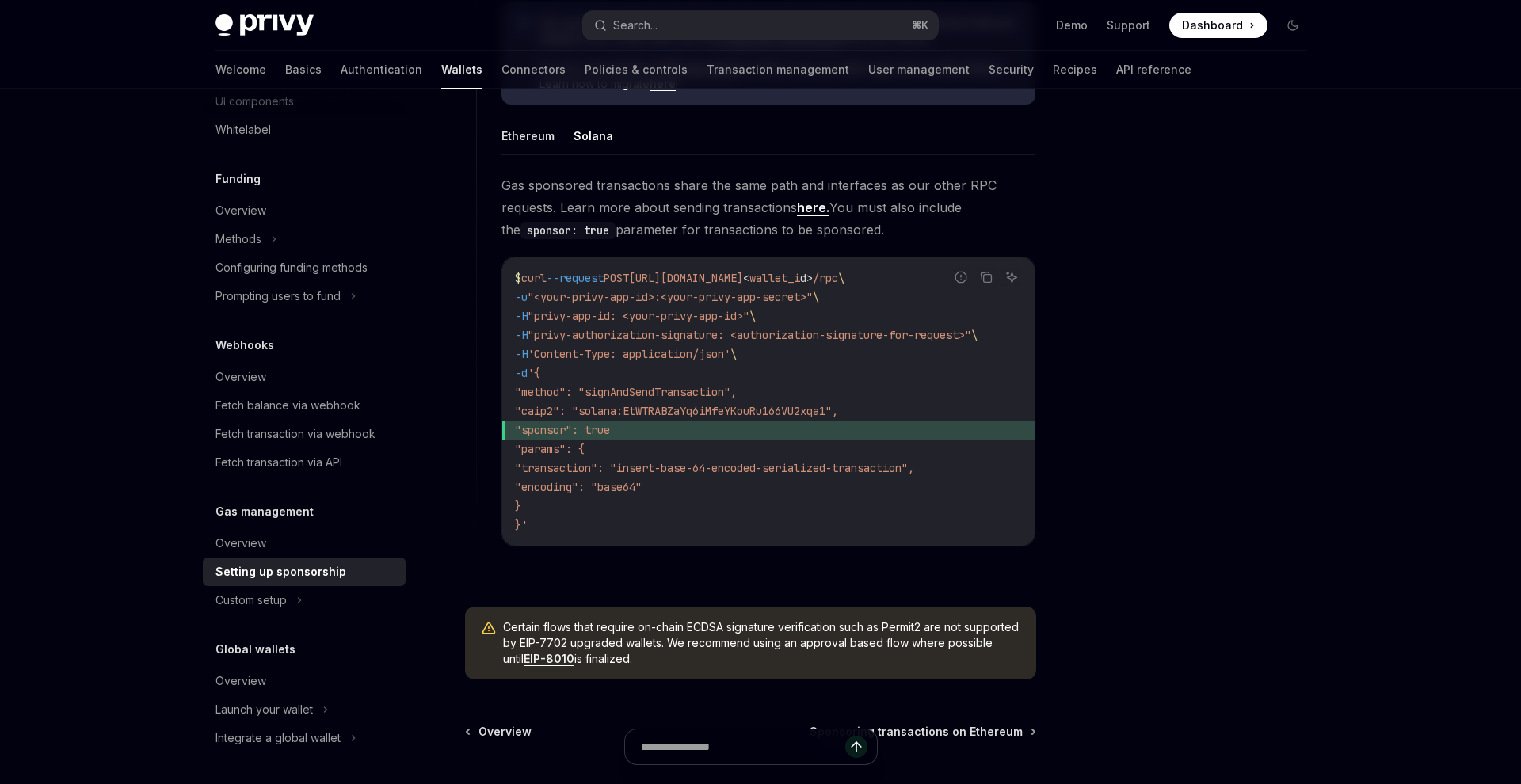
click at [513, 136] on button "Ethereum" at bounding box center [528, 135] width 53 height 37
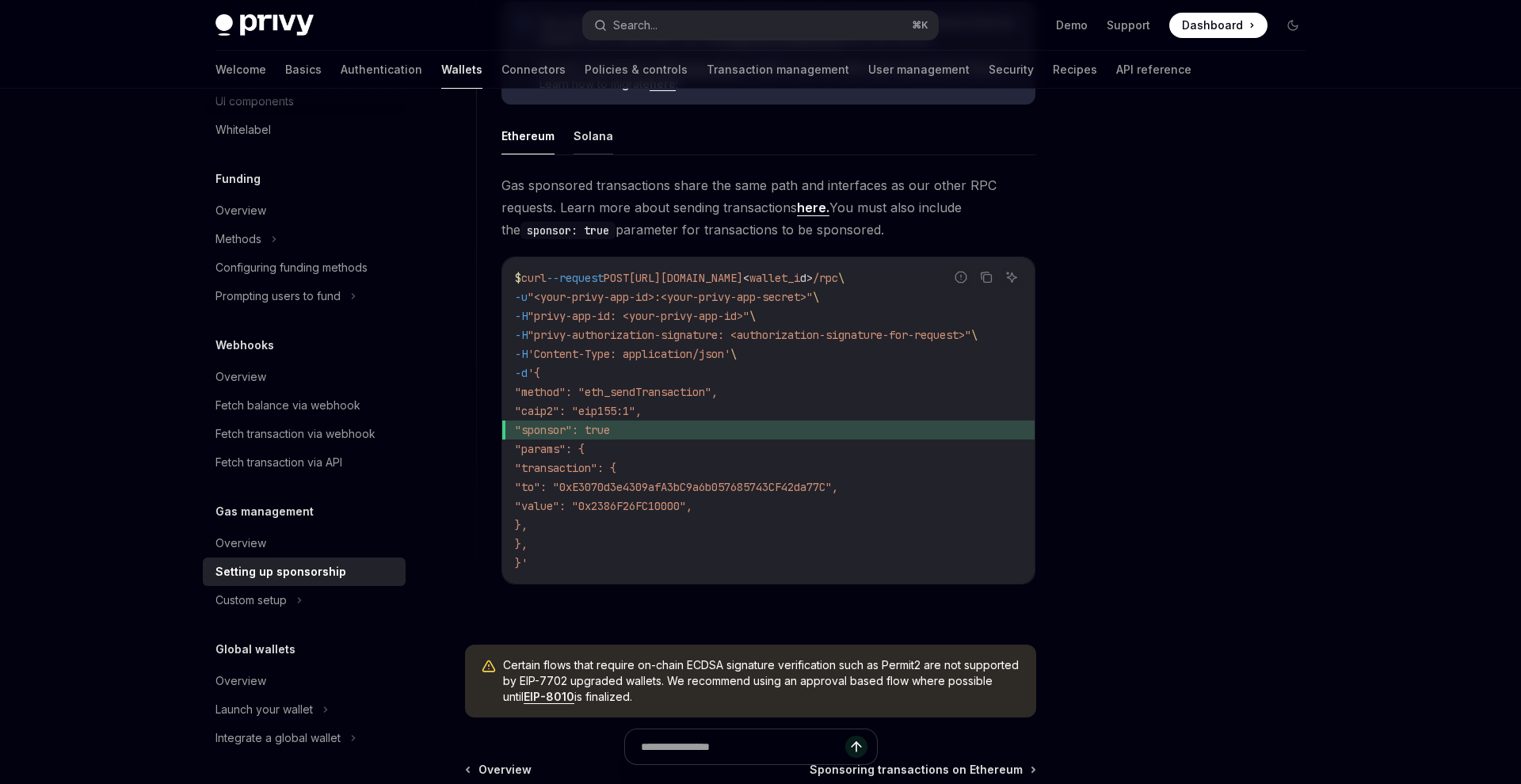
click at [573, 136] on button "Solana" at bounding box center [593, 135] width 40 height 37
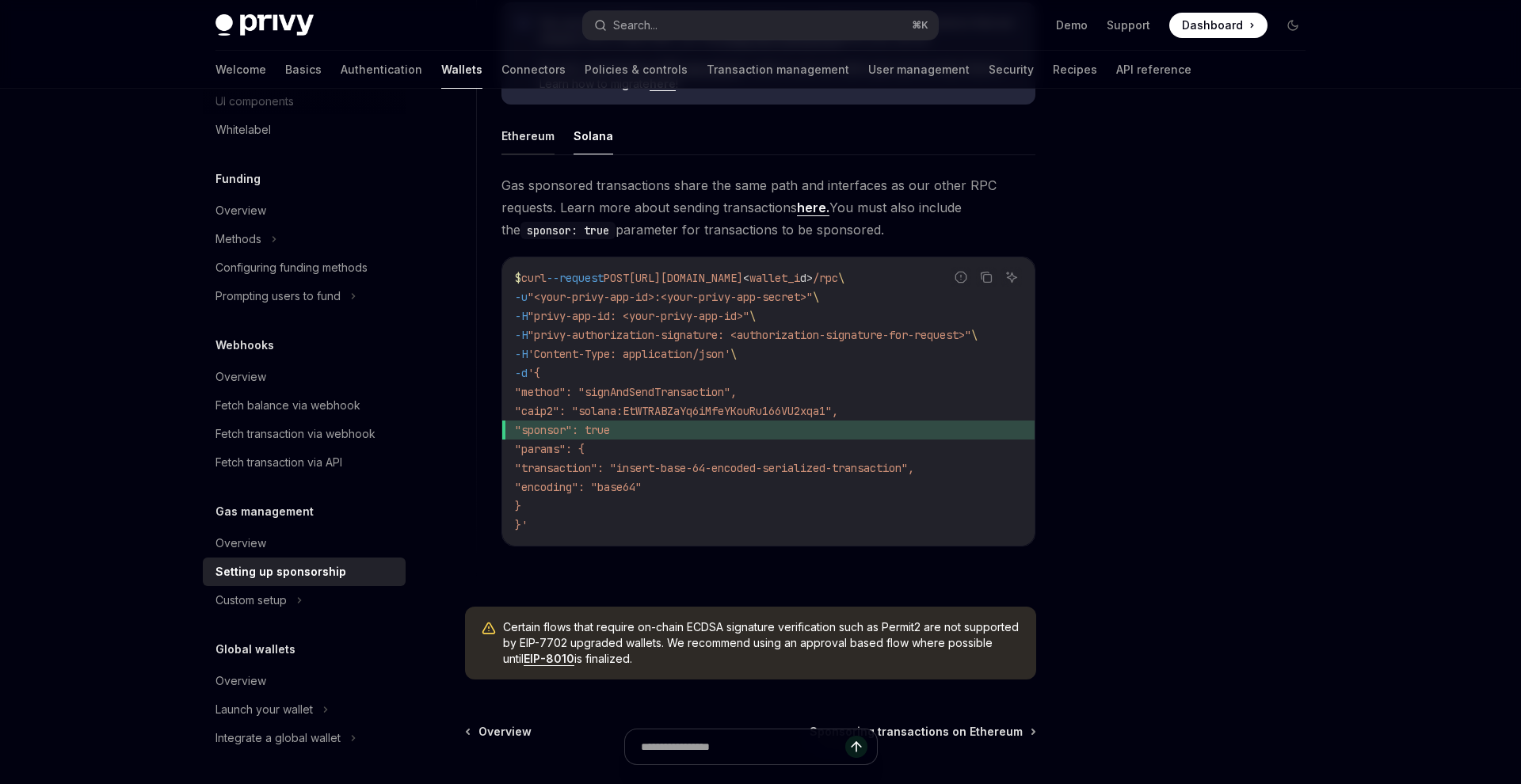
click at [538, 139] on button "Ethereum" at bounding box center [528, 135] width 53 height 37
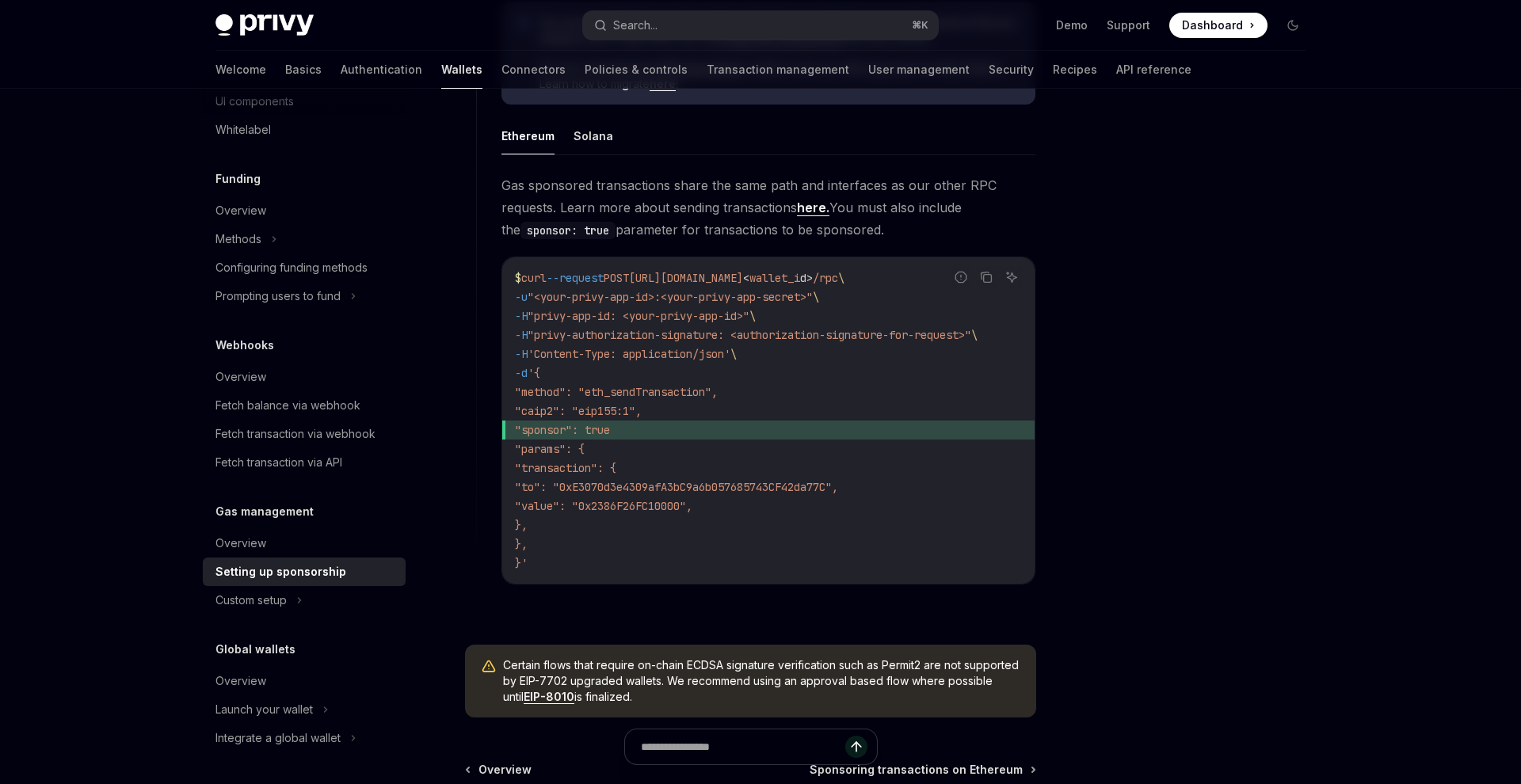
click at [567, 139] on ul "Ethereum Solana" at bounding box center [768, 135] width 534 height 38
click at [579, 138] on button "Solana" at bounding box center [593, 135] width 40 height 37
type textarea "*"
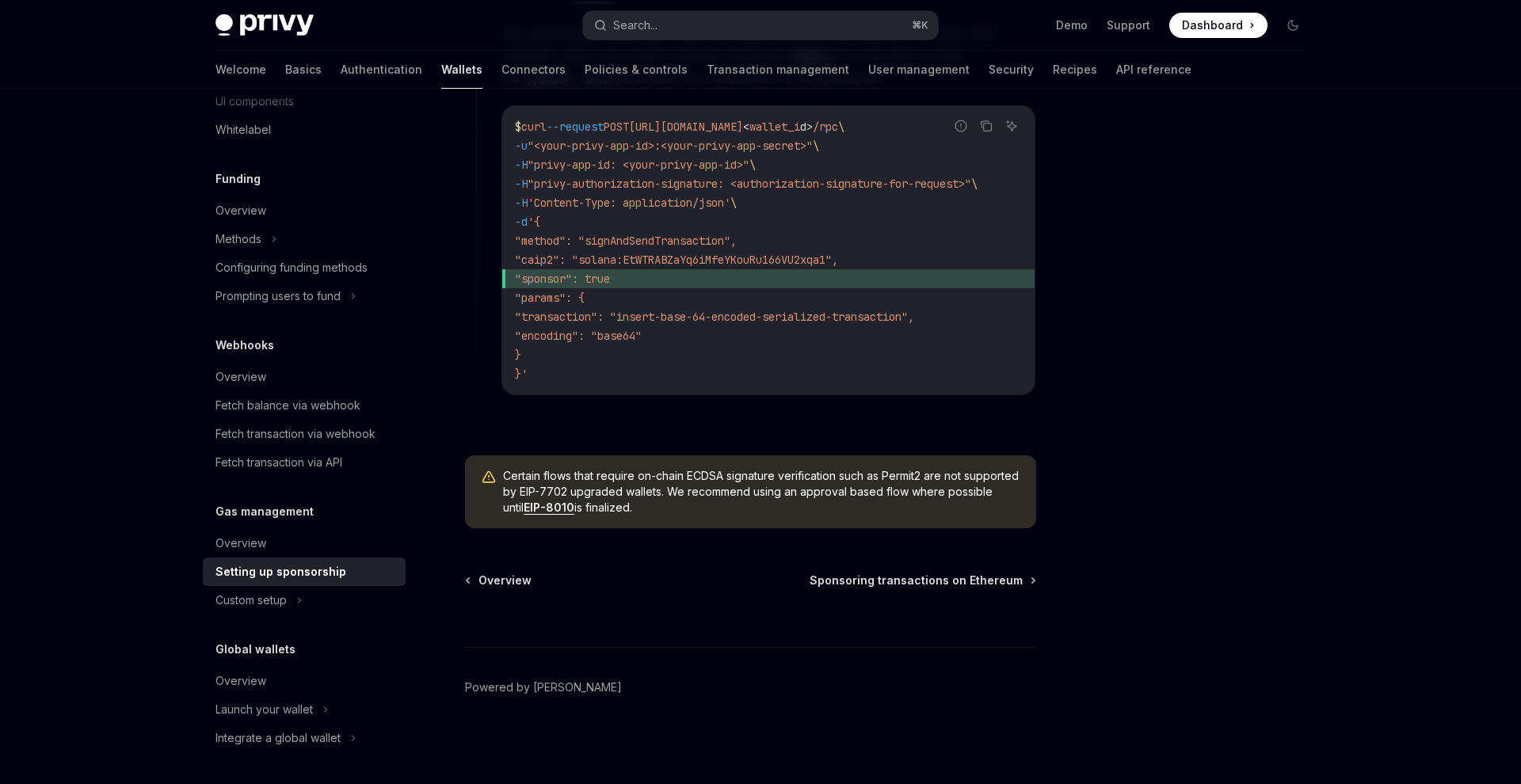
scroll to position [724, 0]
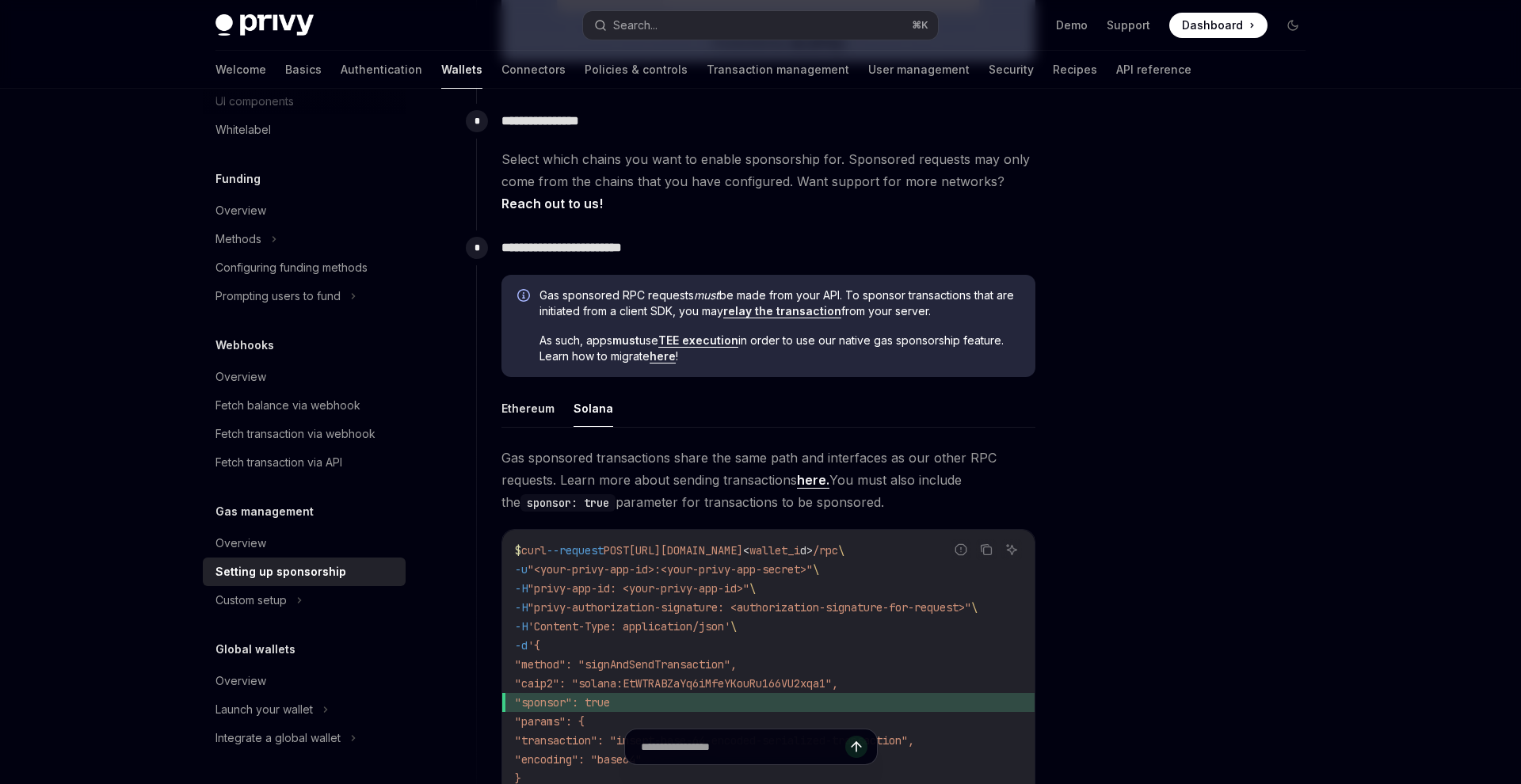
click at [711, 480] on span "Gas sponsored transactions share the same path and interfaces as our other RPC …" at bounding box center [768, 480] width 534 height 66
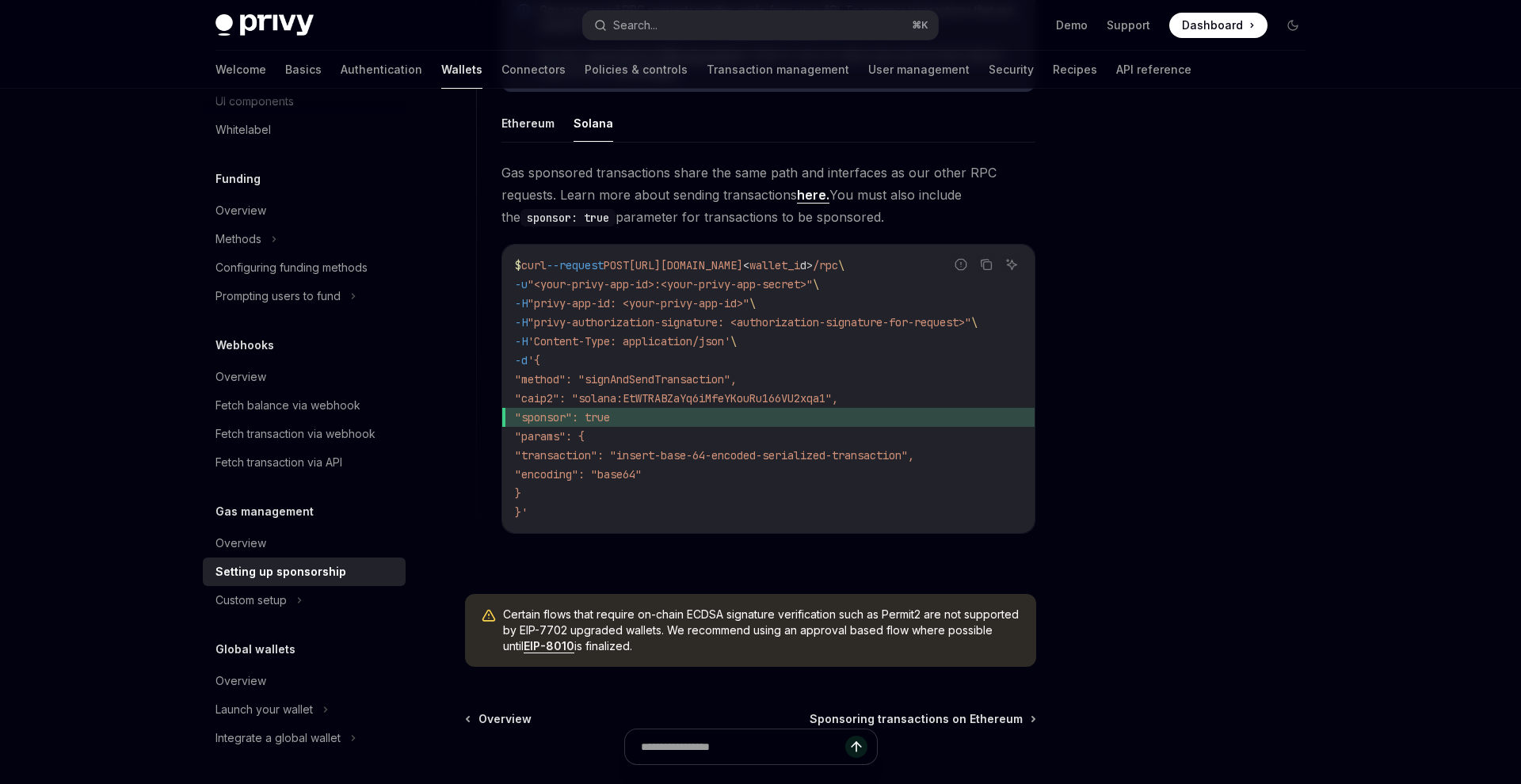
click at [581, 345] on span "'Content-Type: application/json'" at bounding box center [629, 341] width 203 height 14
click at [1183, 273] on div at bounding box center [1197, 452] width 241 height 663
